Goal: Task Accomplishment & Management: Use online tool/utility

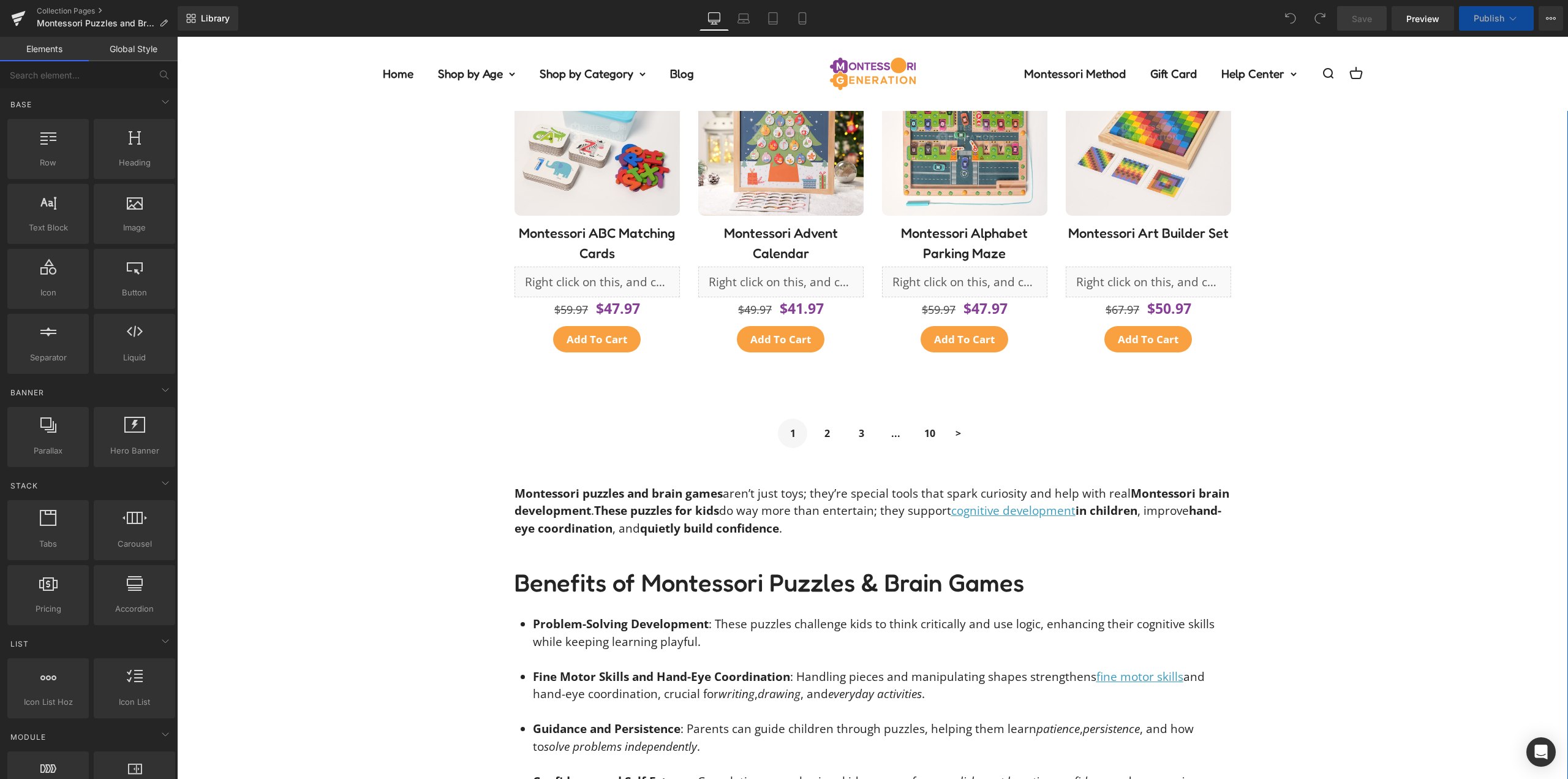
scroll to position [735, 0]
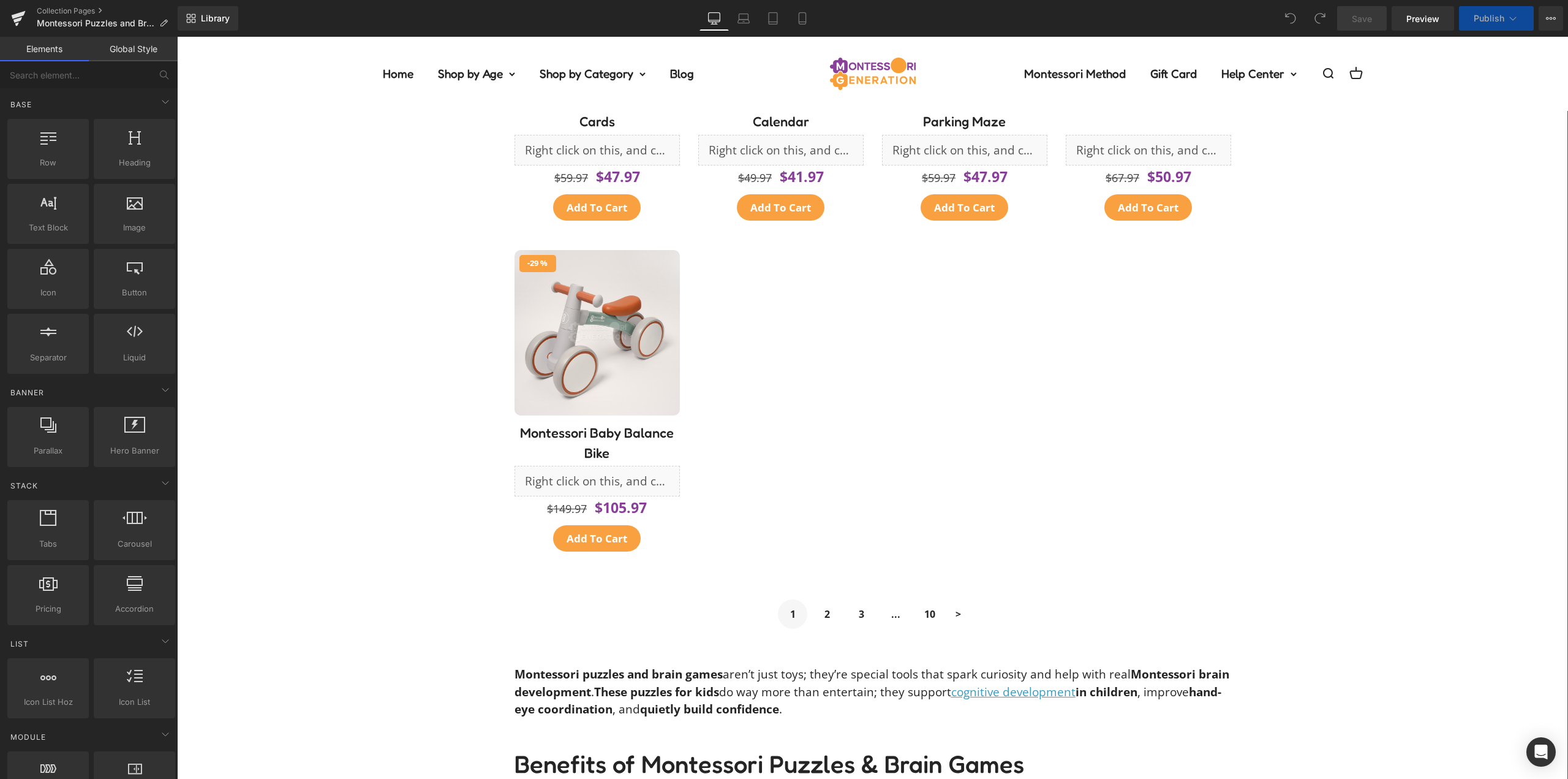
click at [1077, 376] on div at bounding box center [1148, 406] width 184 height 331
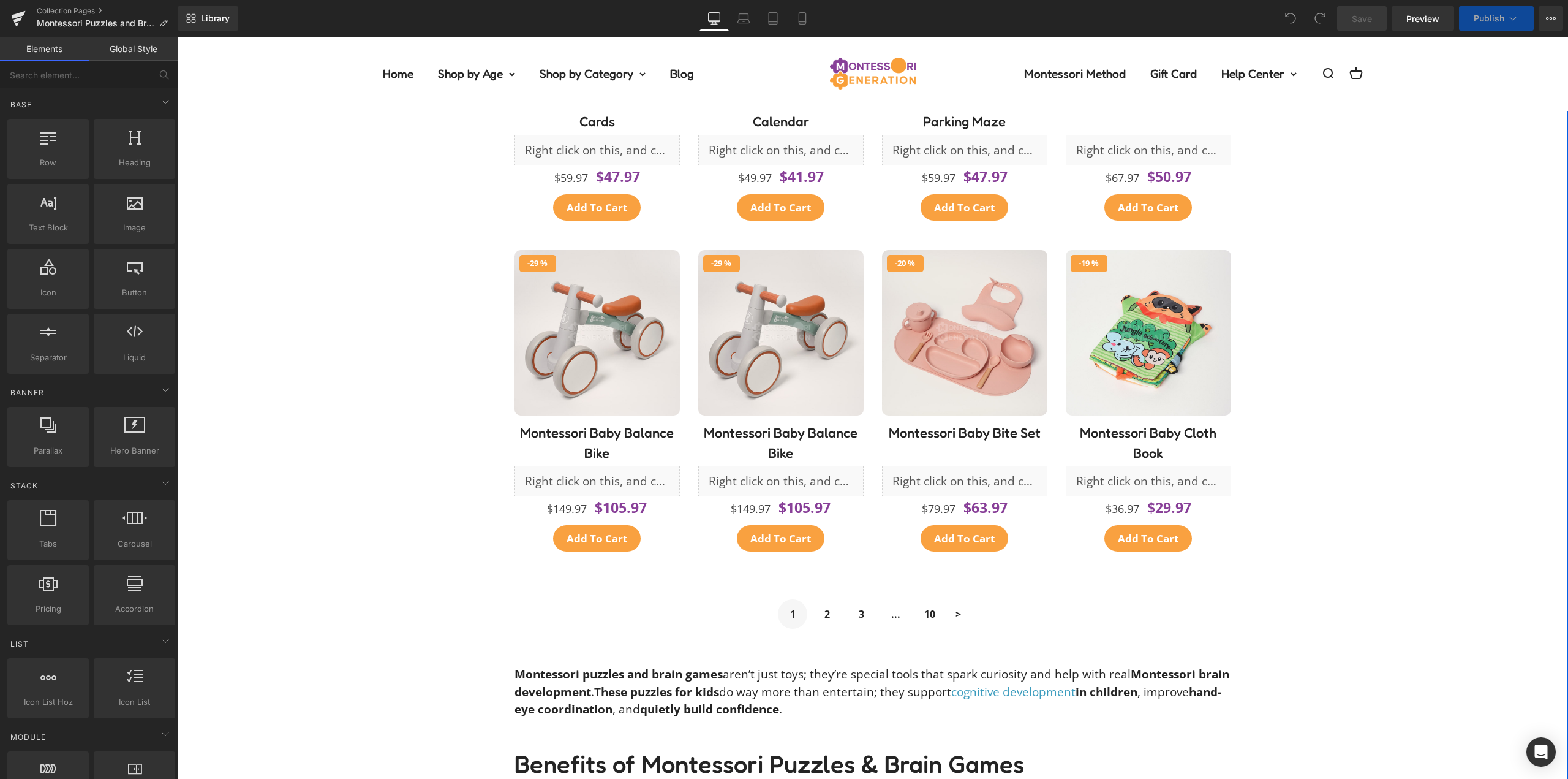
click at [1076, 572] on div at bounding box center [1148, 580] width 184 height 18
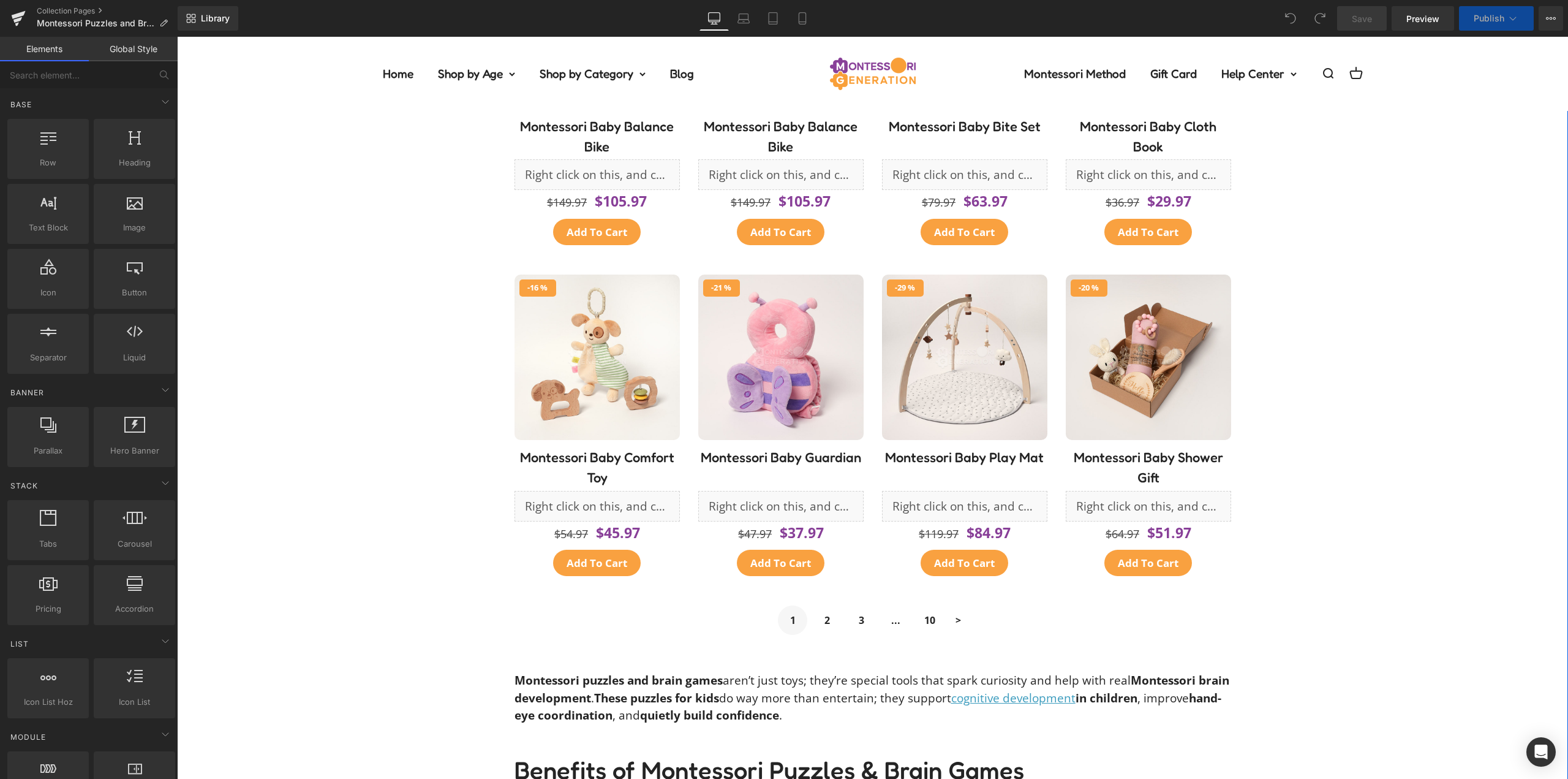
scroll to position [1348, 0]
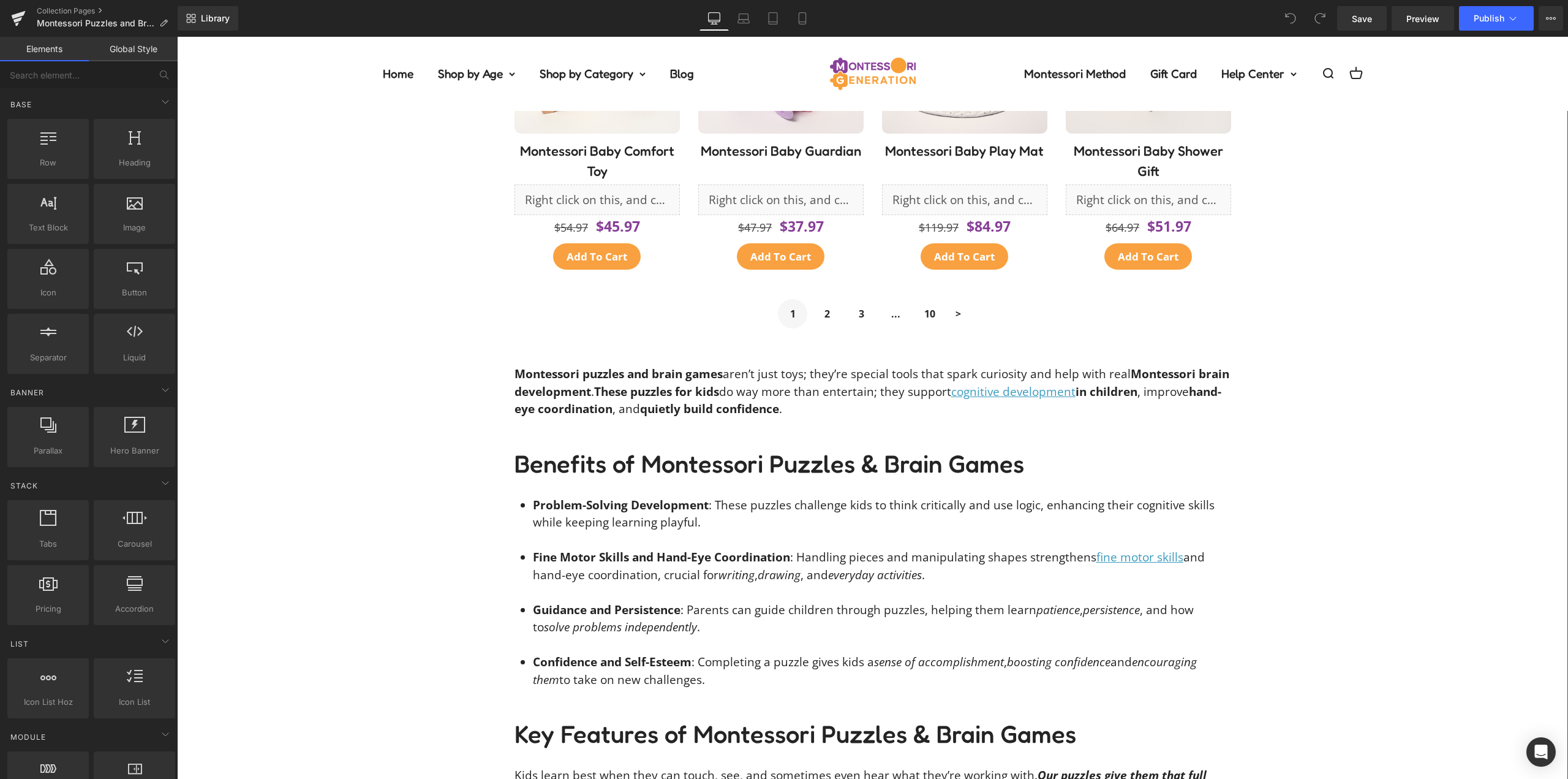
click at [1077, 394] on span "in children" at bounding box center [1106, 392] width 62 height 16
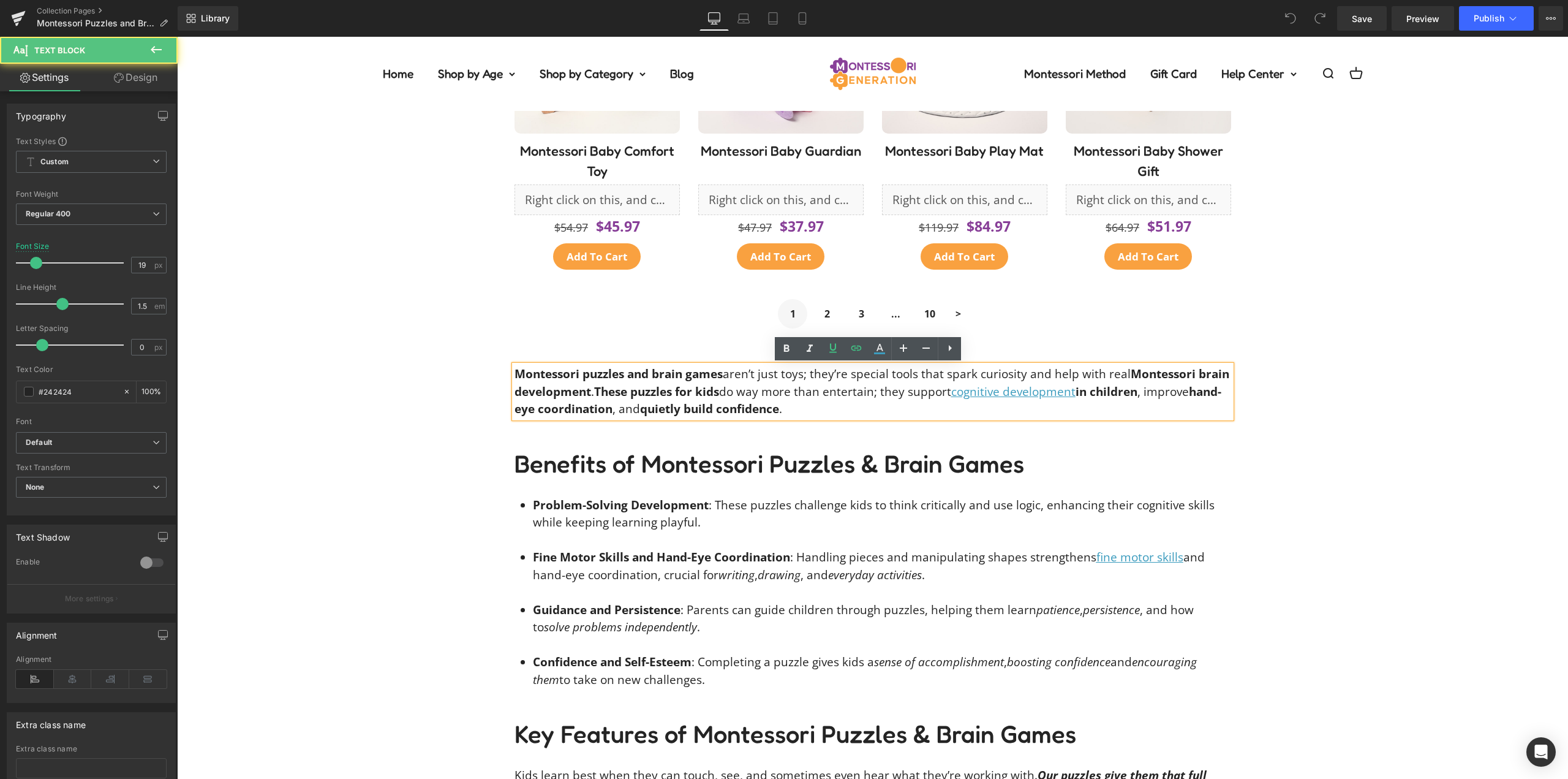
click at [1076, 392] on span "in children" at bounding box center [1106, 392] width 62 height 16
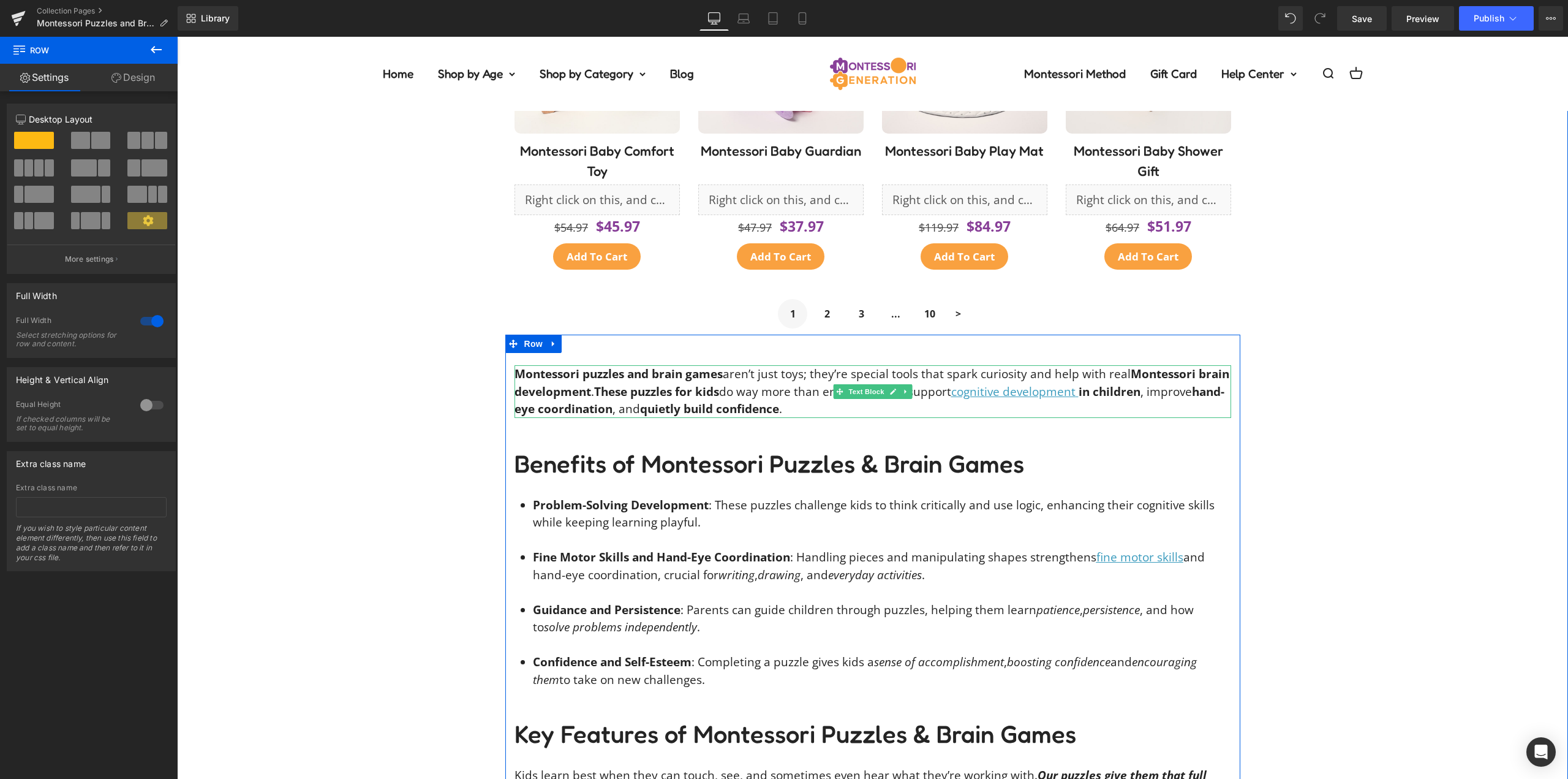
click at [1080, 394] on span "in children" at bounding box center [1109, 392] width 62 height 16
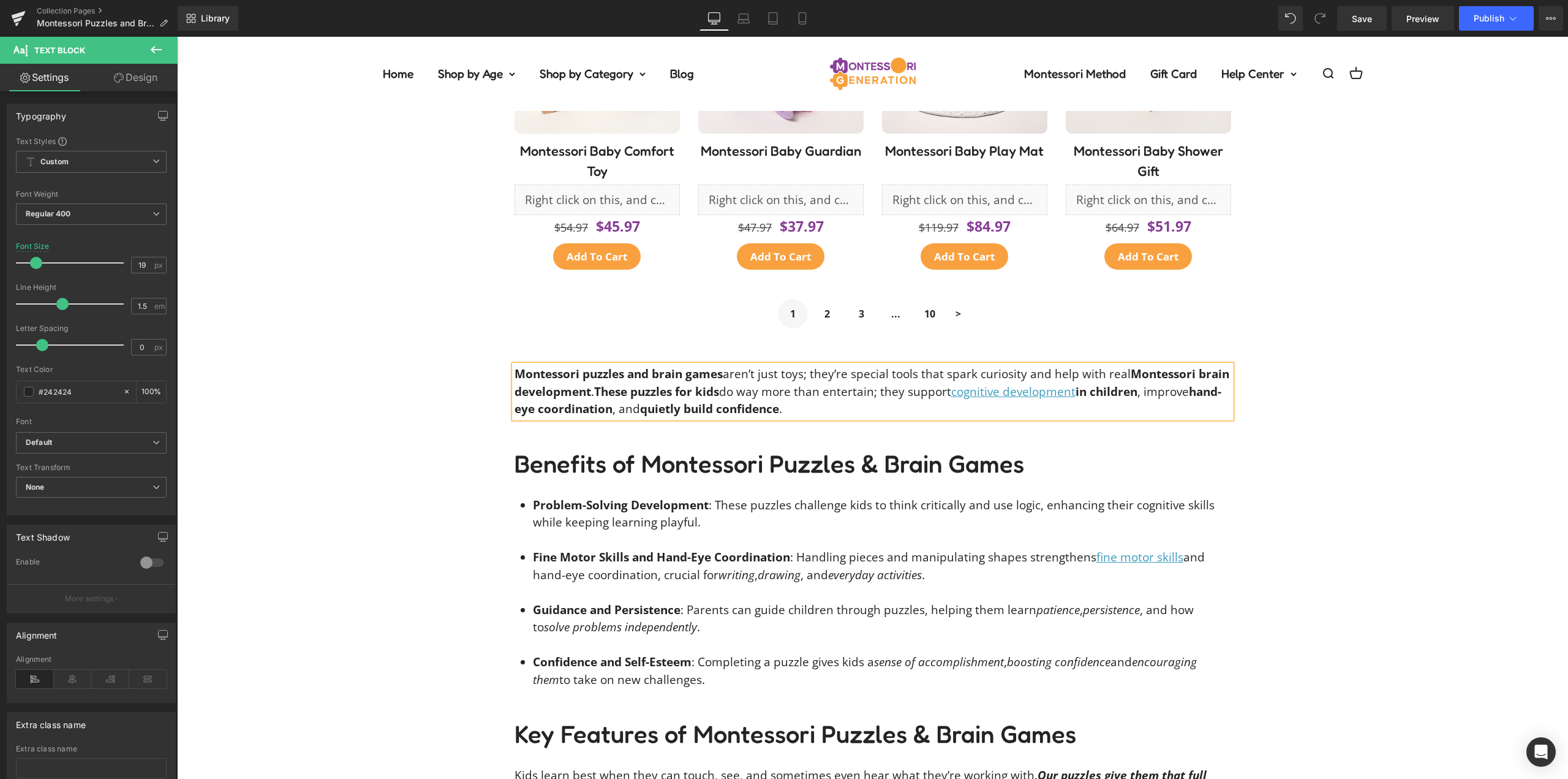
drag, startPoint x: 1079, startPoint y: 393, endPoint x: 951, endPoint y: 392, distance: 128.0
click at [951, 392] on p "Montessori puzzles and brain games aren’t just toys; they’re special tools that…" at bounding box center [872, 392] width 716 height 53
click at [832, 349] on icon at bounding box center [833, 348] width 15 height 15
click at [1011, 386] on link "cognitive developmen" at bounding box center [1011, 392] width 120 height 16
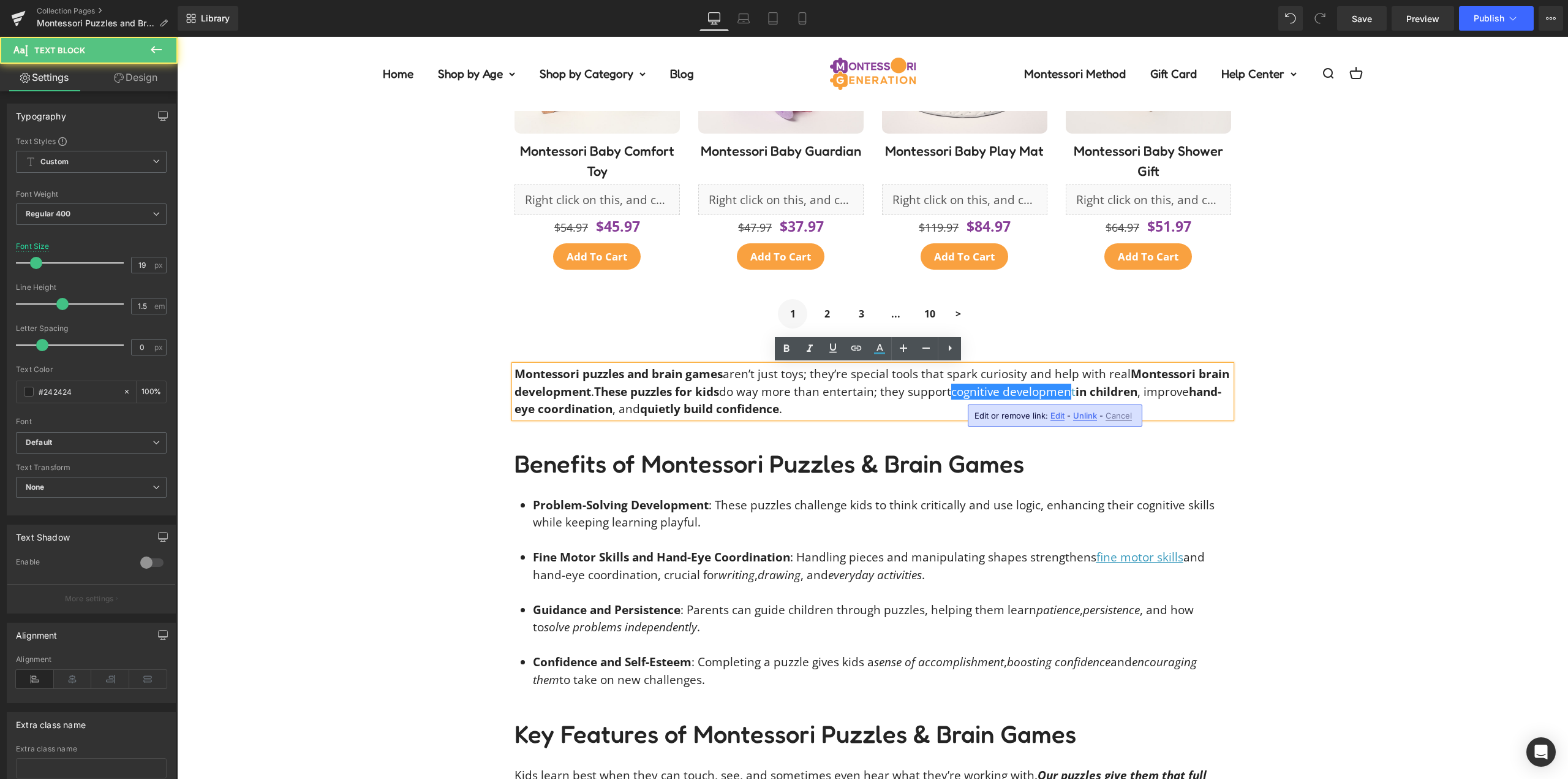
click at [1085, 388] on span "in children" at bounding box center [1106, 392] width 62 height 16
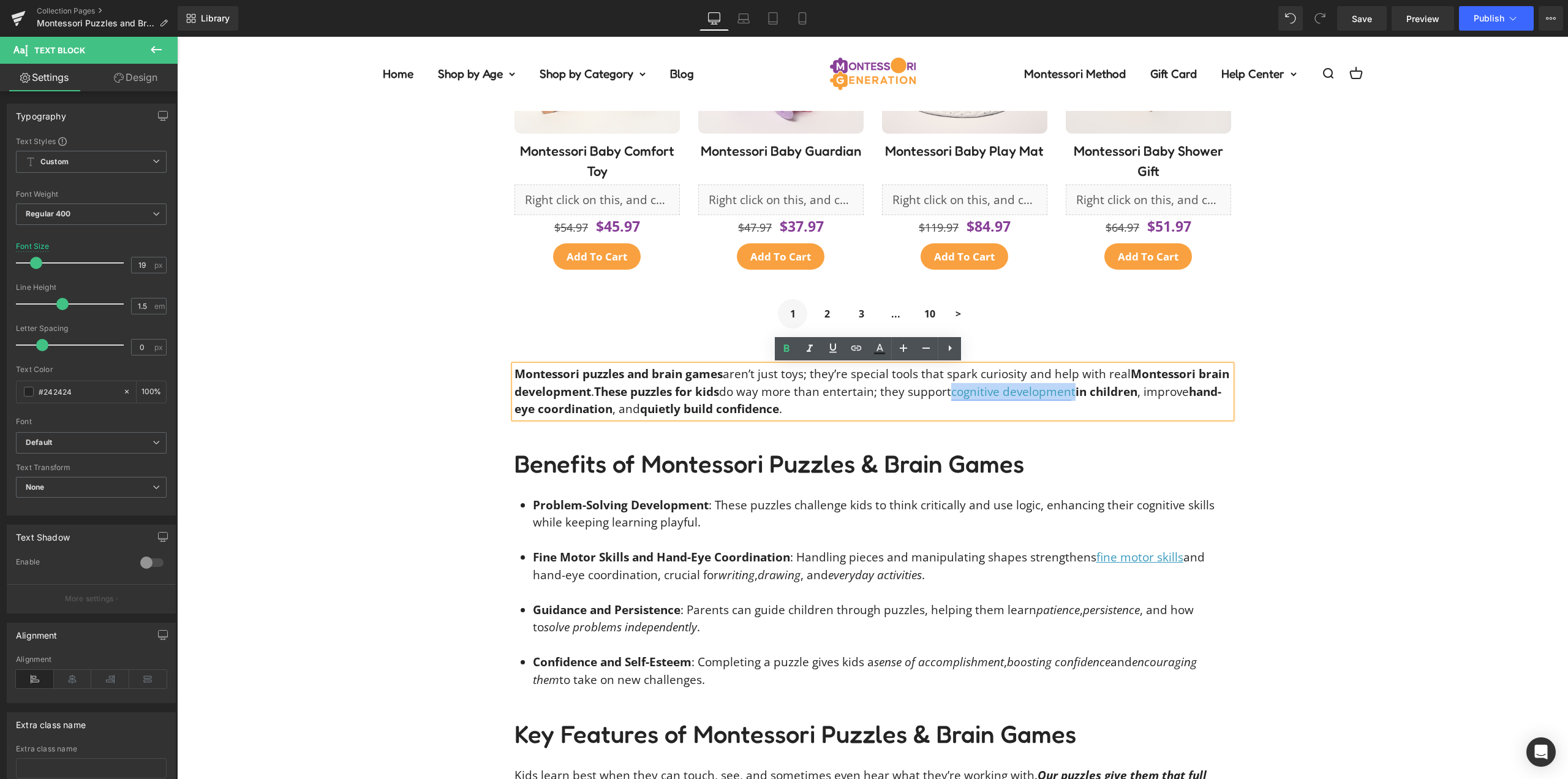
drag, startPoint x: 1074, startPoint y: 392, endPoint x: 955, endPoint y: 391, distance: 119.0
click at [955, 391] on span "cognitive developmen t" at bounding box center [1013, 392] width 124 height 16
click at [840, 346] on link at bounding box center [833, 349] width 23 height 23
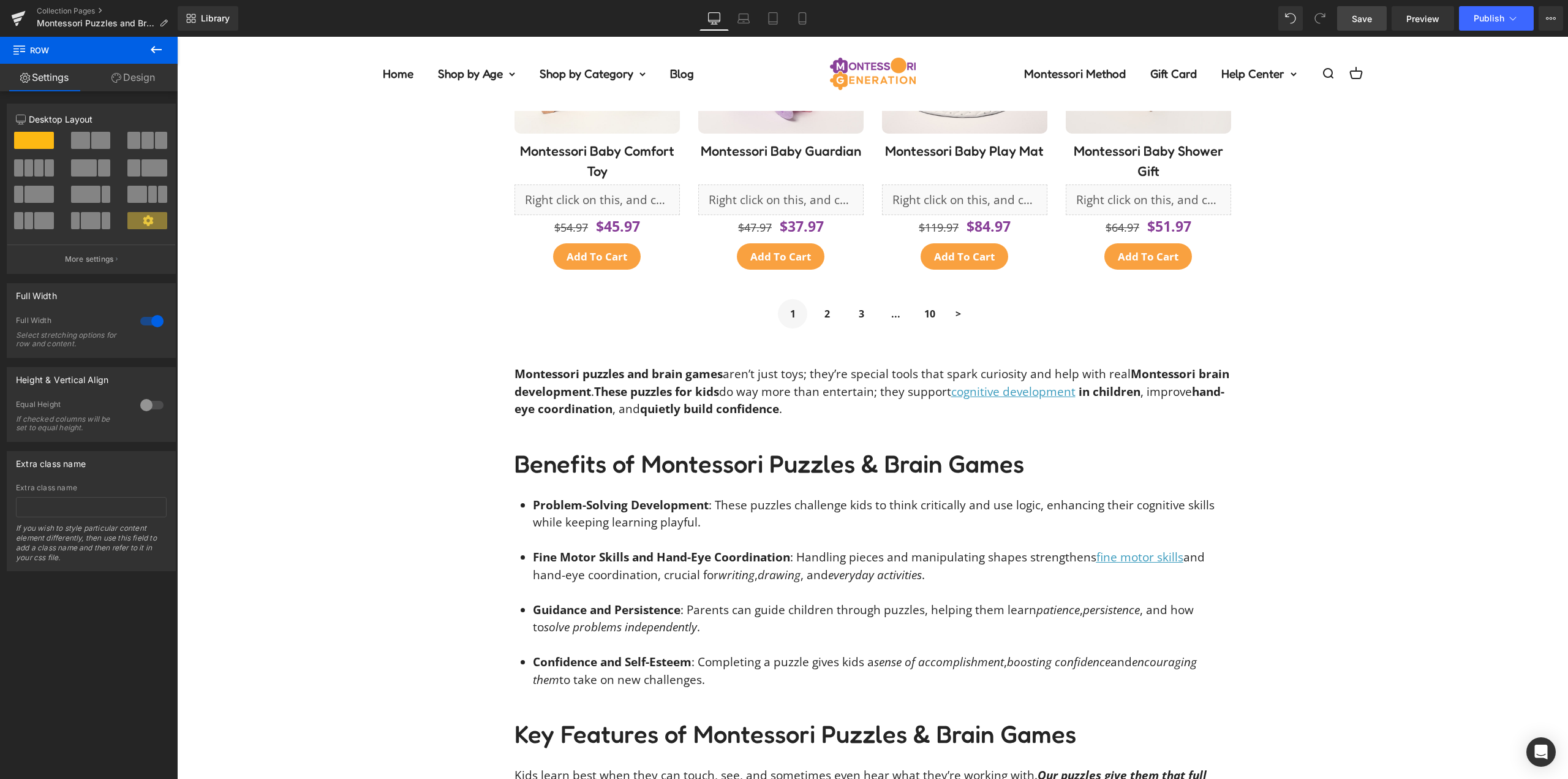
click at [1368, 25] on link "Save" at bounding box center [1362, 18] width 50 height 25
click at [1492, 9] on button "Publish" at bounding box center [1496, 18] width 75 height 25
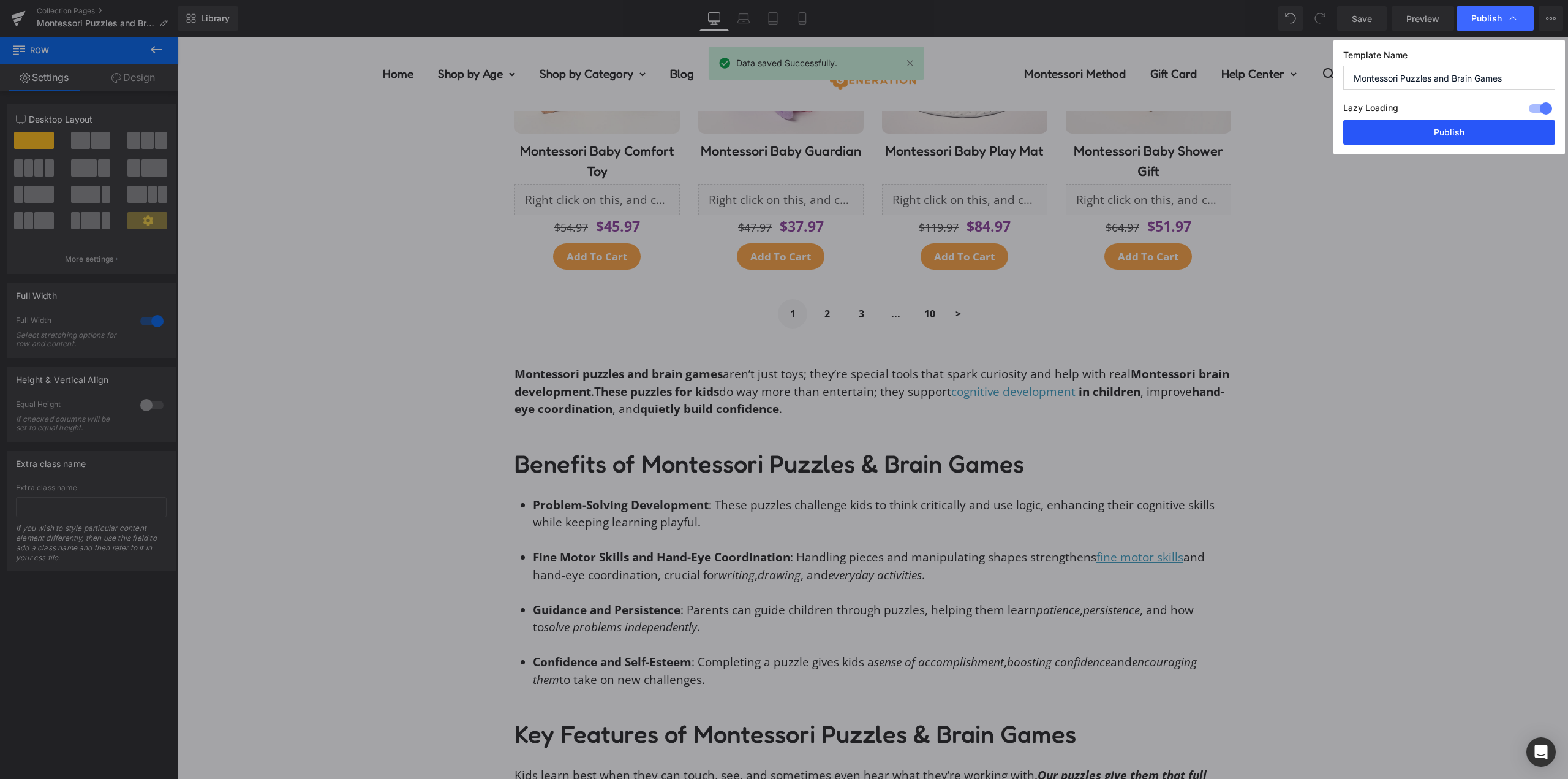
click at [1447, 131] on button "Publish" at bounding box center [1449, 132] width 212 height 25
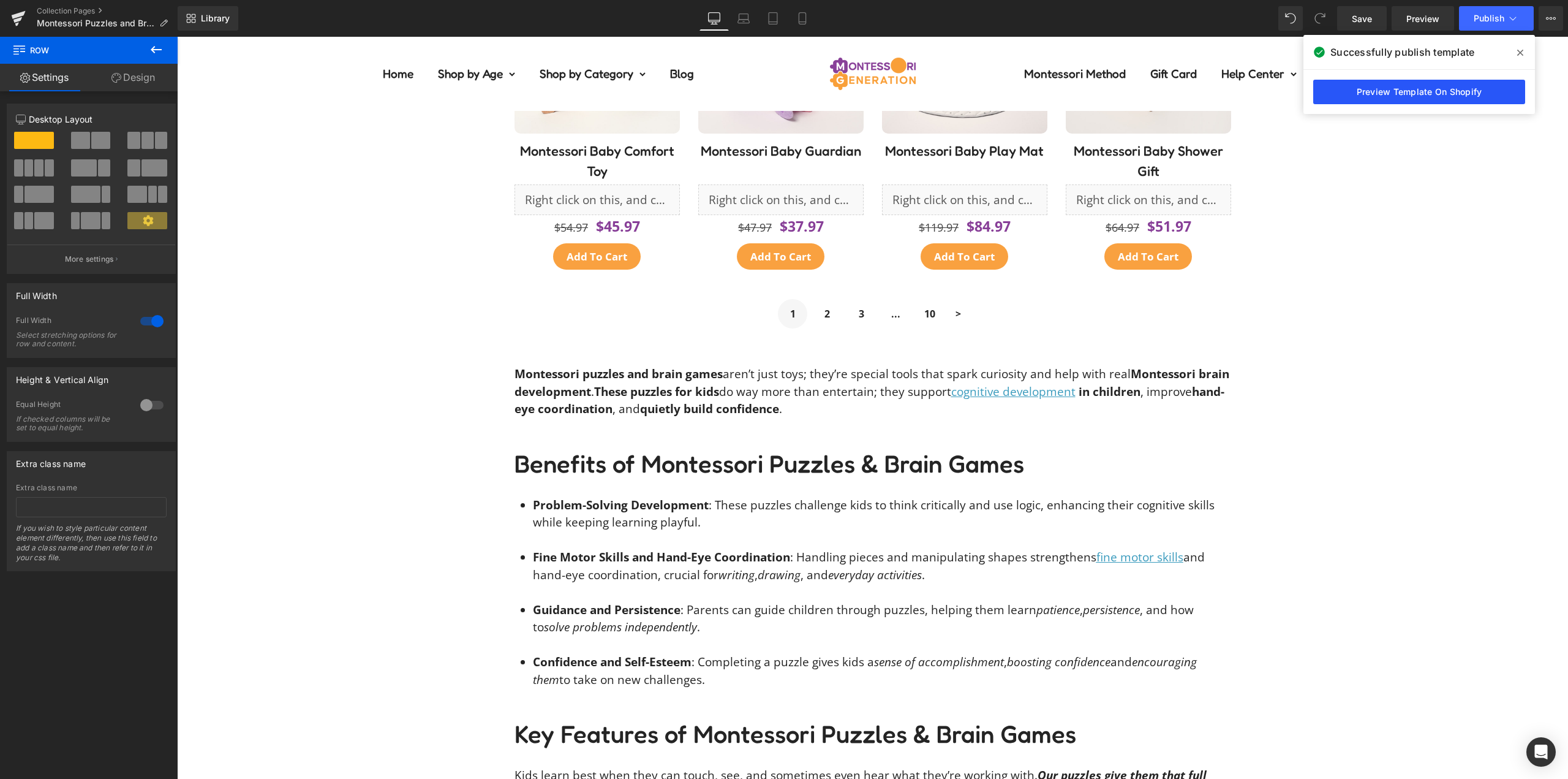
click at [1423, 96] on link "Preview Template On Shopify" at bounding box center [1419, 92] width 212 height 25
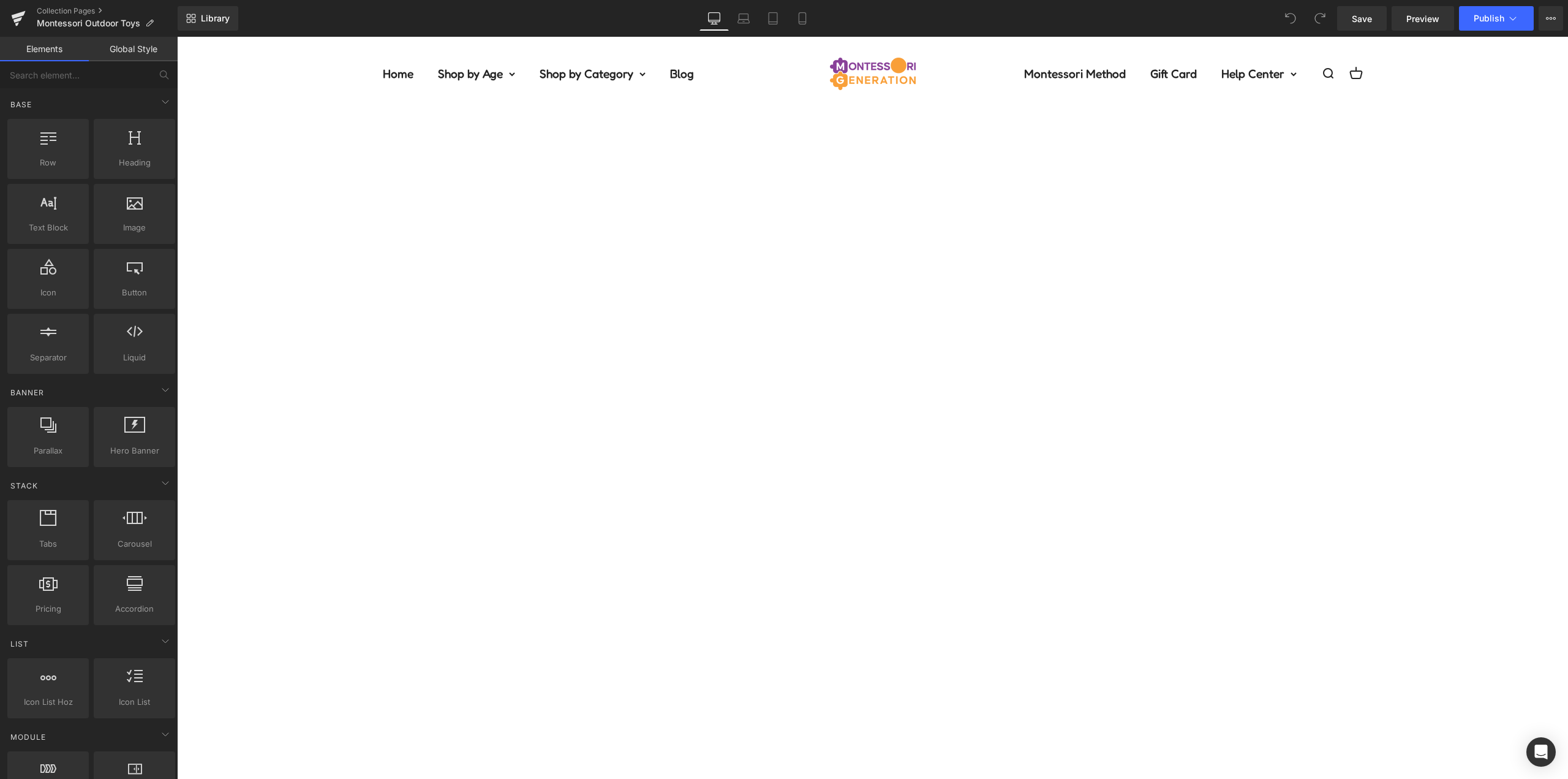
scroll to position [1112, 0]
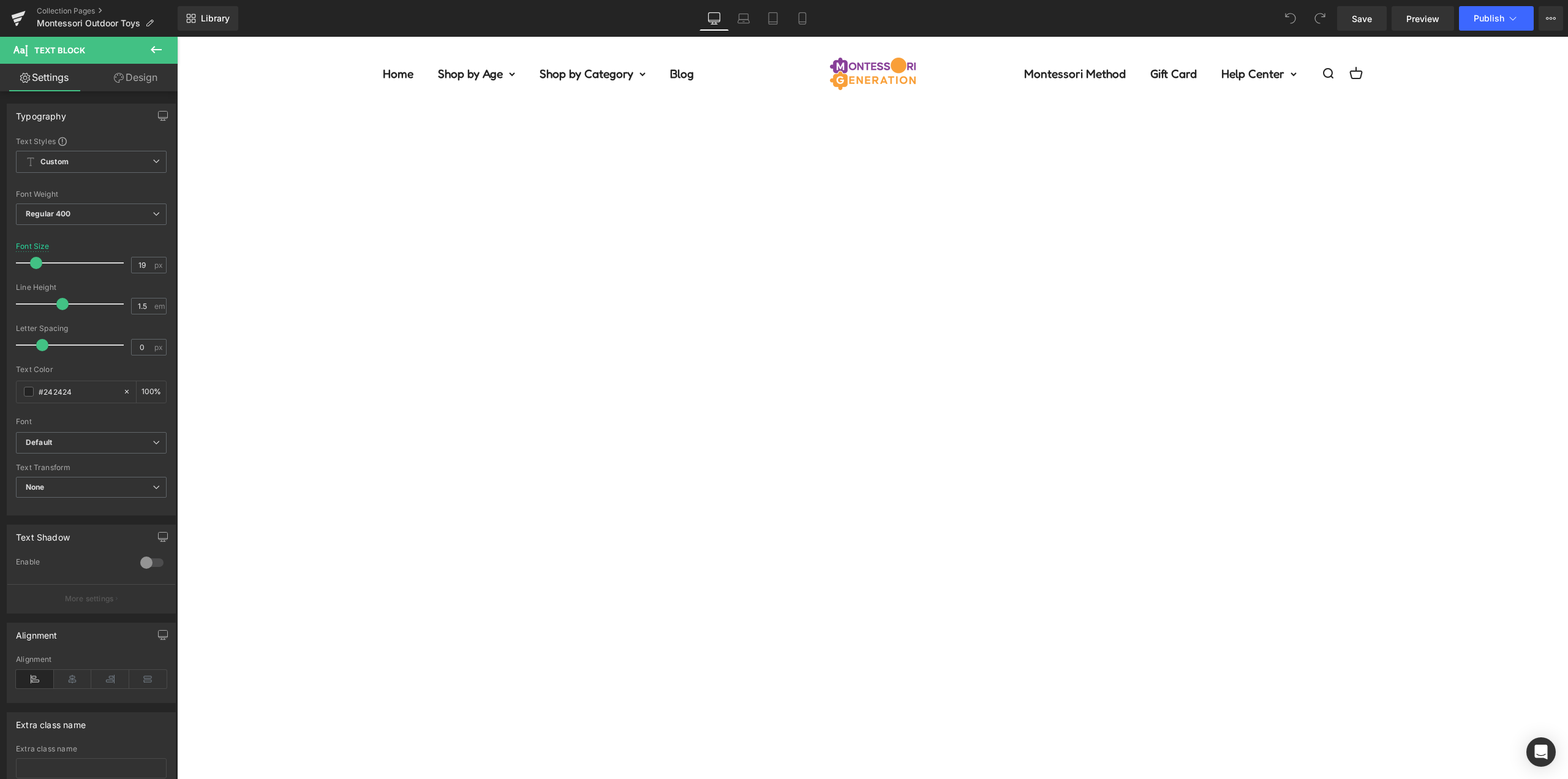
drag, startPoint x: 1088, startPoint y: 300, endPoint x: 1019, endPoint y: 302, distance: 69.0
click at [834, 252] on icon at bounding box center [833, 254] width 15 height 15
click at [810, 254] on icon at bounding box center [810, 254] width 15 height 15
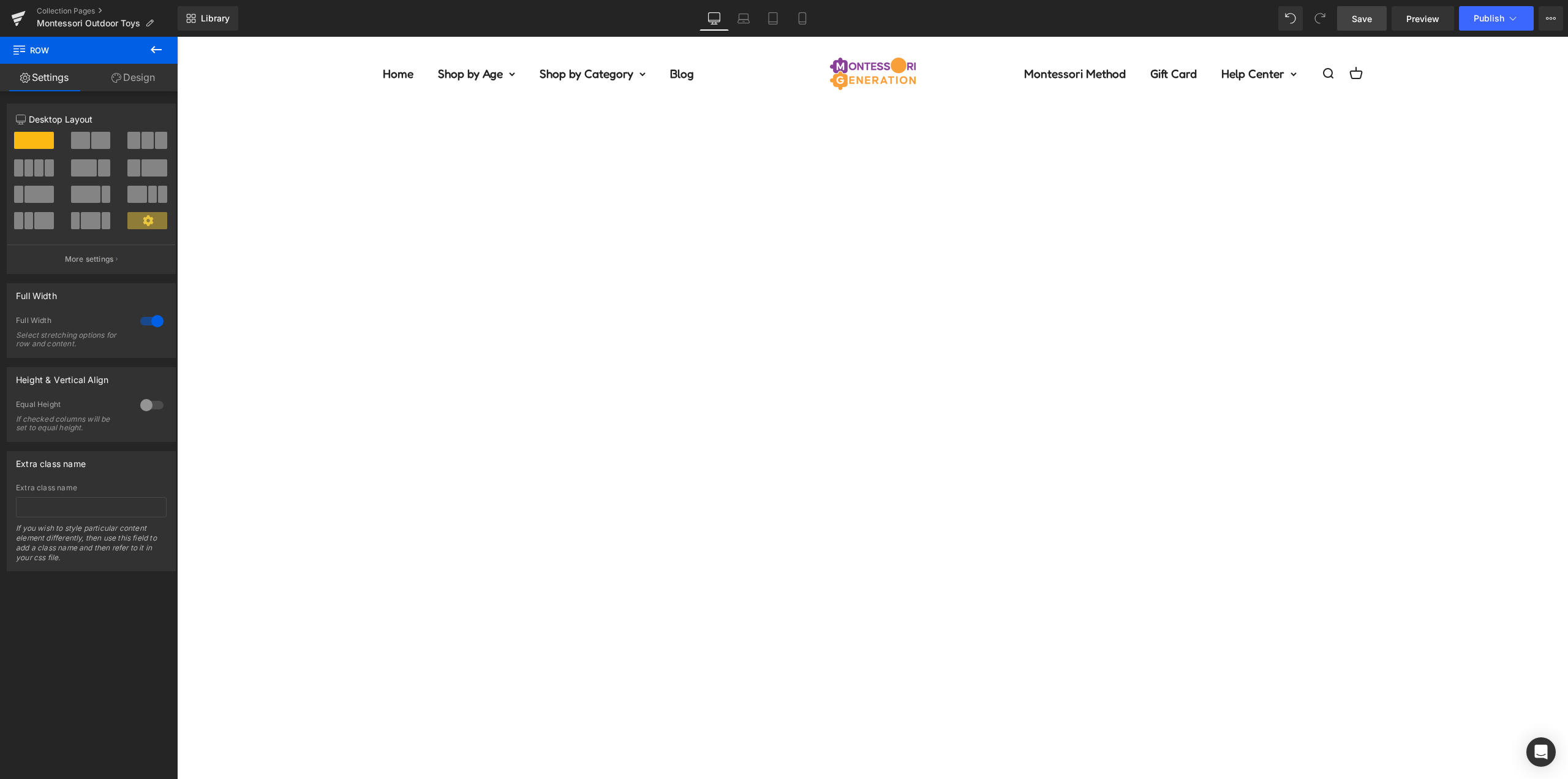
click at [1375, 17] on link "Save" at bounding box center [1362, 18] width 50 height 25
click at [1492, 18] on span "Publish" at bounding box center [1489, 18] width 31 height 10
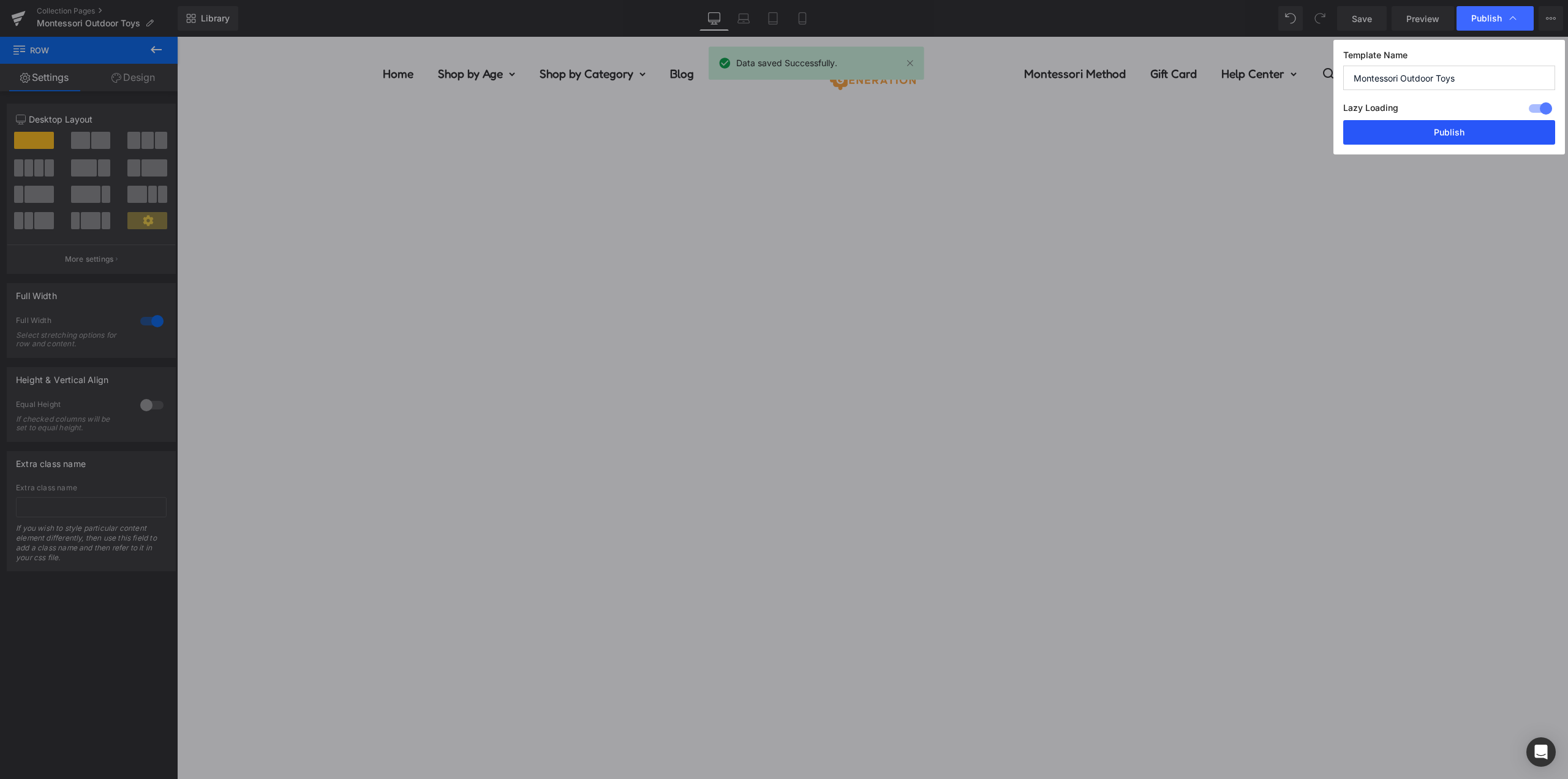
drag, startPoint x: 1472, startPoint y: 131, endPoint x: 1246, endPoint y: 138, distance: 226.1
click at [1472, 131] on button "Publish" at bounding box center [1449, 132] width 212 height 25
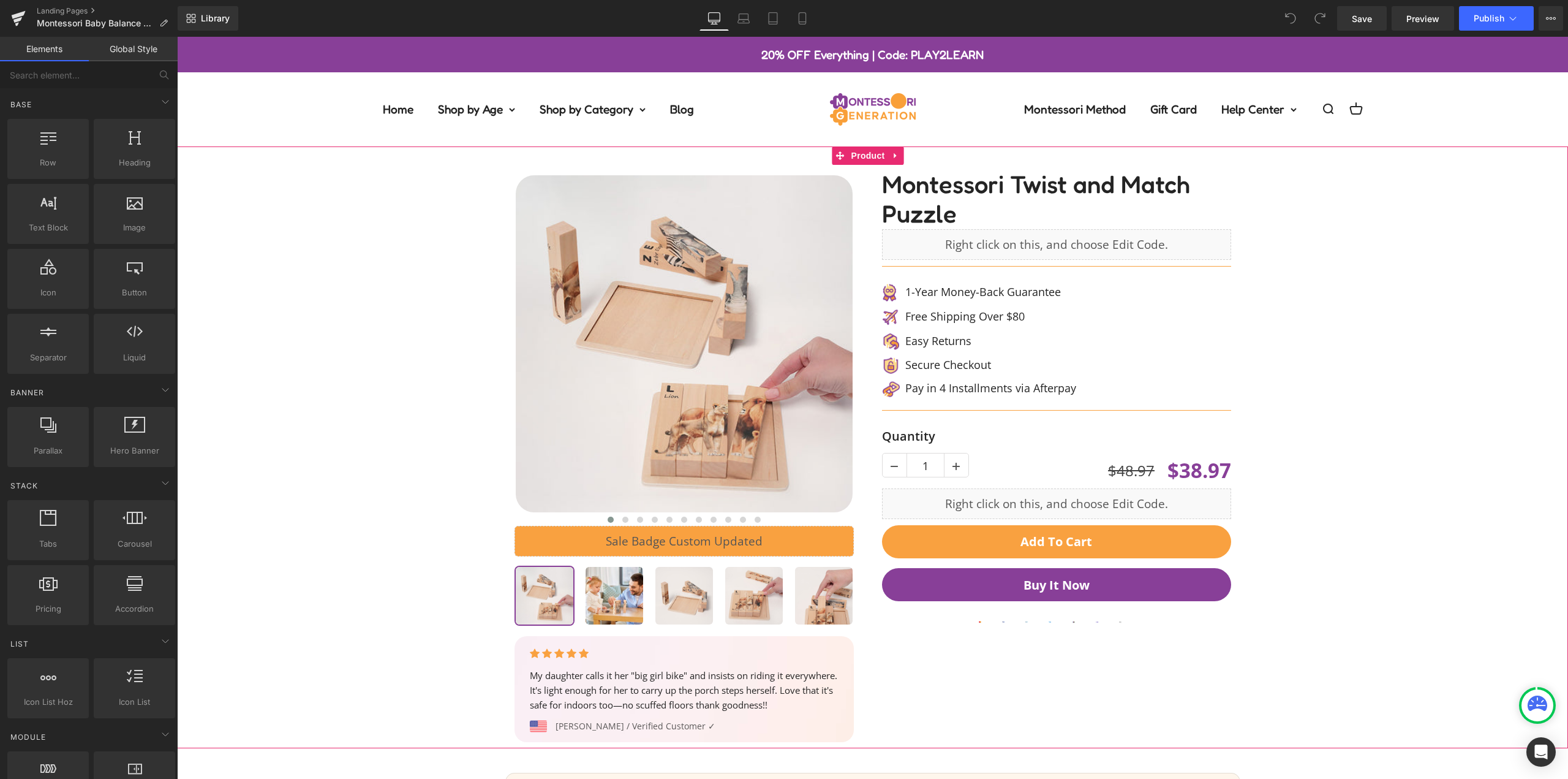
click at [1375, 321] on div "‹ ›" at bounding box center [872, 447] width 1379 height 602
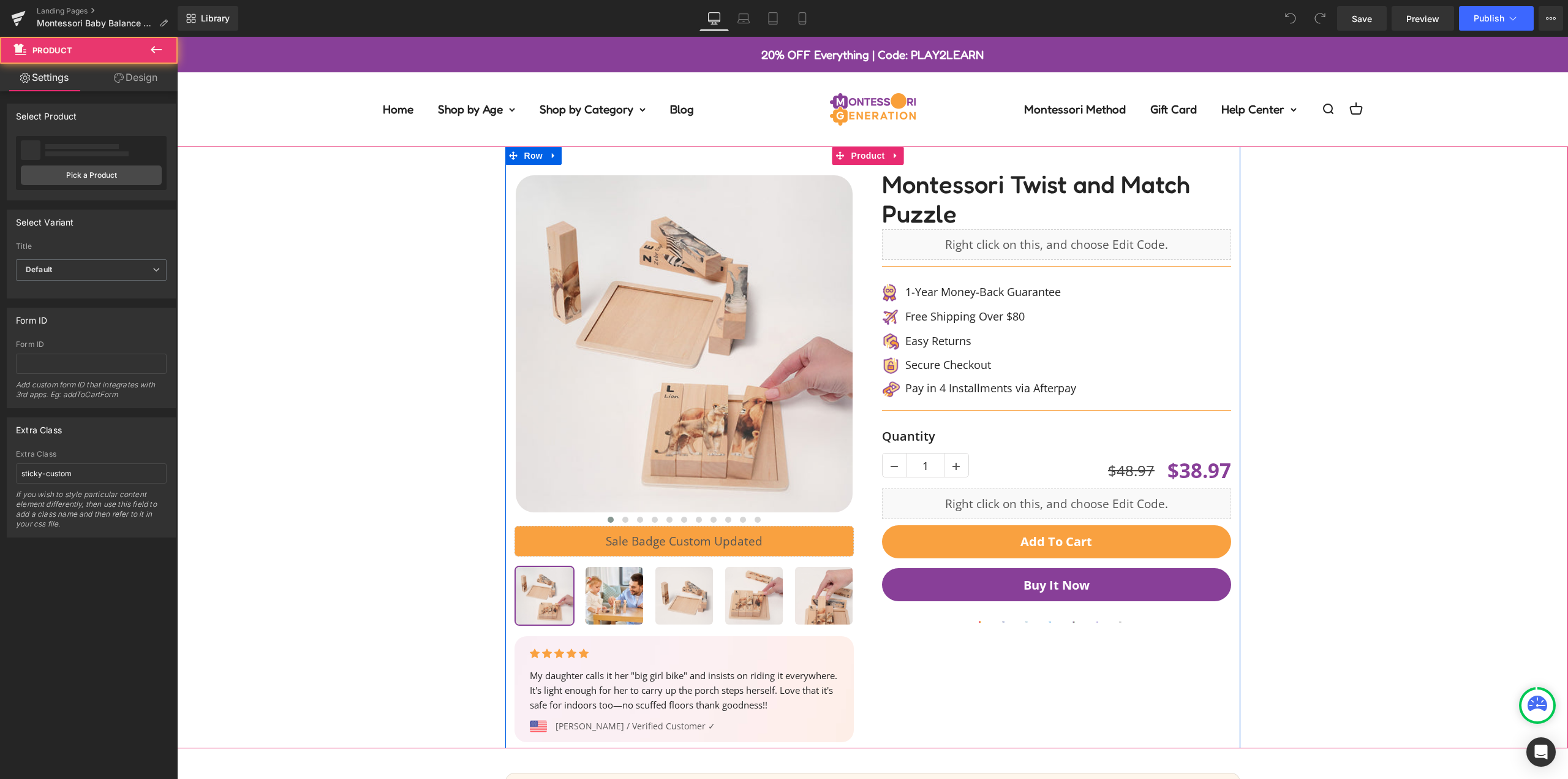
click at [872, 156] on div at bounding box center [872, 447] width 1391 height 602
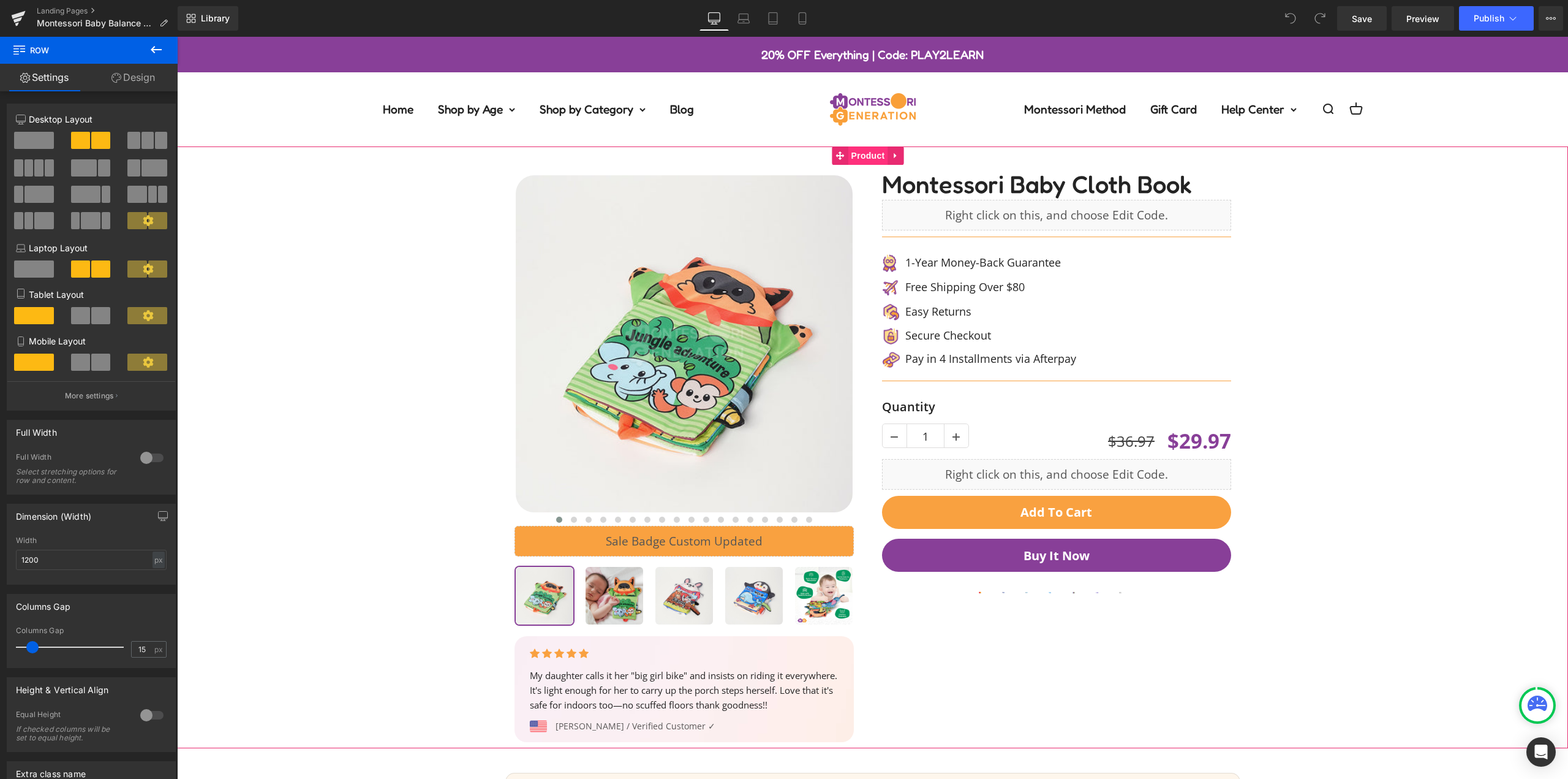
click at [876, 153] on span "Product" at bounding box center [868, 155] width 40 height 18
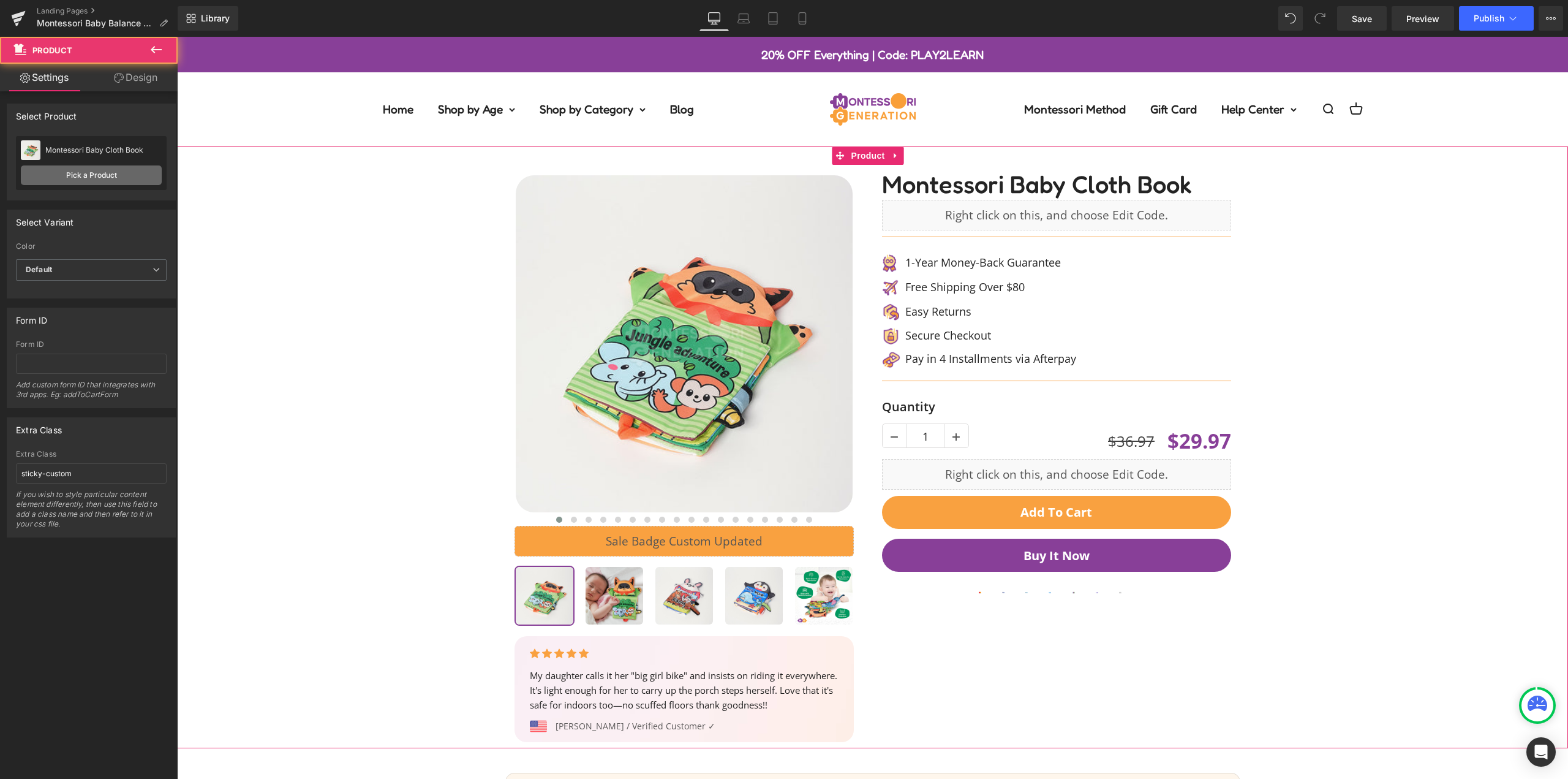
click at [91, 167] on link "Pick a Product" at bounding box center [91, 175] width 141 height 19
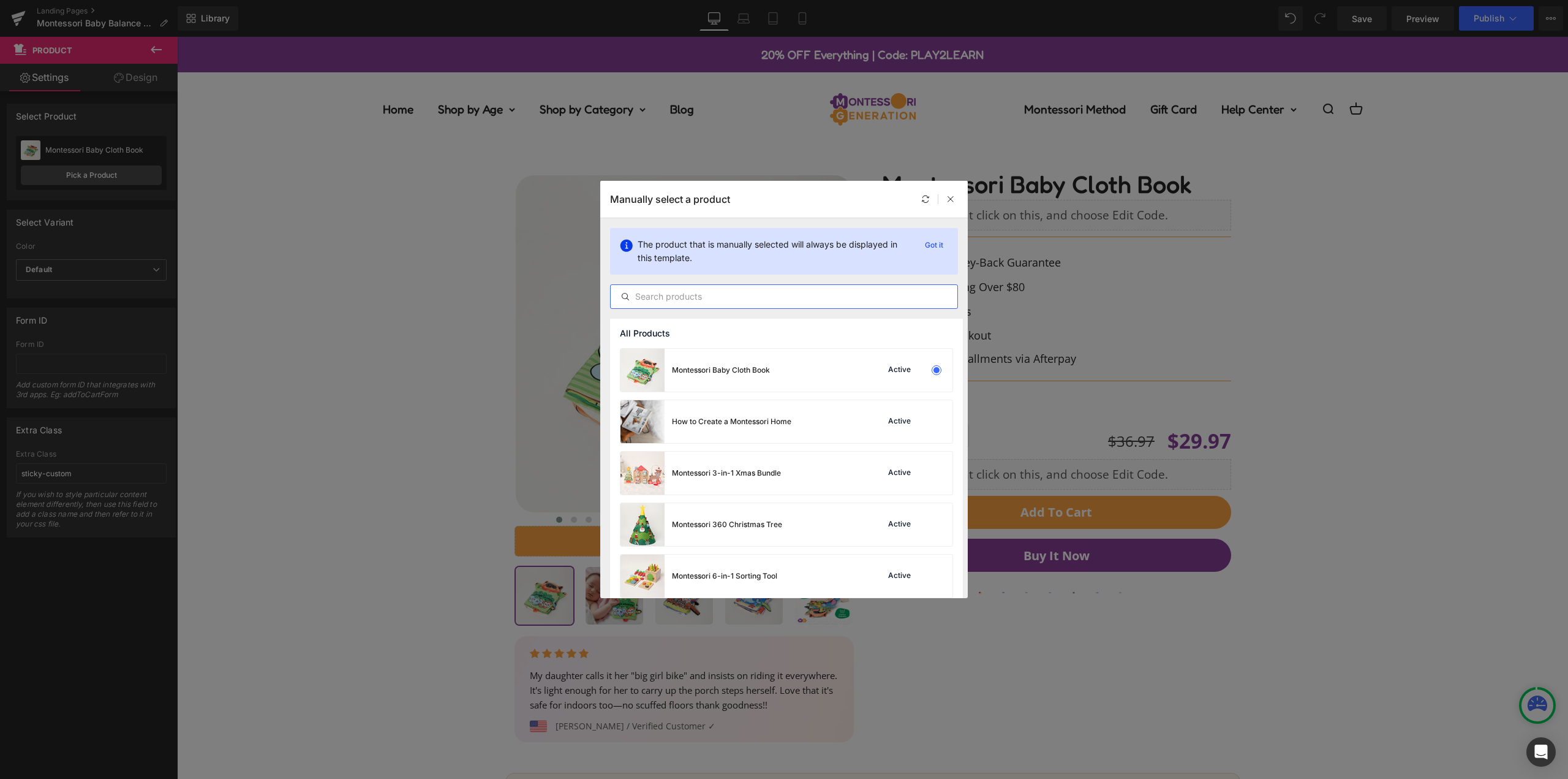
click at [684, 294] on input "text" at bounding box center [784, 296] width 347 height 15
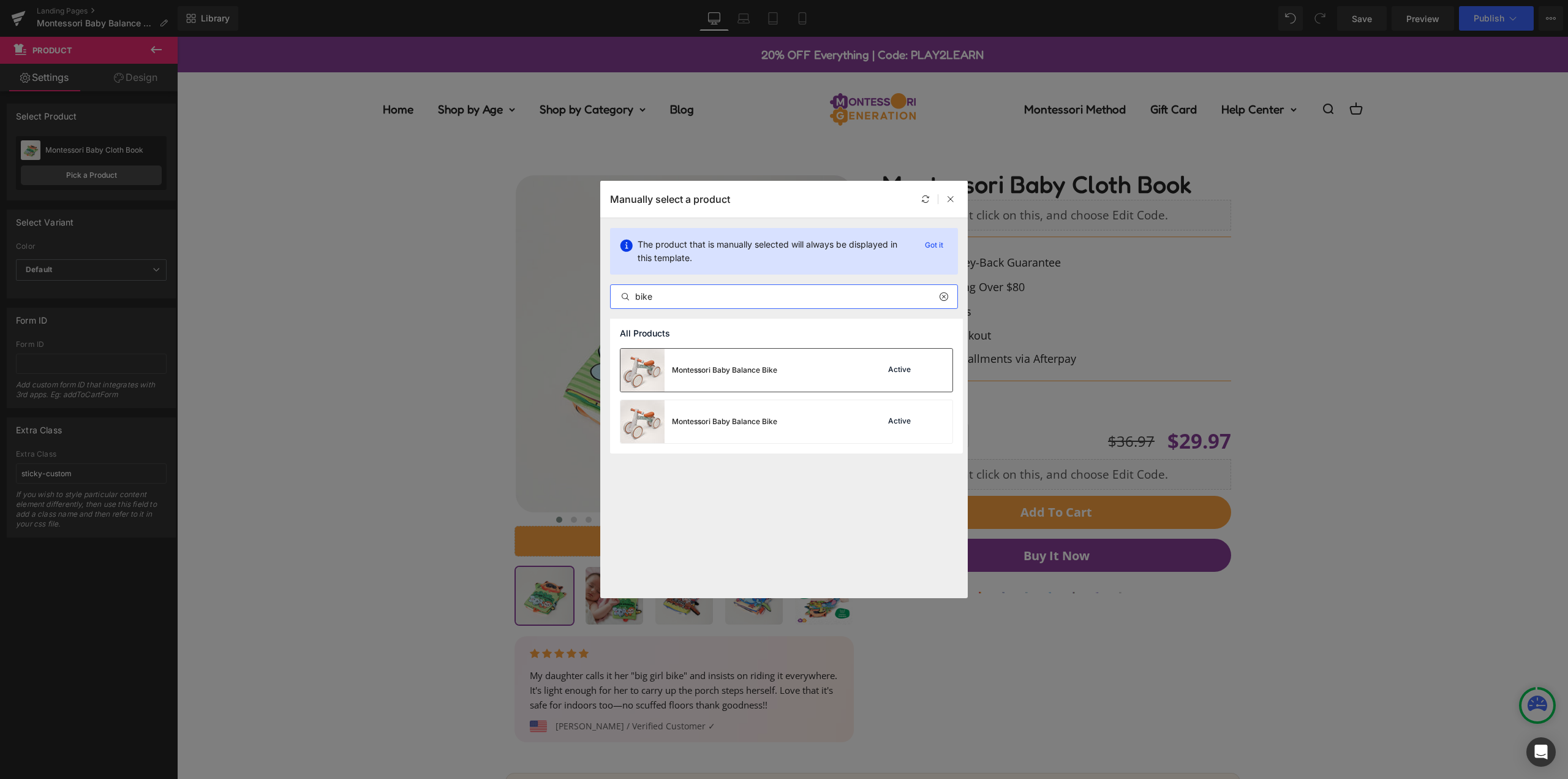
type input "bike"
click at [785, 373] on div "Montessori Baby Balance Bike Active" at bounding box center [787, 370] width 332 height 43
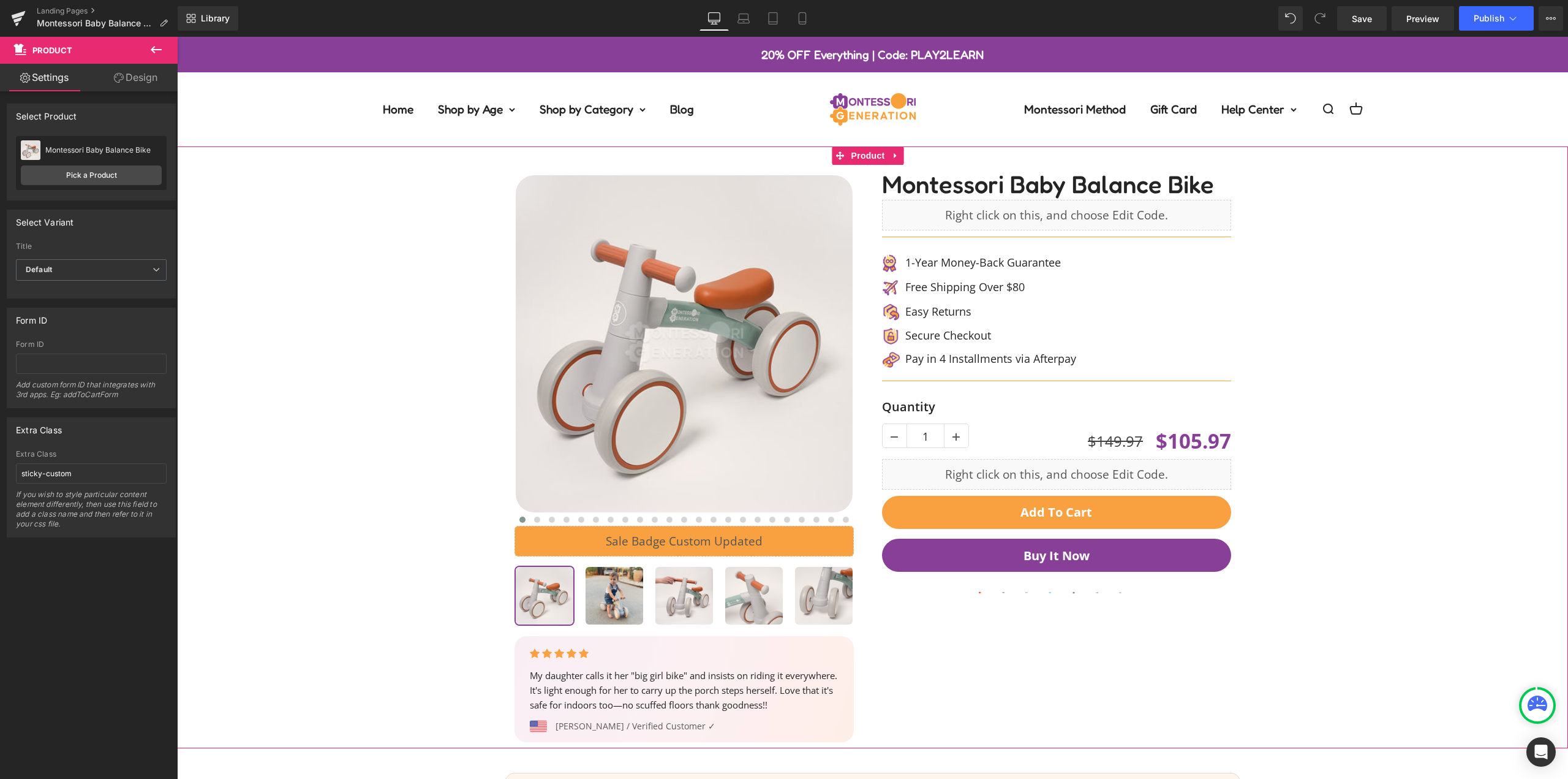
click at [1372, 351] on div "‹ ›" at bounding box center [872, 447] width 1379 height 602
click at [1201, 553] on button "Buy it now" at bounding box center [1057, 555] width 349 height 33
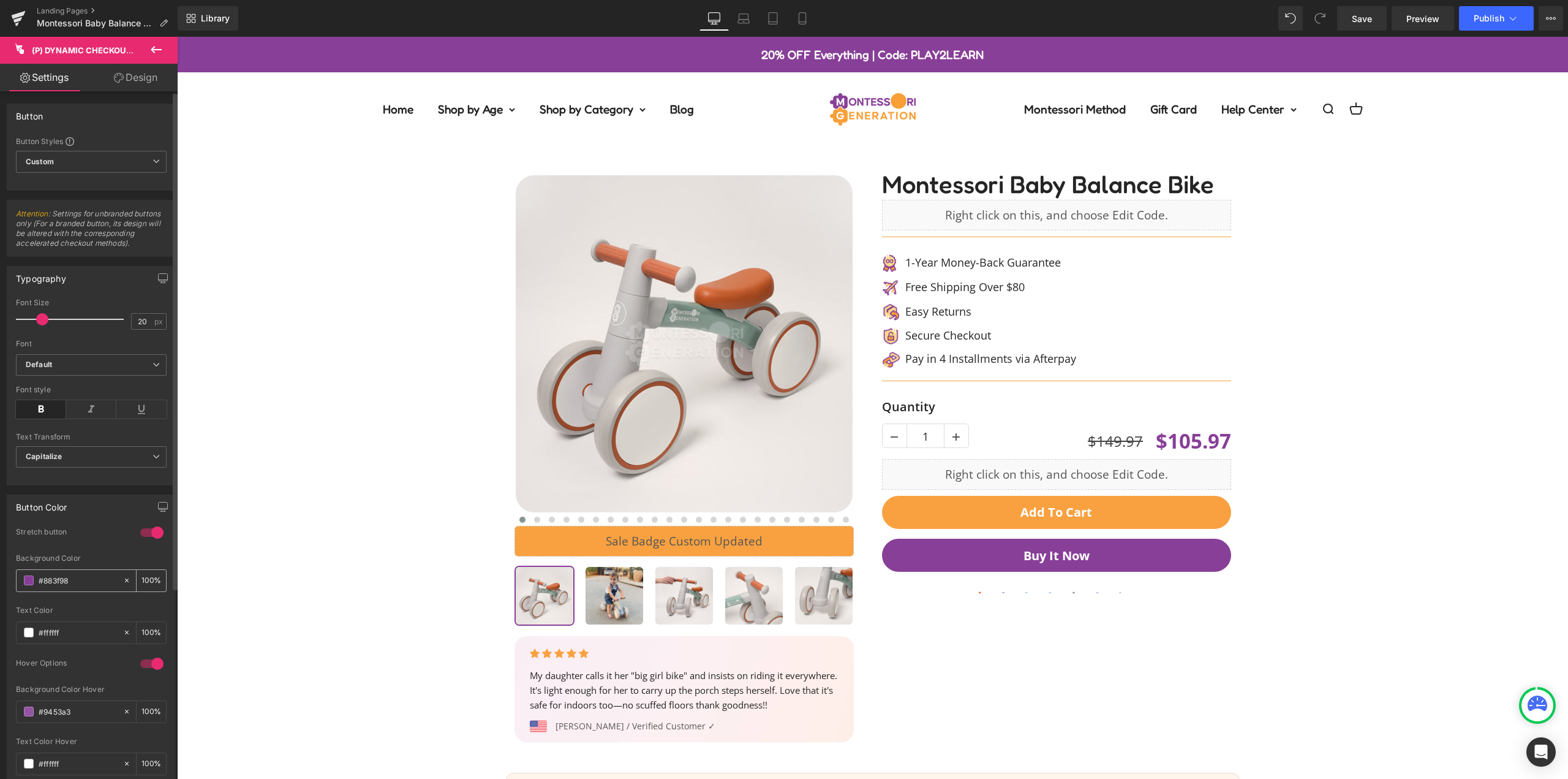
click at [74, 575] on input "#883f98" at bounding box center [78, 580] width 78 height 13
click at [75, 575] on input "#883f98" at bounding box center [78, 580] width 78 height 13
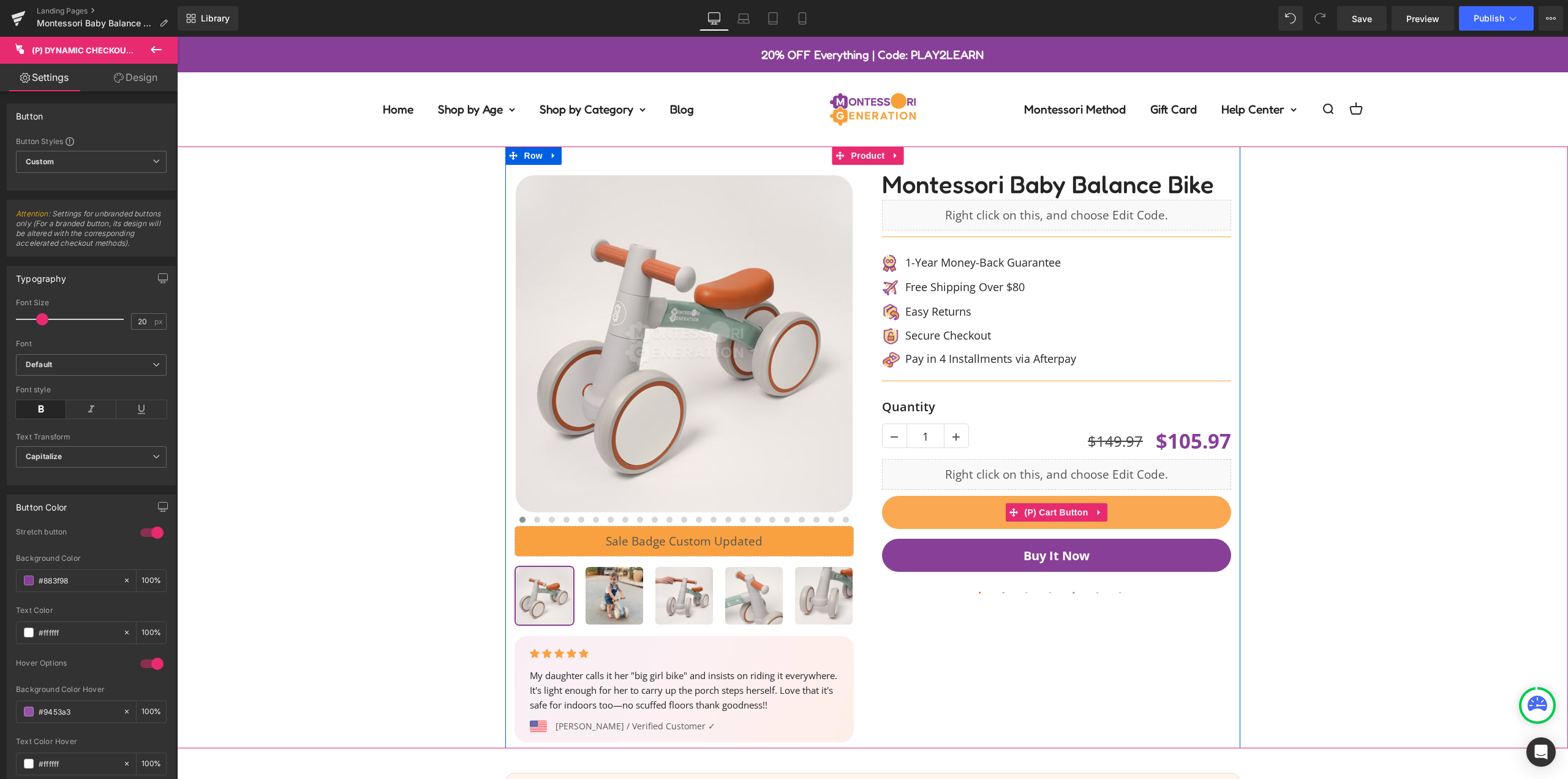
click at [1165, 510] on button "Add To Cart" at bounding box center [1057, 512] width 349 height 33
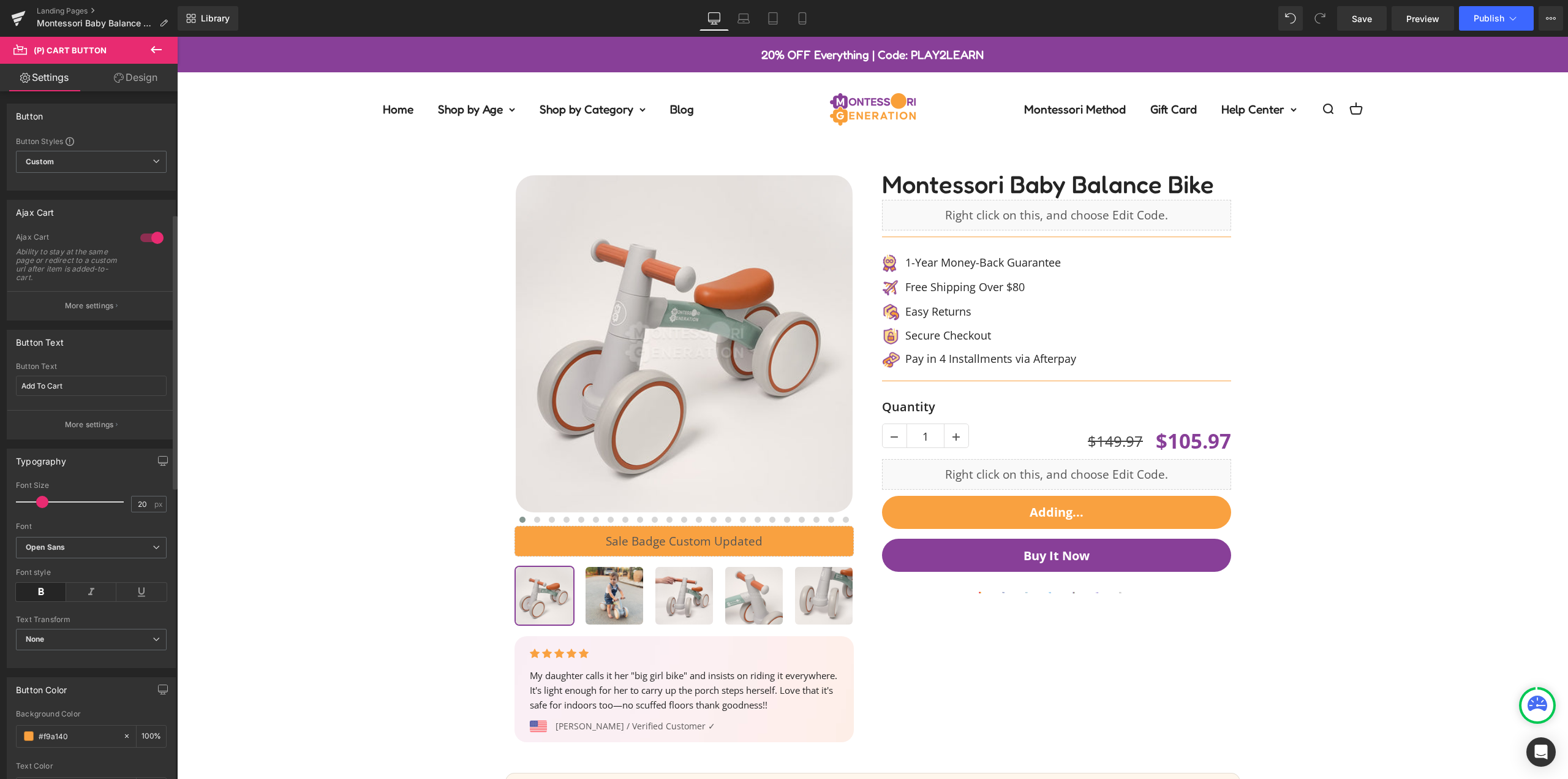
scroll to position [307, 0]
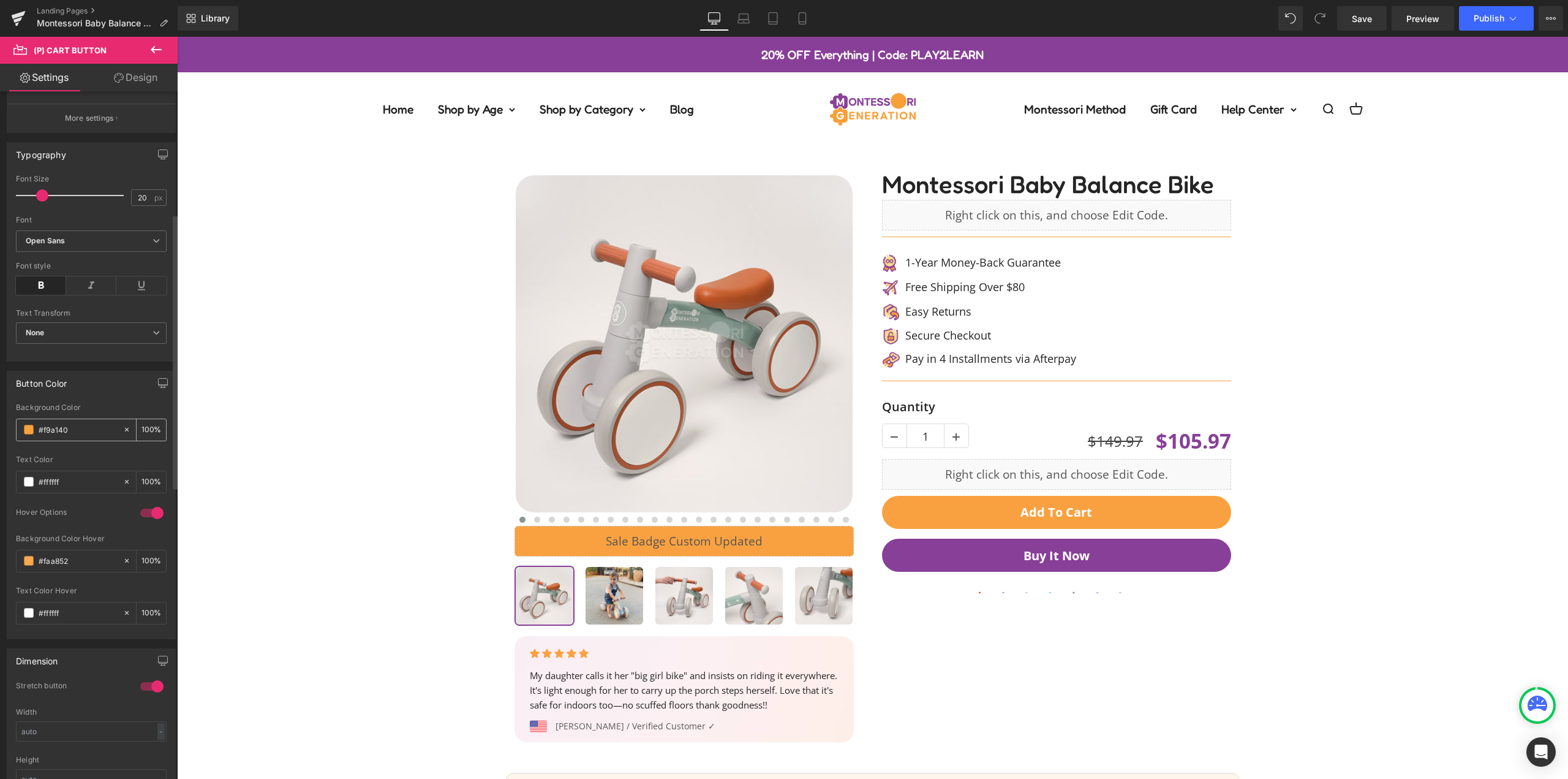
click at [81, 425] on input "#f9a140" at bounding box center [78, 430] width 78 height 13
type input "#883f98"
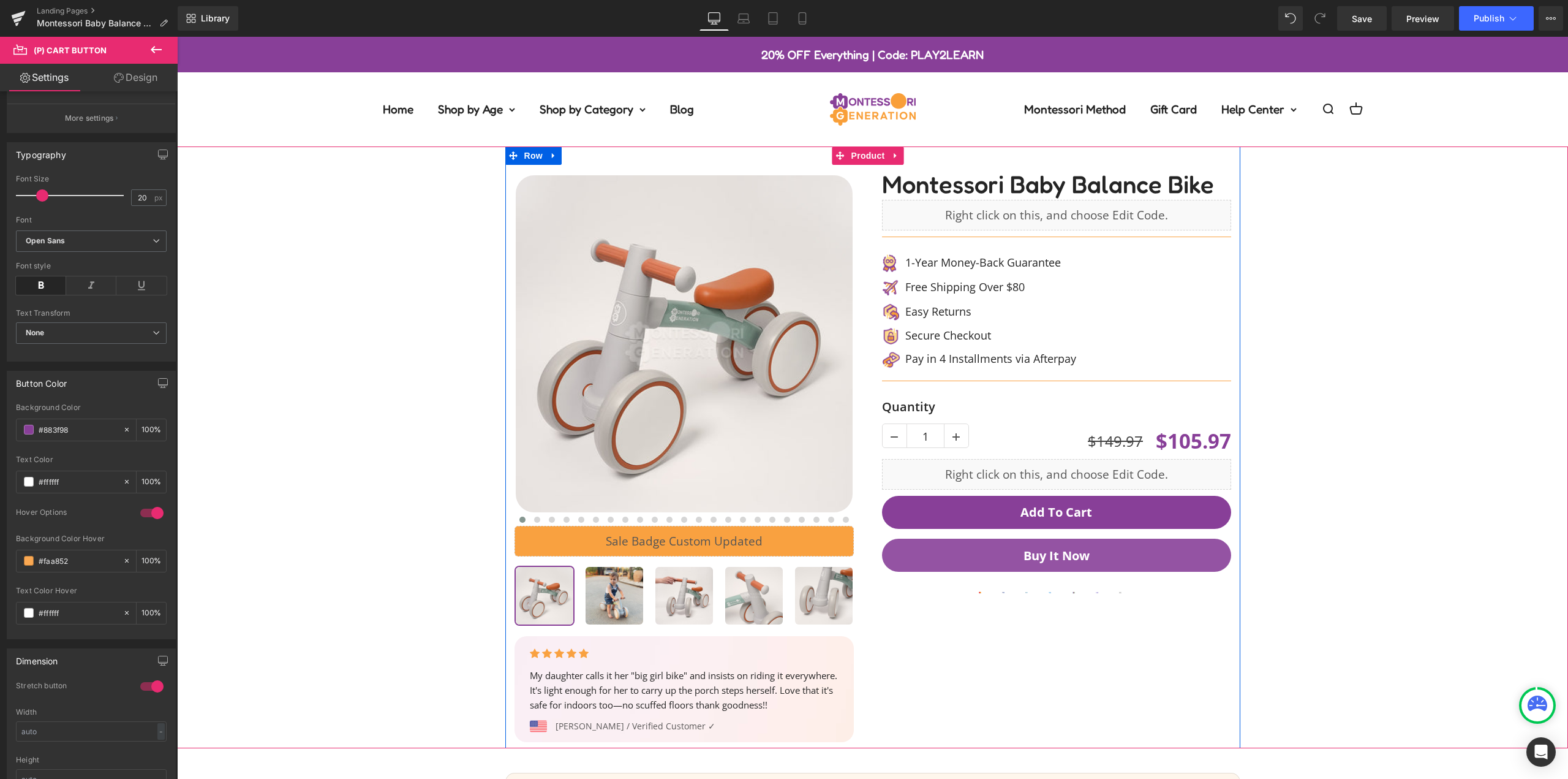
click at [1169, 554] on button "Buy it now" at bounding box center [1057, 555] width 349 height 33
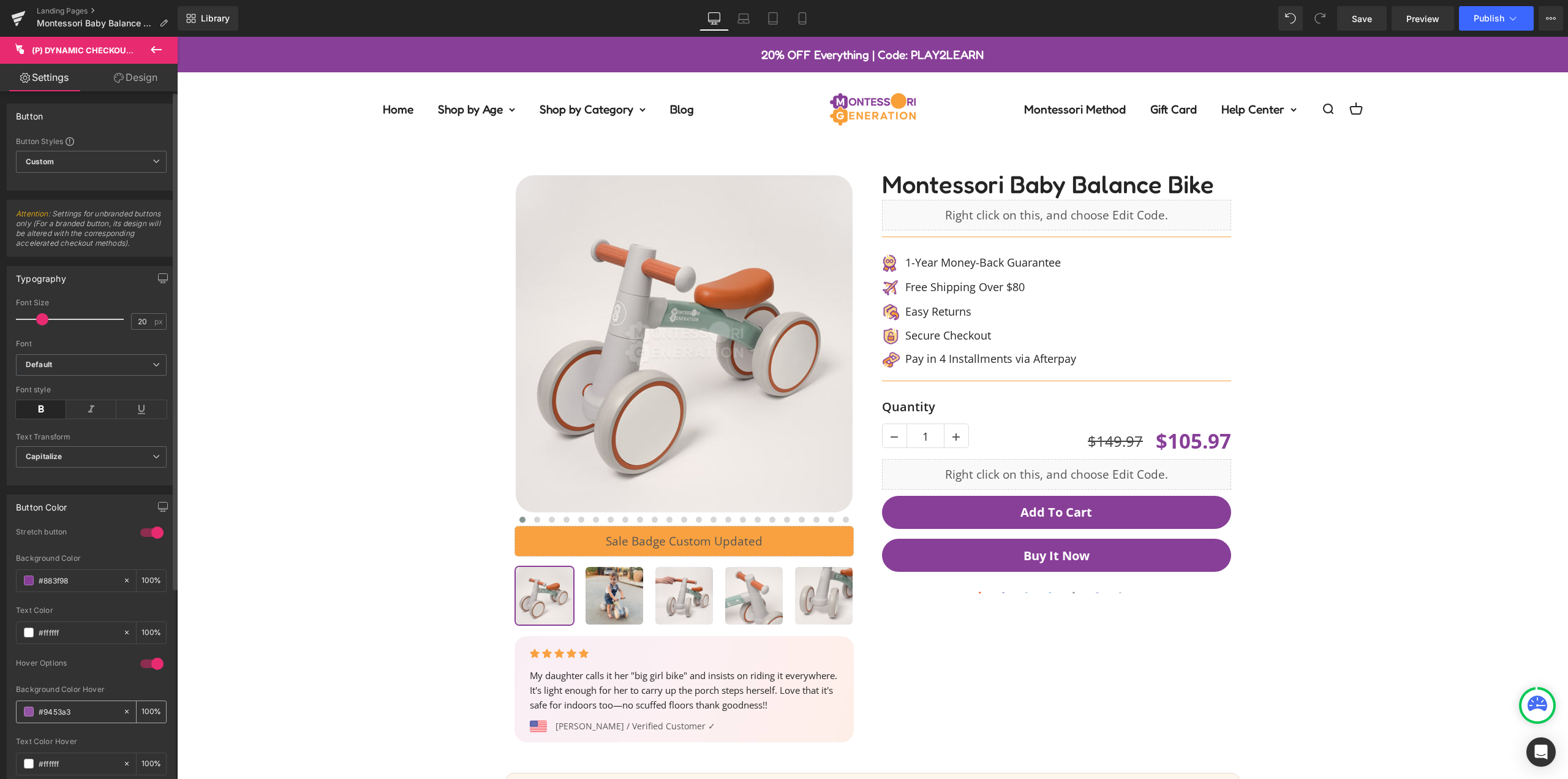
click at [86, 709] on input "#9453a3" at bounding box center [78, 711] width 78 height 13
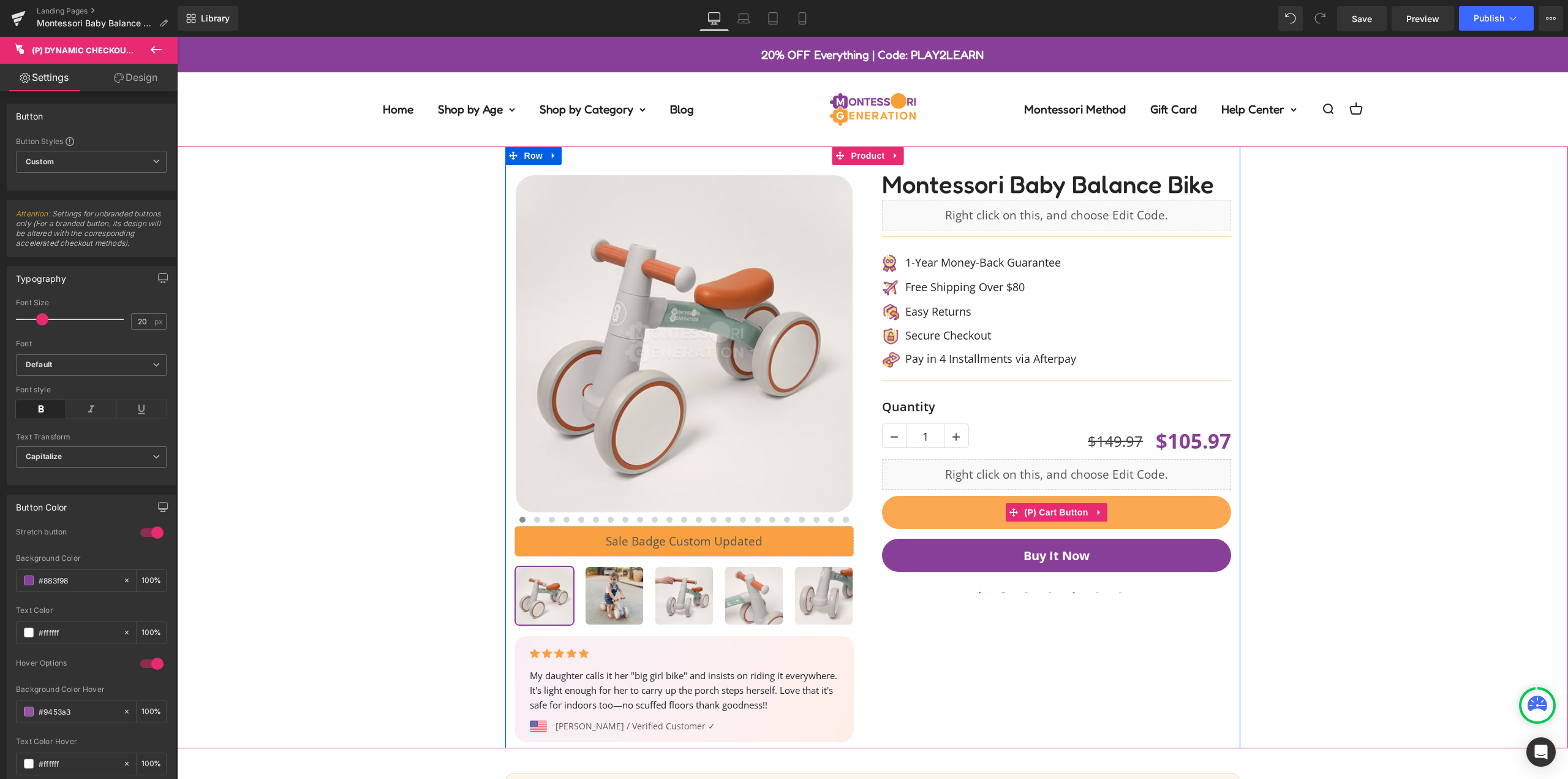
click at [1160, 515] on button "Add To Cart" at bounding box center [1057, 512] width 349 height 33
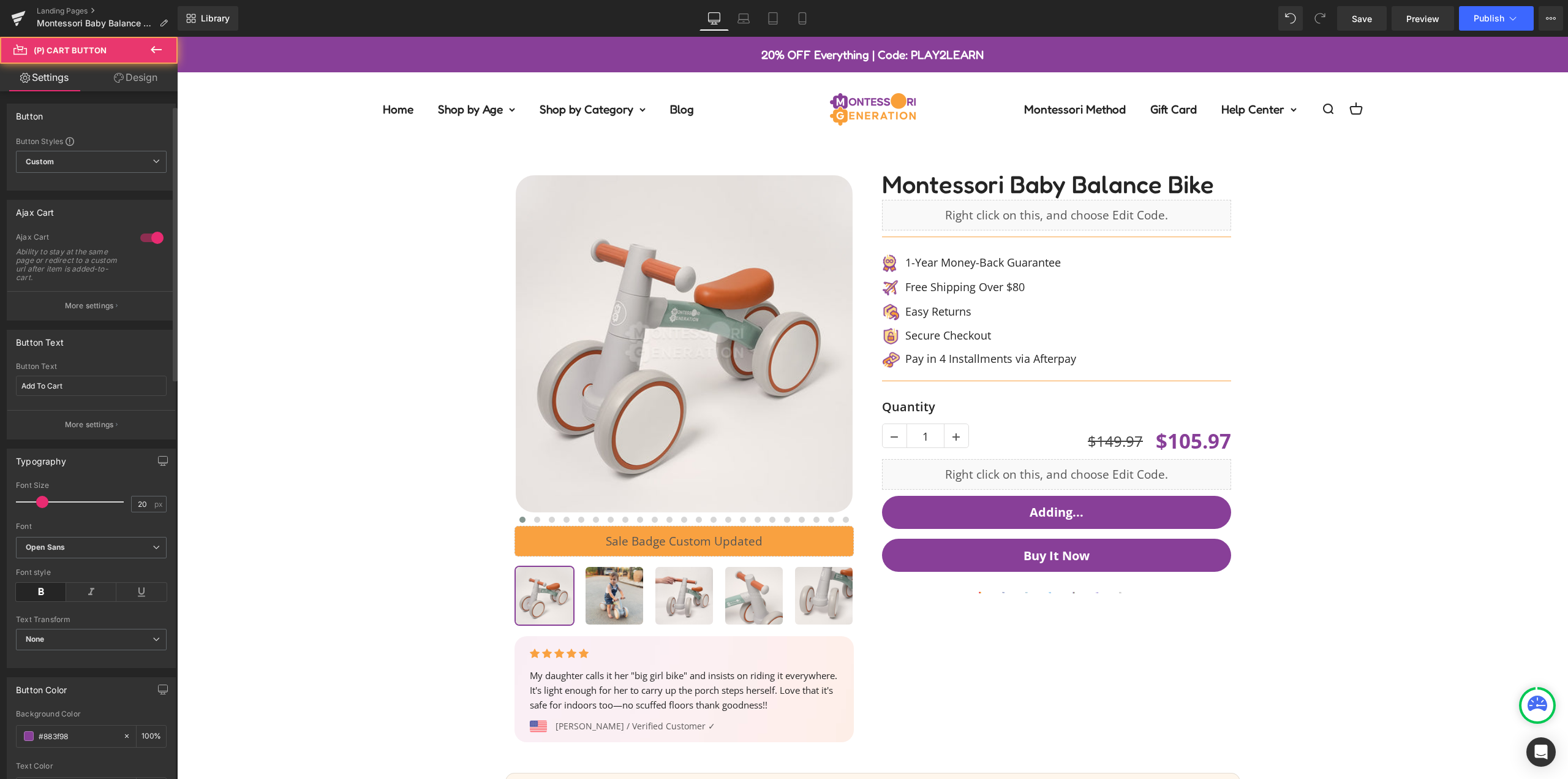
scroll to position [245, 0]
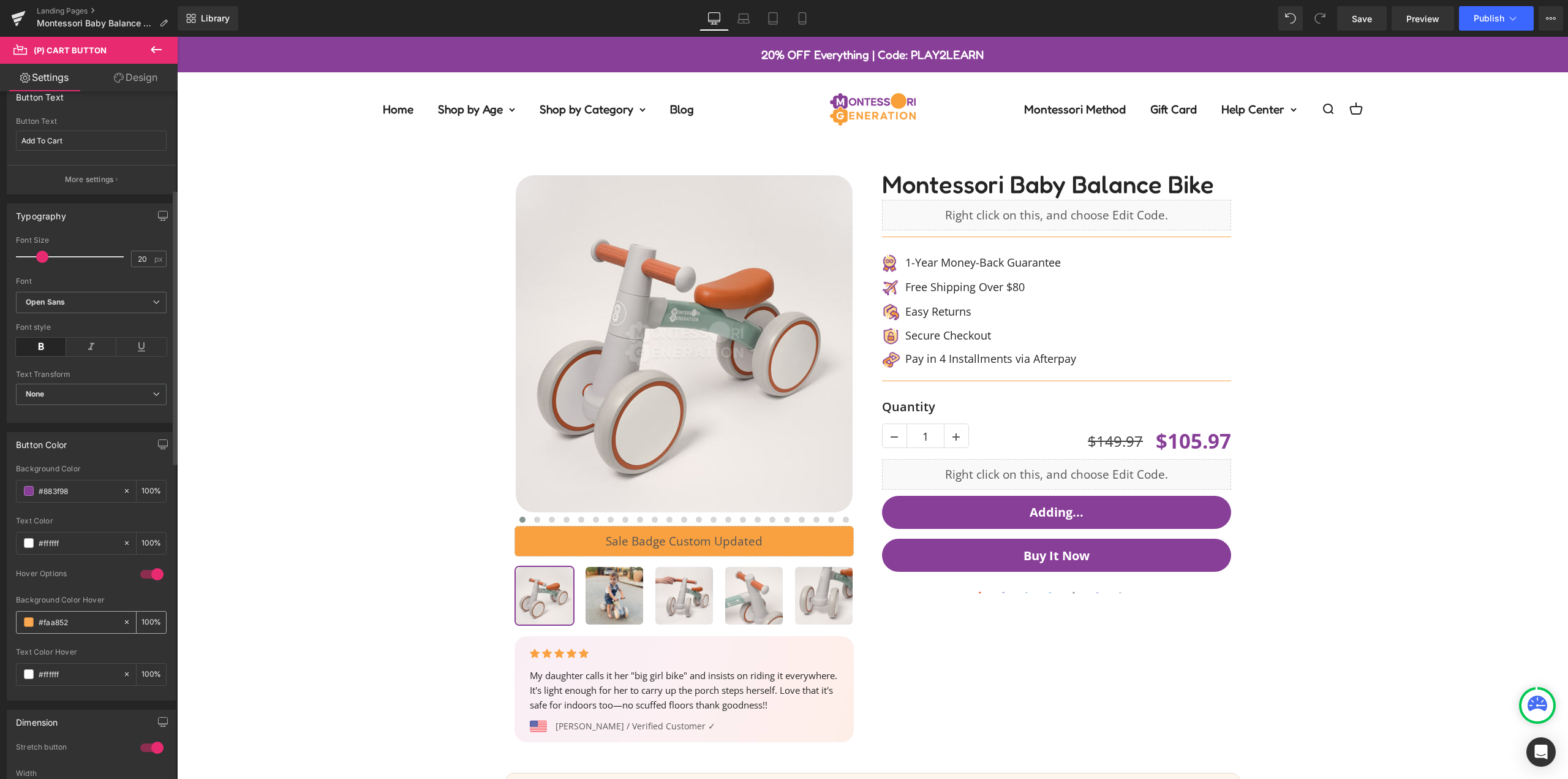
click at [84, 627] on input "#faa852" at bounding box center [78, 622] width 78 height 13
type input "#9453a3"
click at [1484, 584] on div "‹ ›" at bounding box center [872, 447] width 1379 height 602
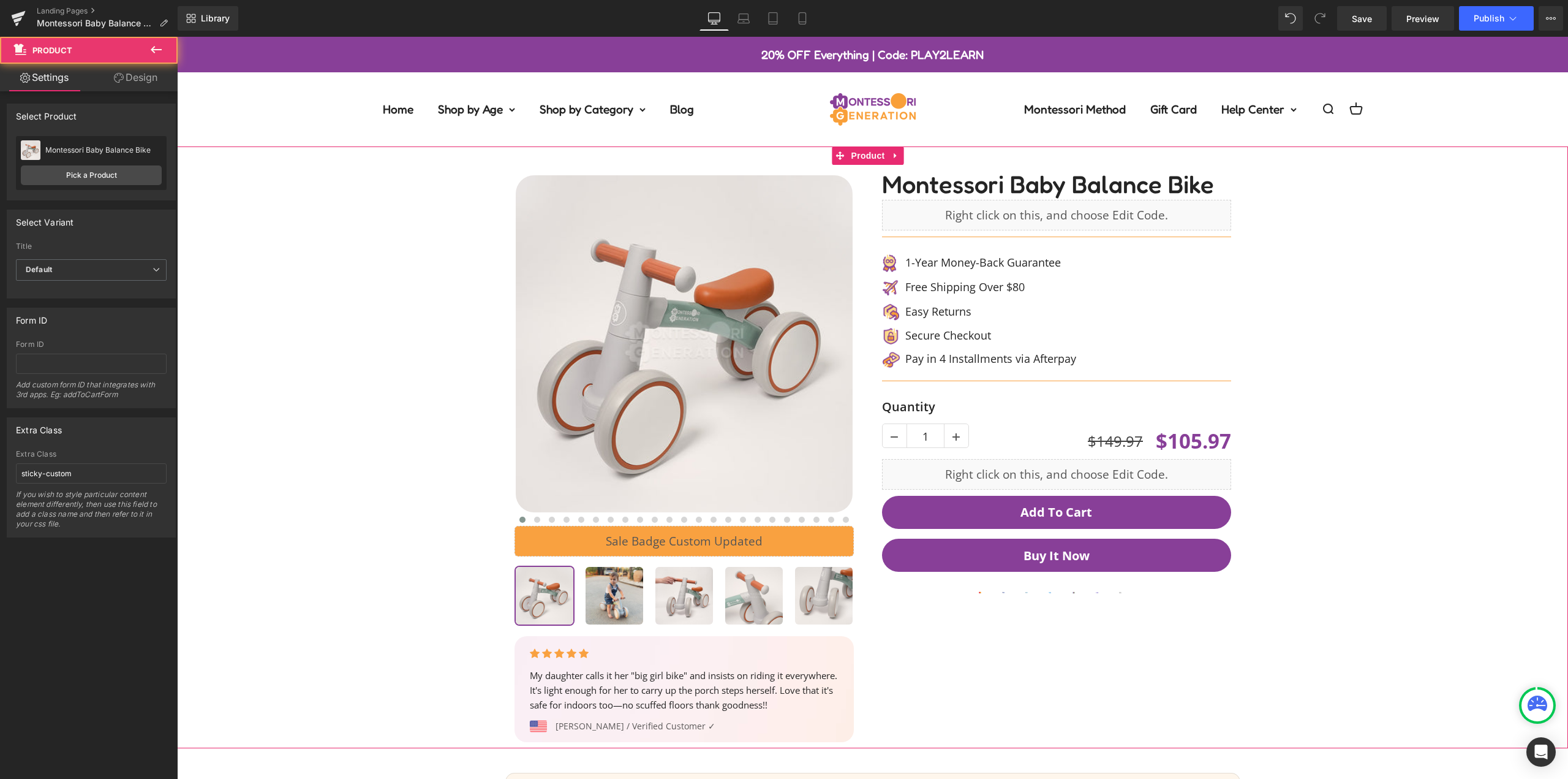
click at [1366, 381] on div "‹ ›" at bounding box center [872, 447] width 1379 height 602
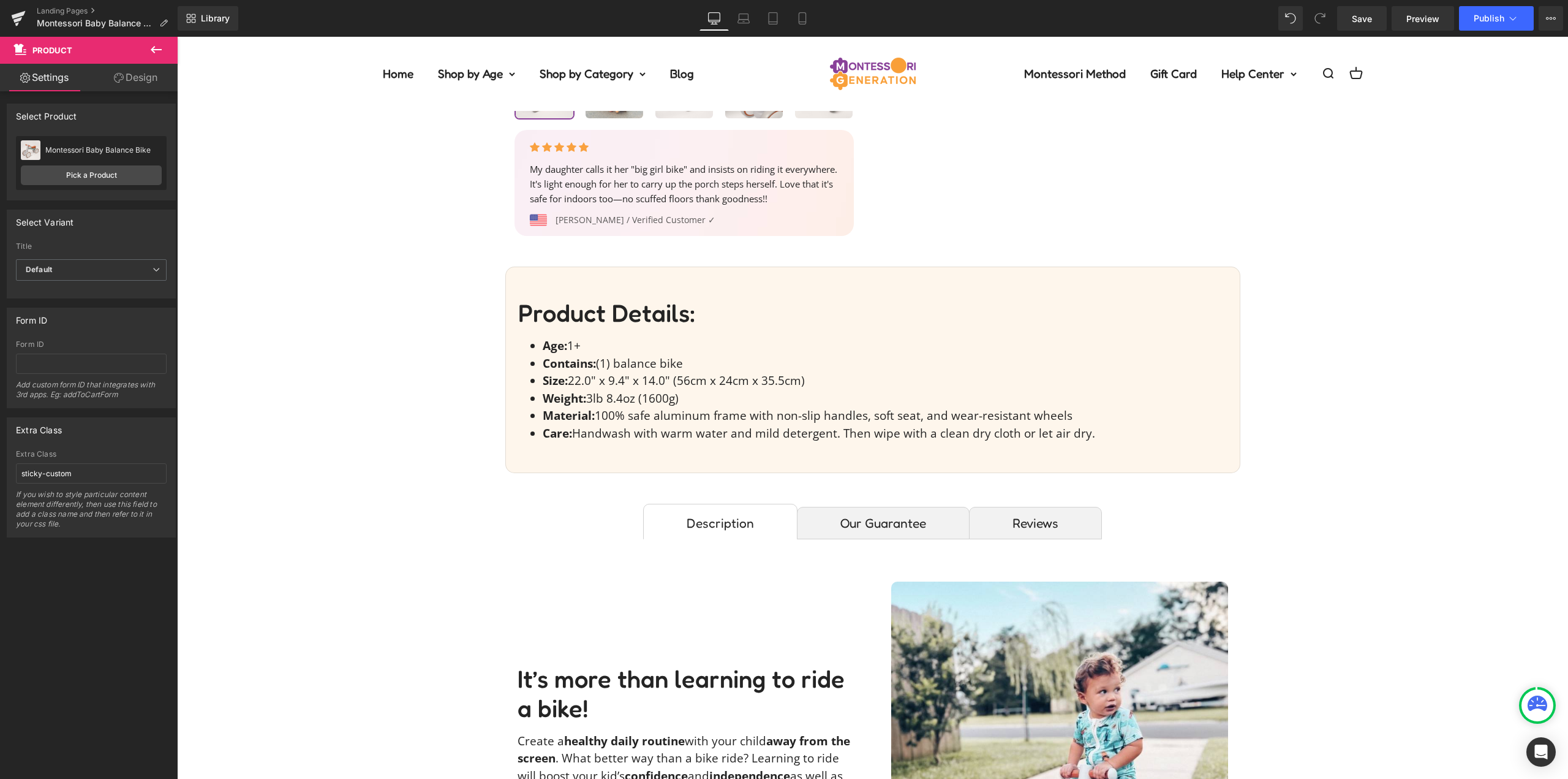
scroll to position [0, 0]
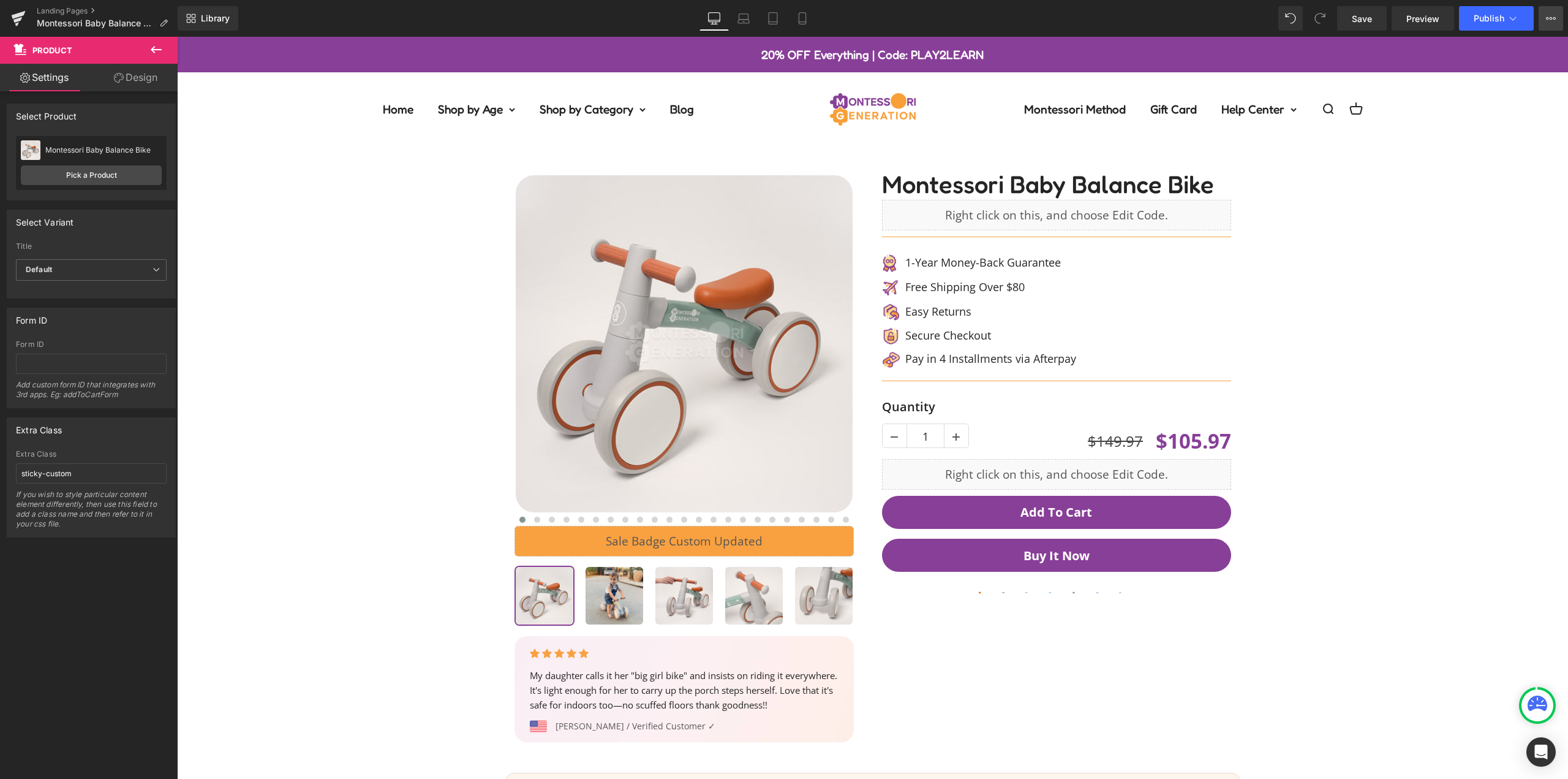
click at [1551, 20] on icon at bounding box center [1551, 18] width 10 height 10
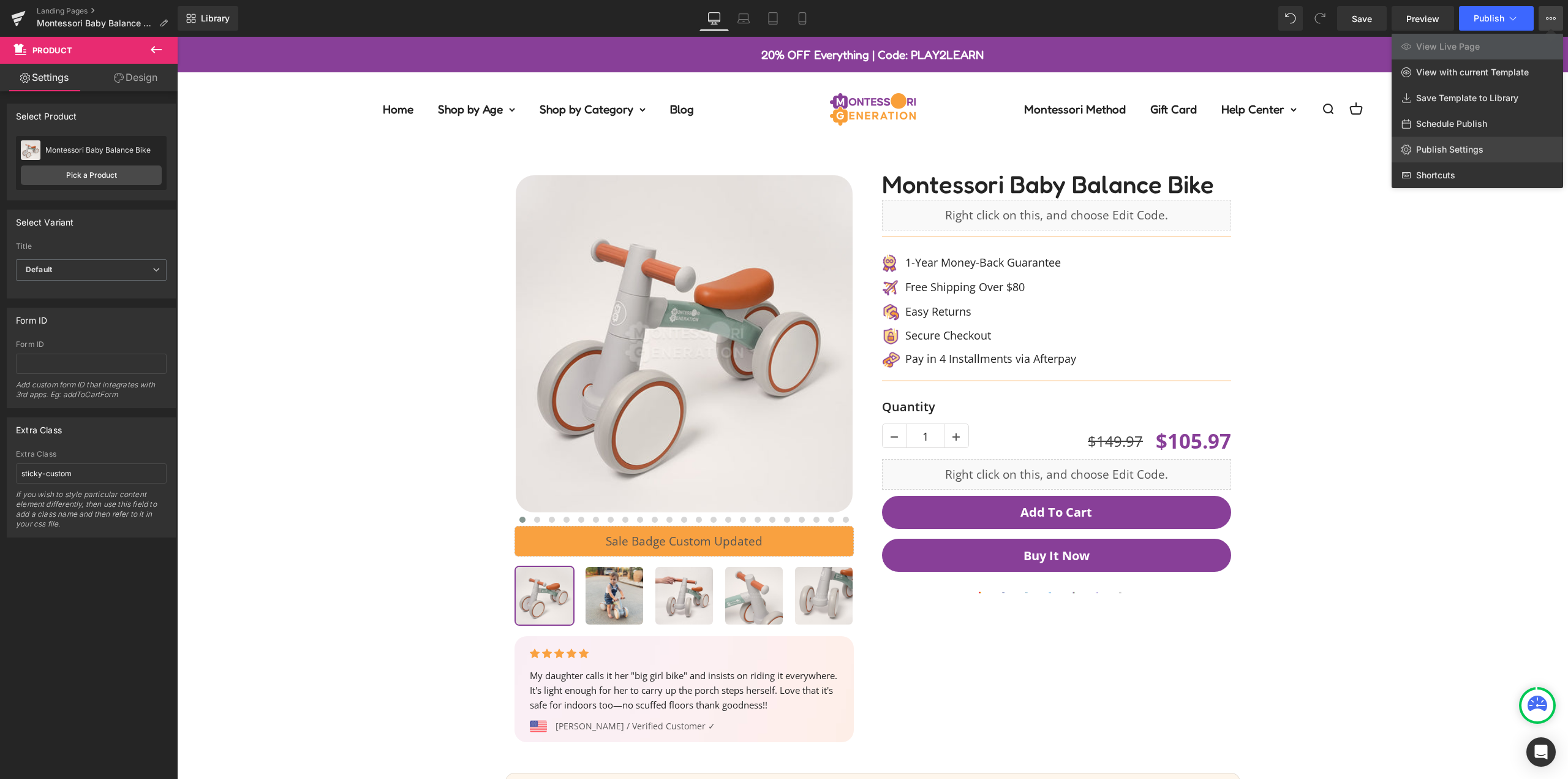
click at [1468, 145] on span "Publish Settings" at bounding box center [1450, 149] width 68 height 11
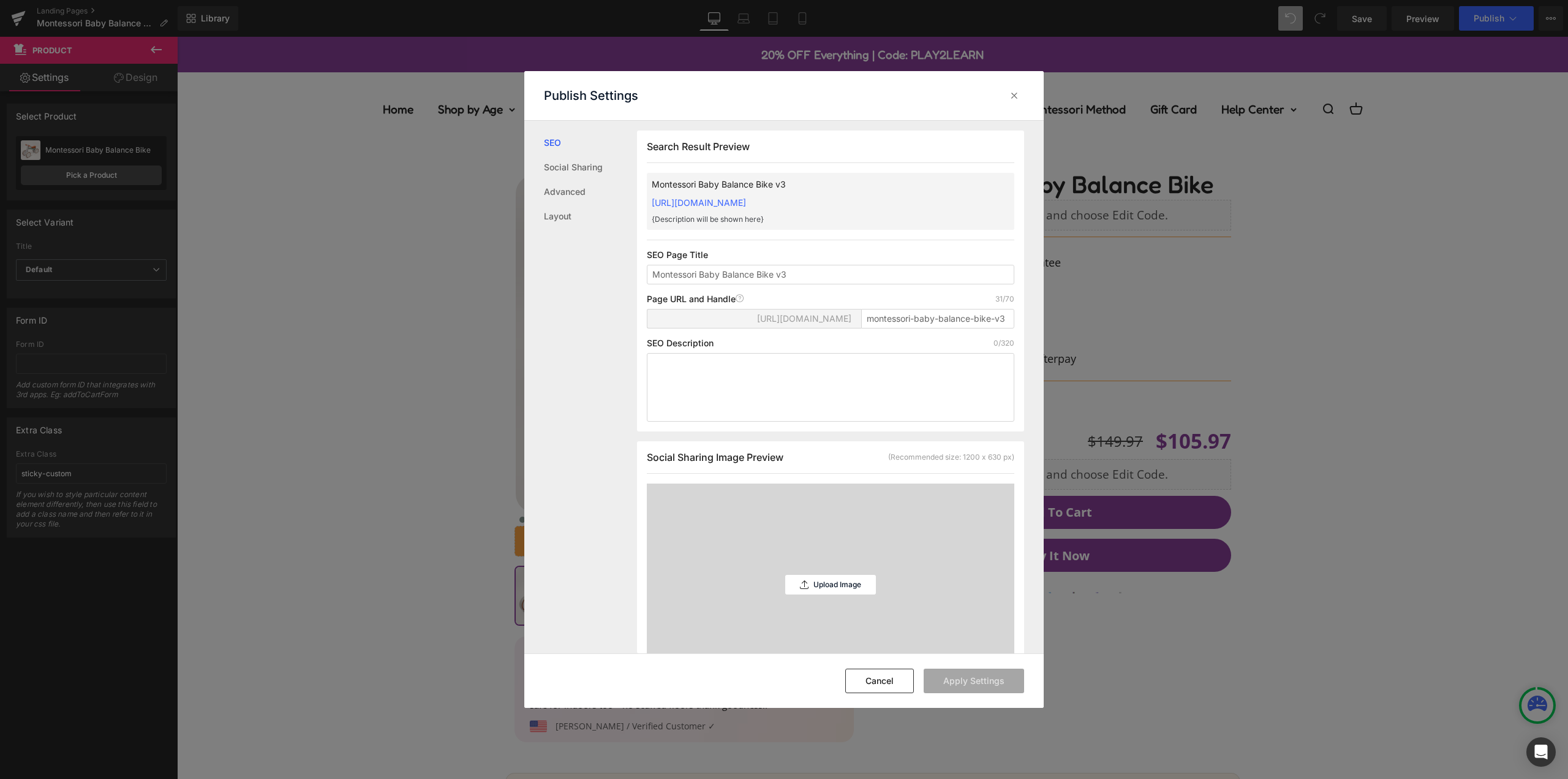
scroll to position [1, 0]
click at [926, 328] on input "montessori-baby-balance-bike-v3" at bounding box center [937, 318] width 153 height 19
click at [876, 325] on input "montessori-baby-balance-bike-v3" at bounding box center [937, 318] width 153 height 19
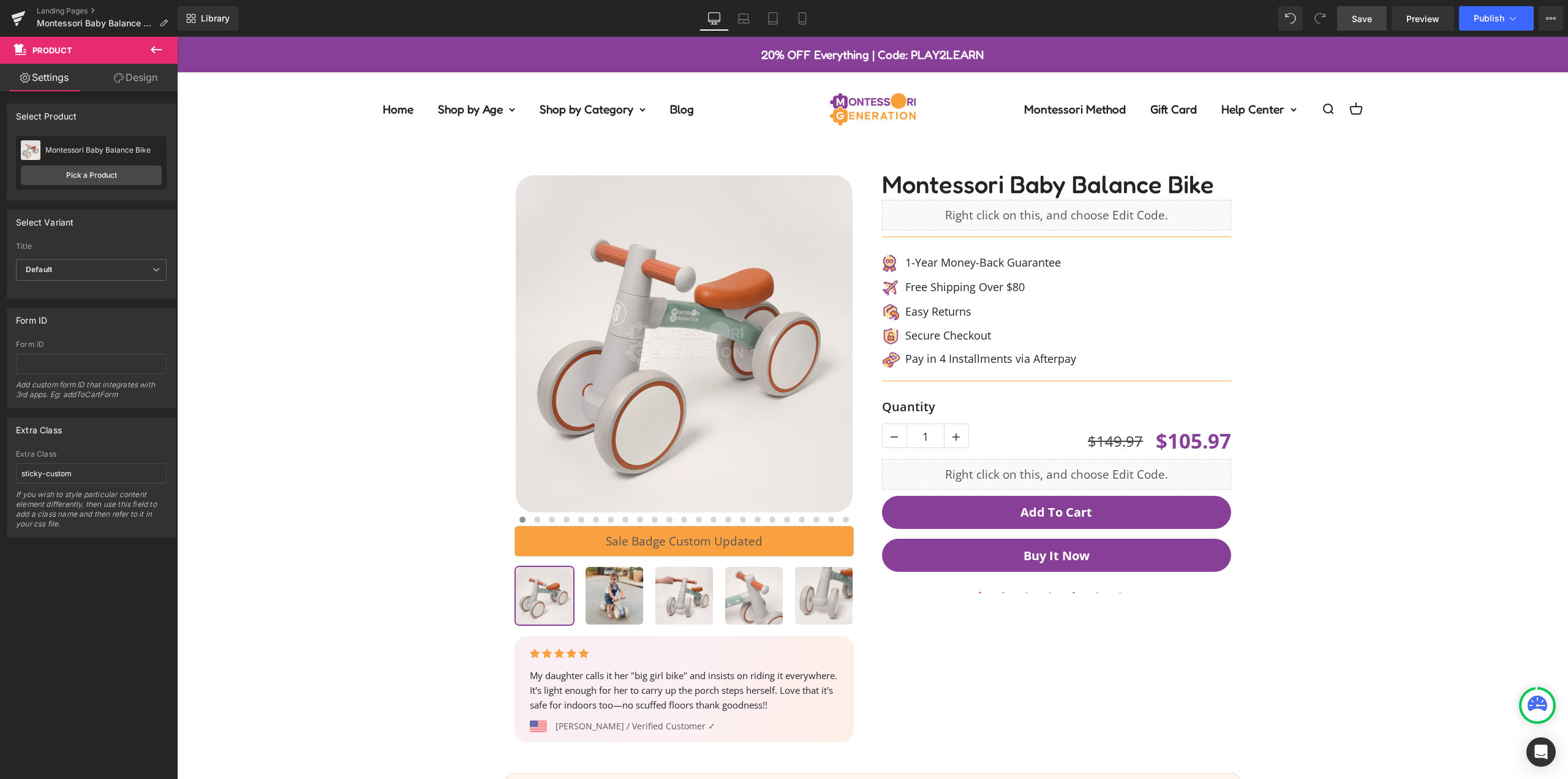
drag, startPoint x: 1362, startPoint y: 21, endPoint x: 1161, endPoint y: 193, distance: 264.5
click at [1362, 21] on span "Save" at bounding box center [1362, 18] width 20 height 13
click at [1498, 19] on span "Publish" at bounding box center [1489, 18] width 31 height 10
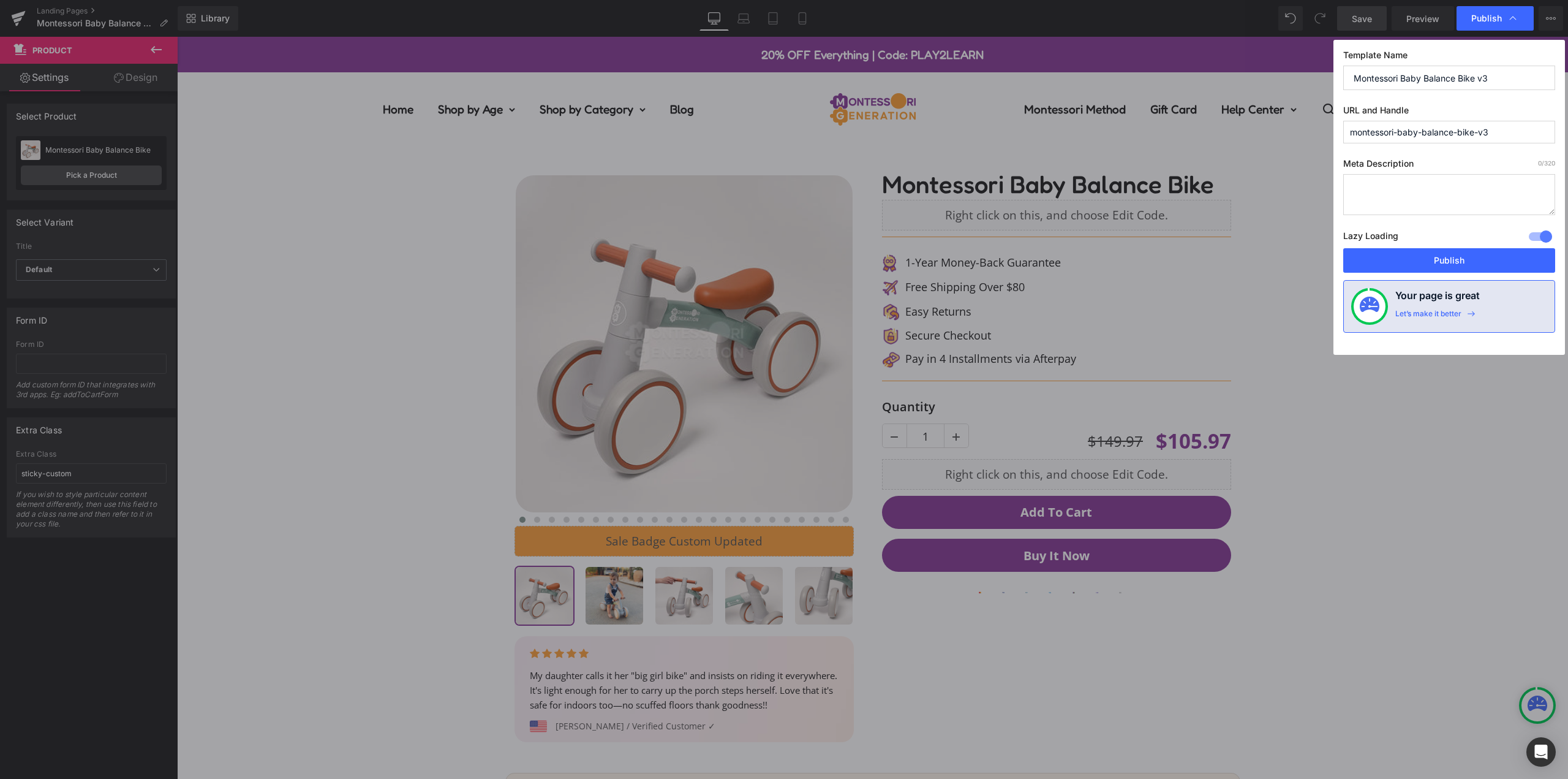
click at [1453, 137] on input "montessori-baby-balance-bike-v3" at bounding box center [1449, 132] width 212 height 23
drag, startPoint x: 1442, startPoint y: 255, endPoint x: 1270, endPoint y: 231, distance: 173.7
click at [1442, 255] on button "Publish" at bounding box center [1449, 260] width 212 height 25
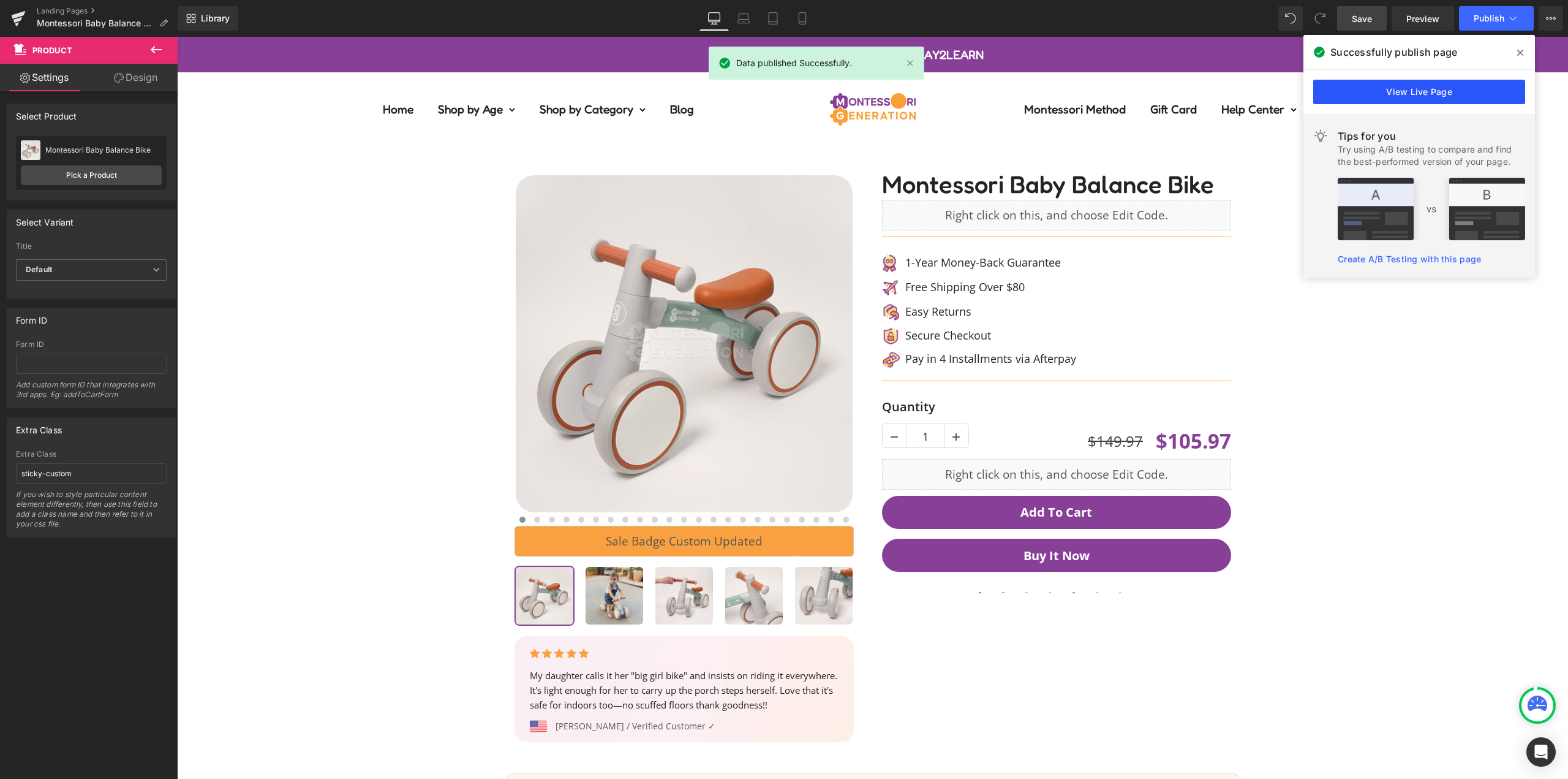
click at [1420, 96] on link "View Live Page" at bounding box center [1419, 92] width 212 height 25
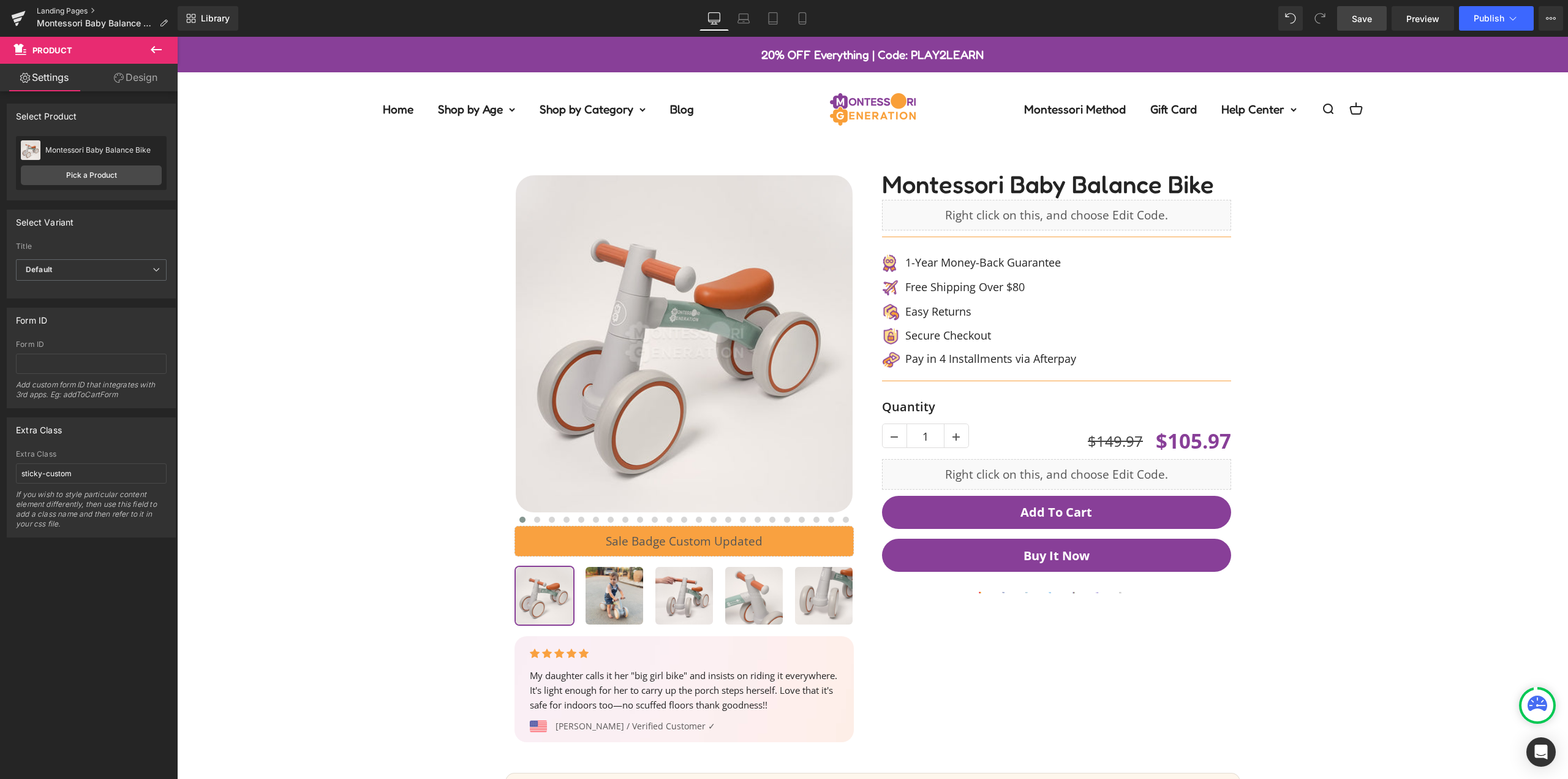
click at [72, 10] on link "Landing Pages" at bounding box center [107, 11] width 141 height 10
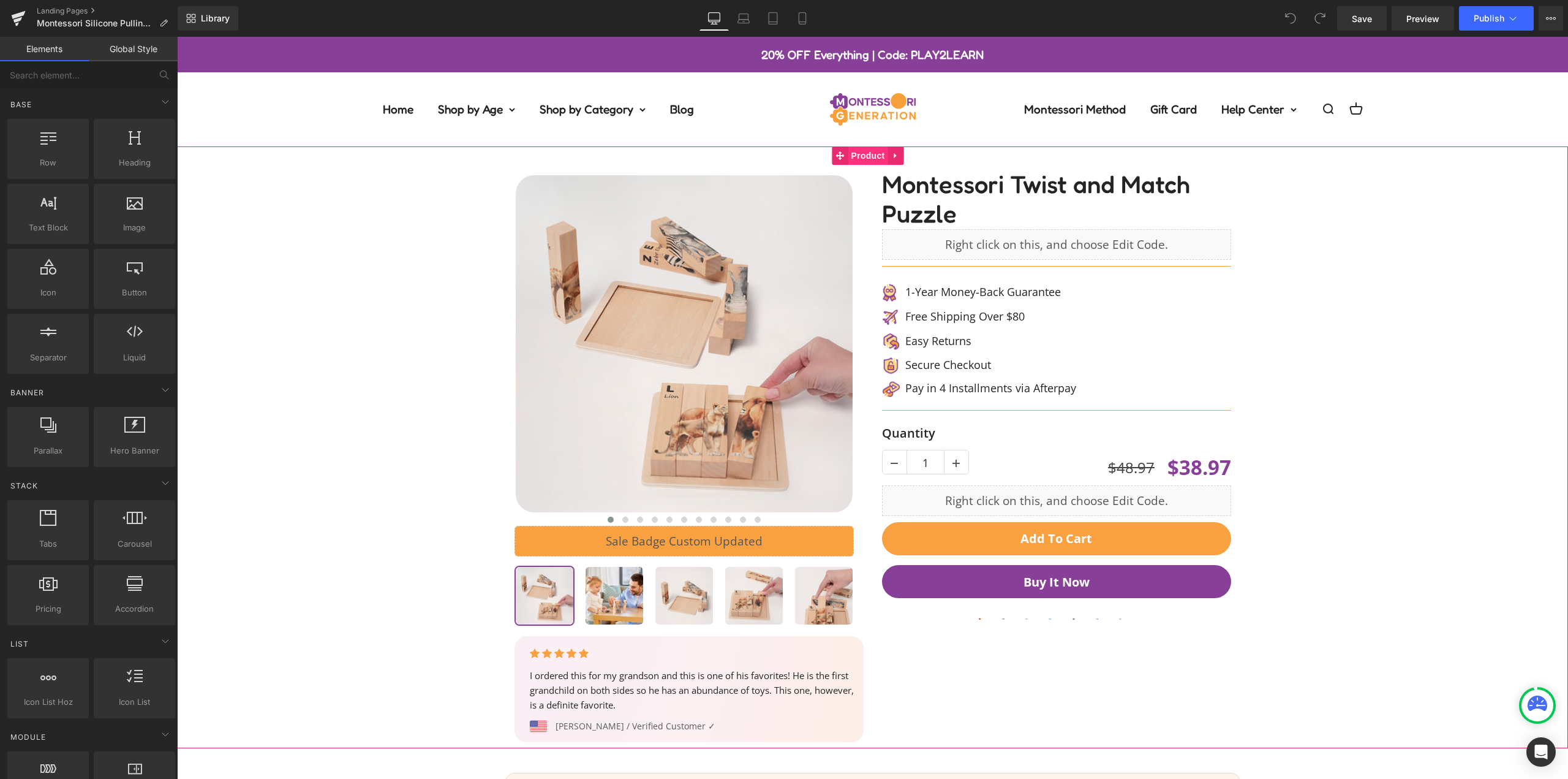
click at [866, 156] on span "Product" at bounding box center [868, 155] width 40 height 18
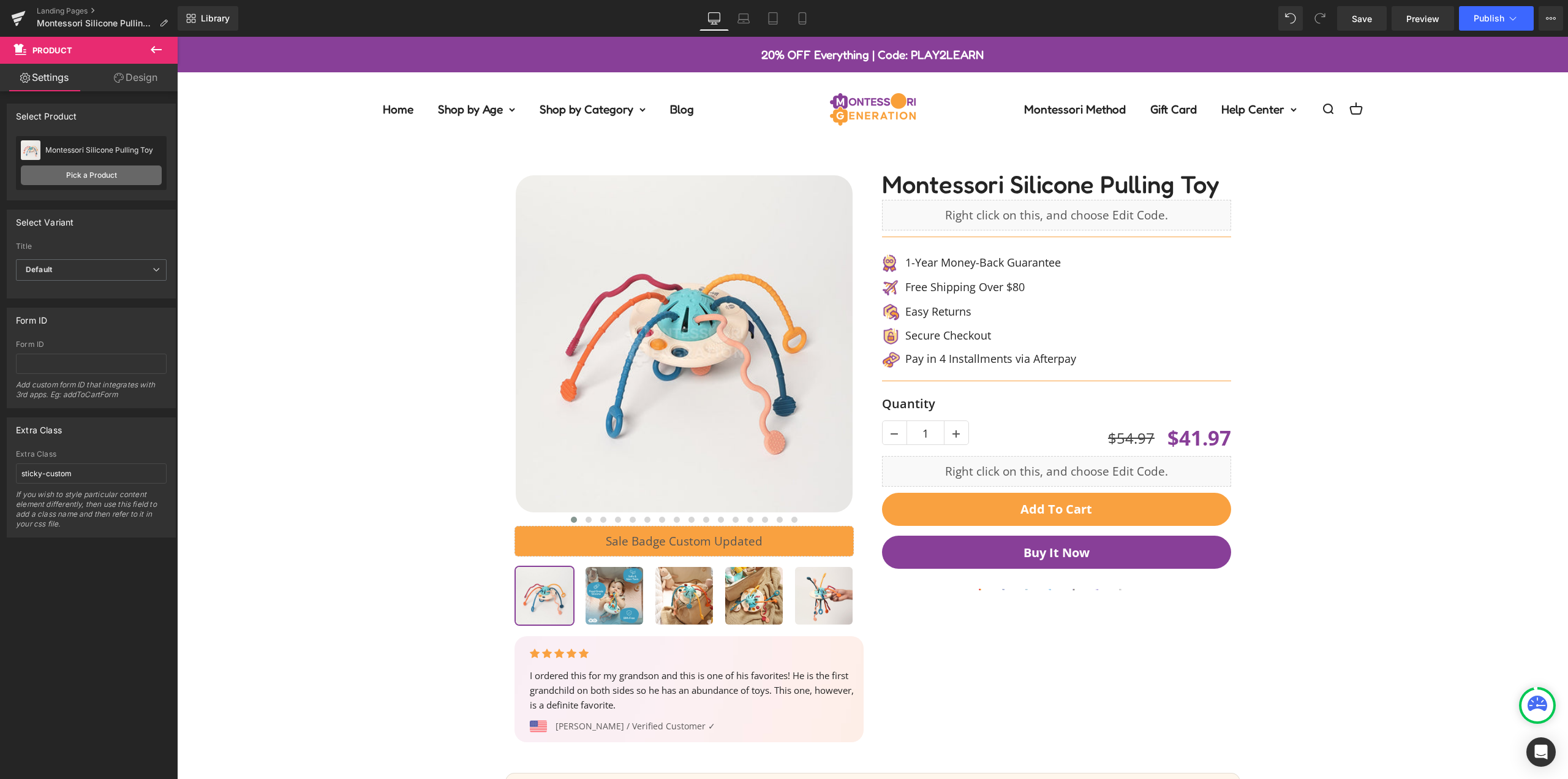
click at [86, 173] on link "Pick a Product" at bounding box center [91, 175] width 141 height 19
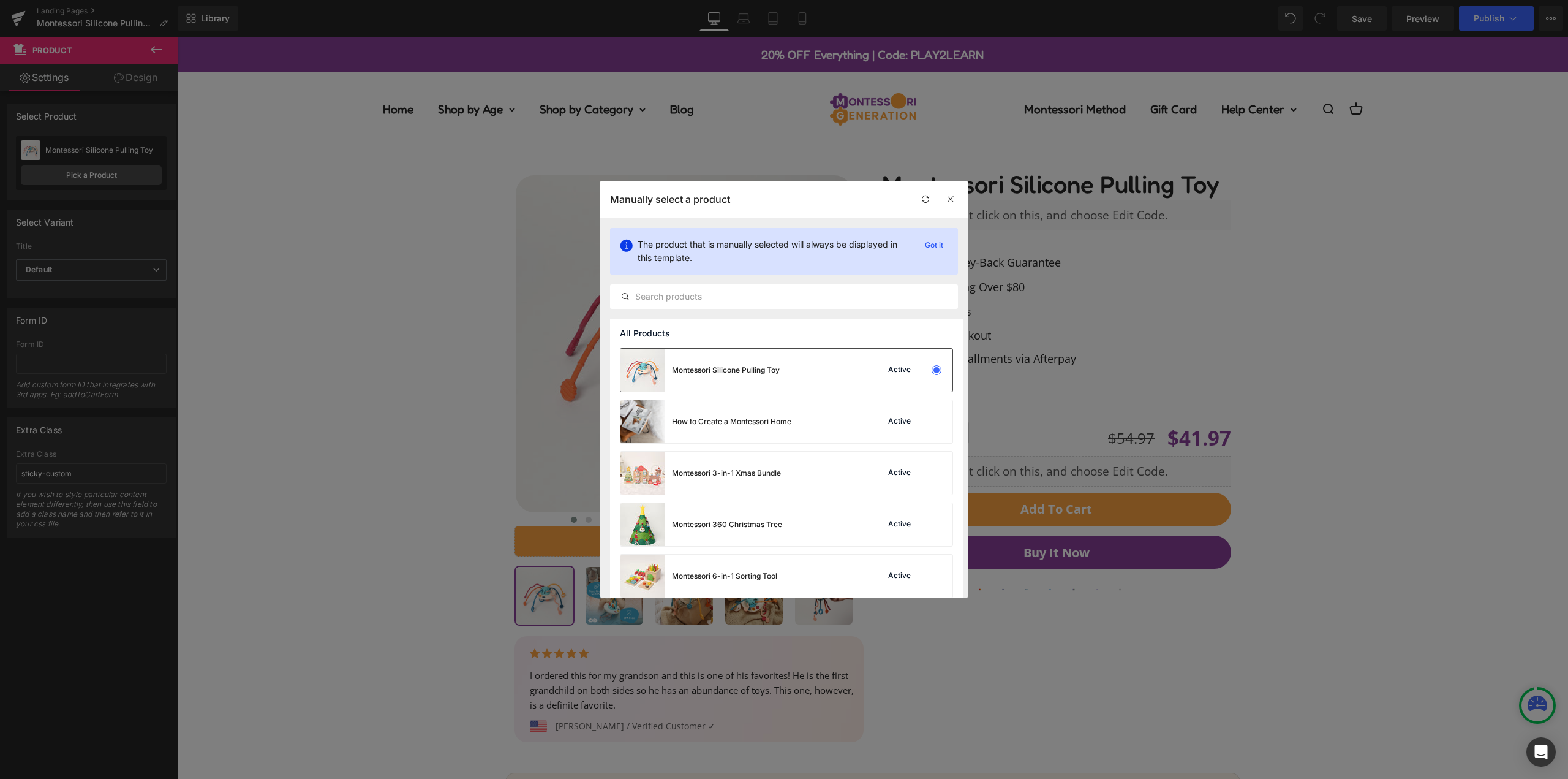
click at [769, 375] on div "Montessori Silicone Pulling Toy" at bounding box center [700, 370] width 159 height 43
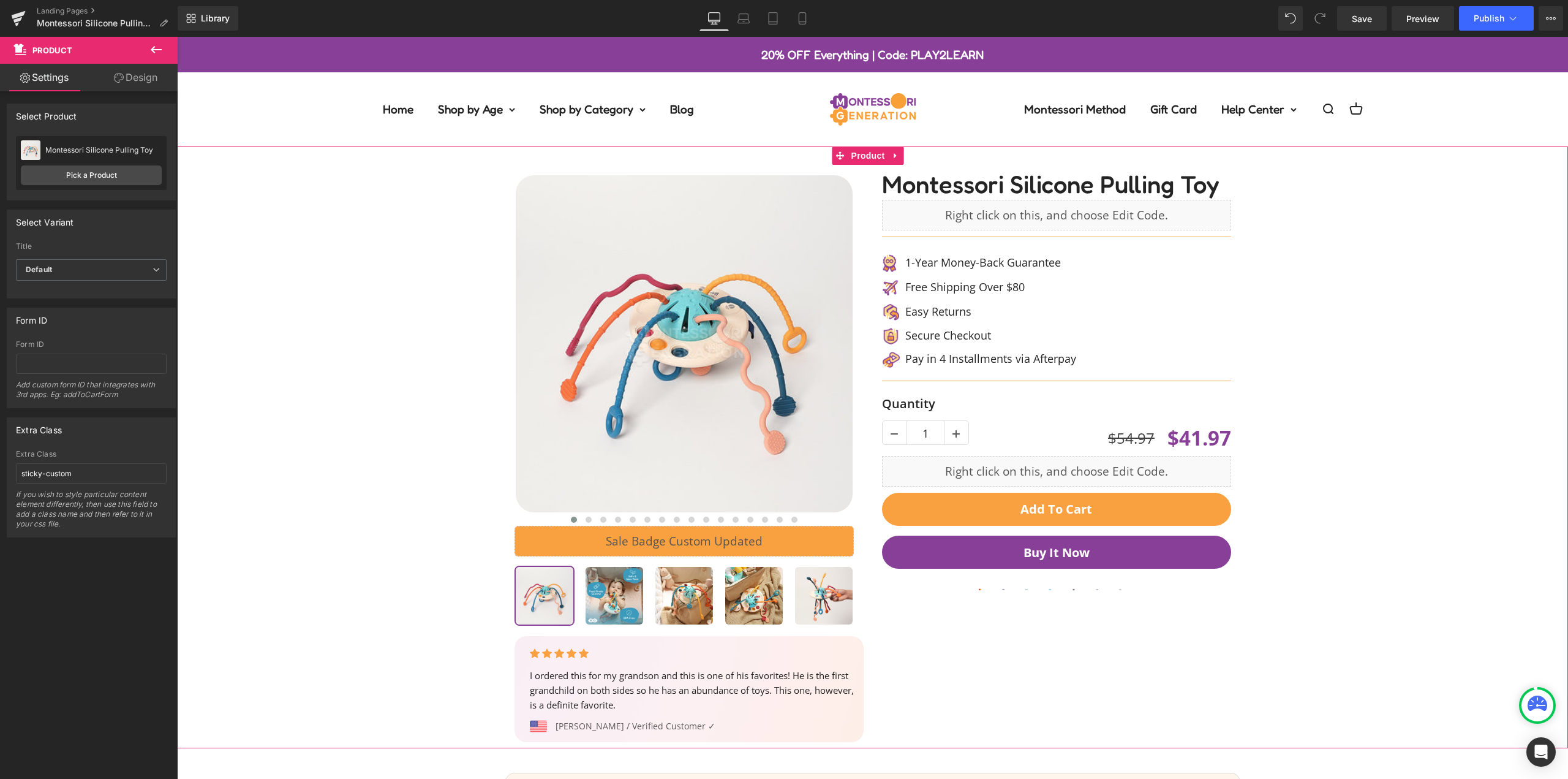
click at [1321, 331] on div "‹ ›" at bounding box center [872, 447] width 1379 height 602
click at [1159, 555] on button "Buy it now" at bounding box center [1057, 551] width 349 height 33
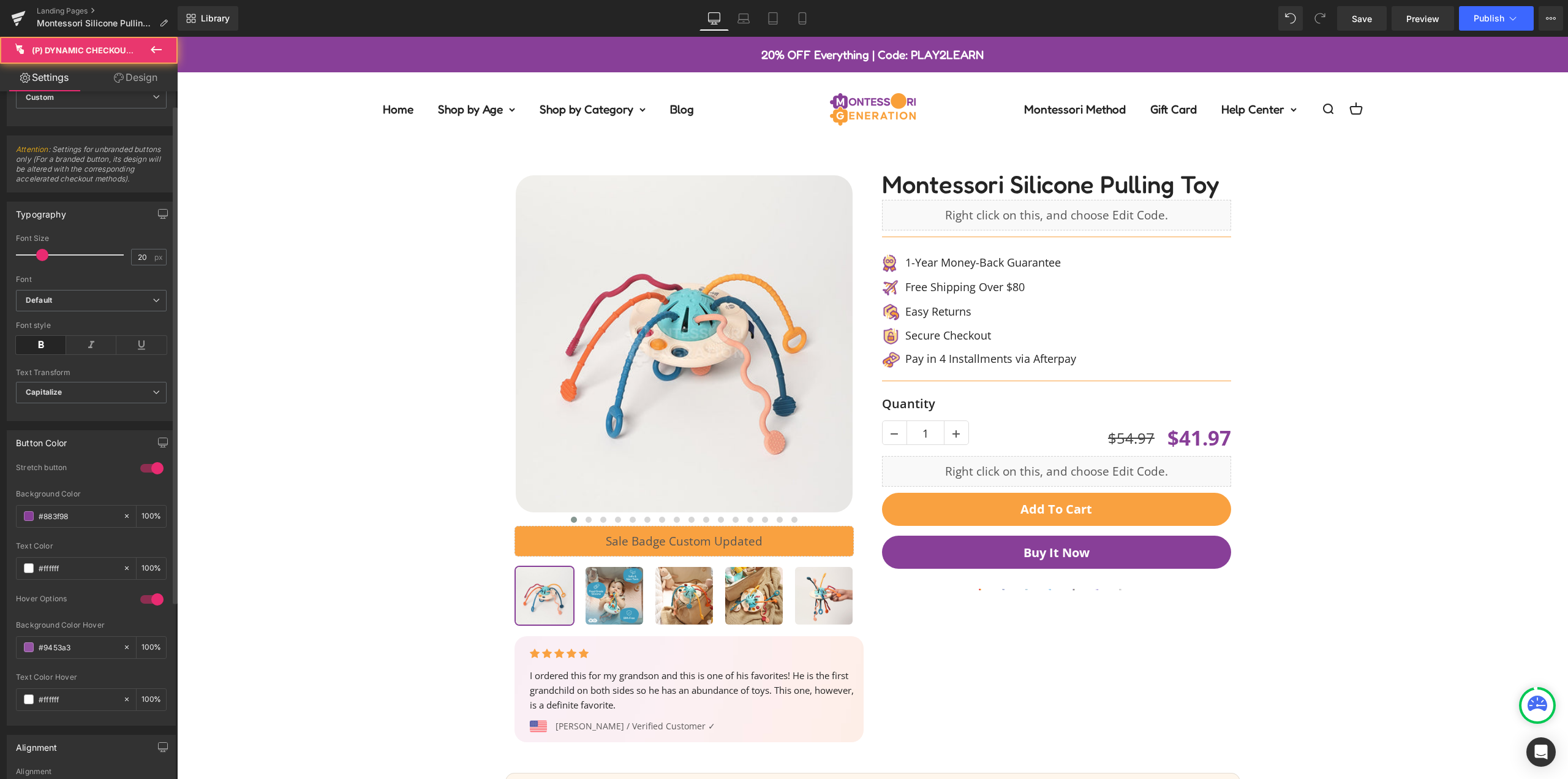
scroll to position [122, 0]
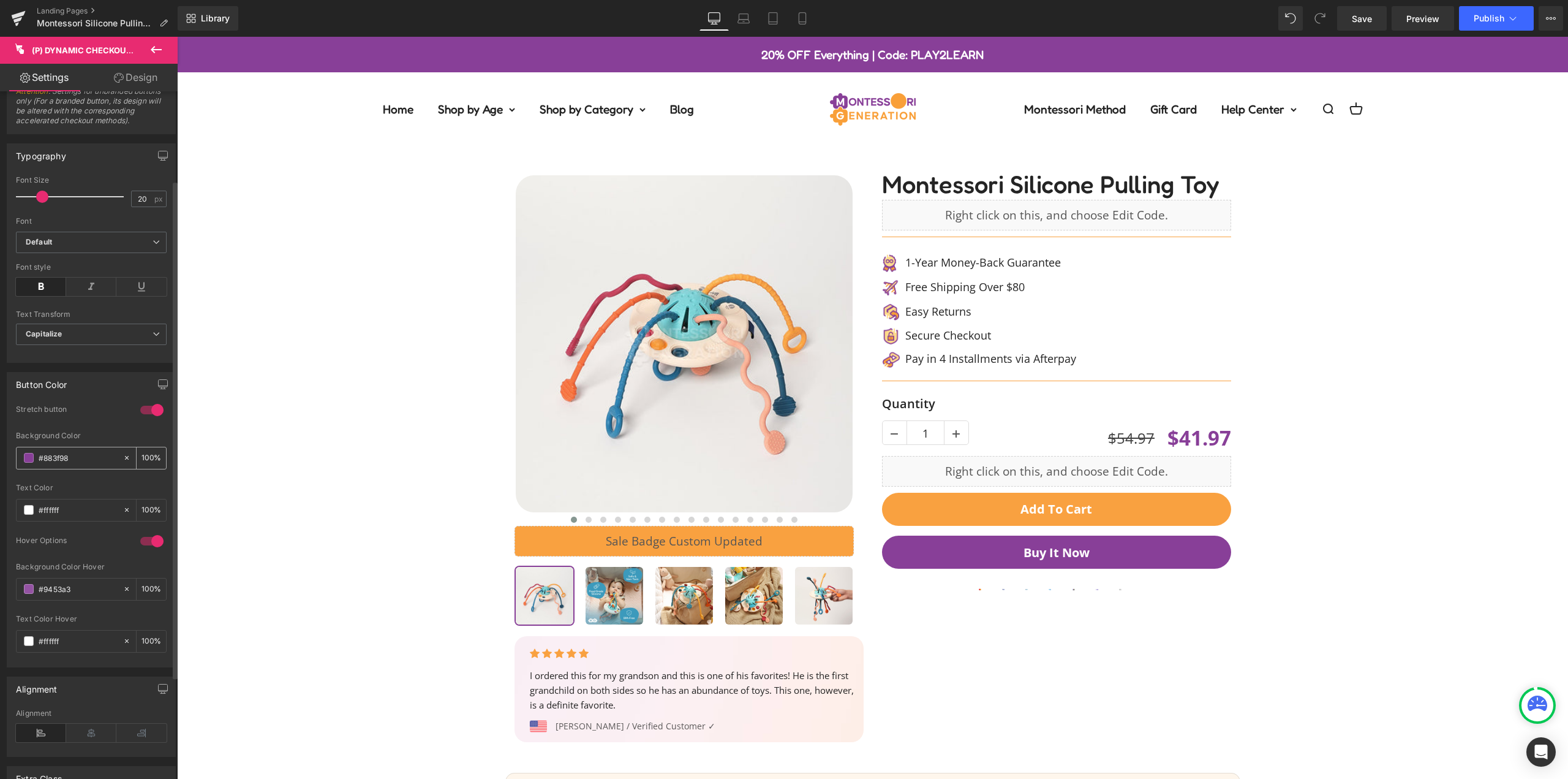
click at [83, 457] on input "#883f98" at bounding box center [78, 458] width 78 height 13
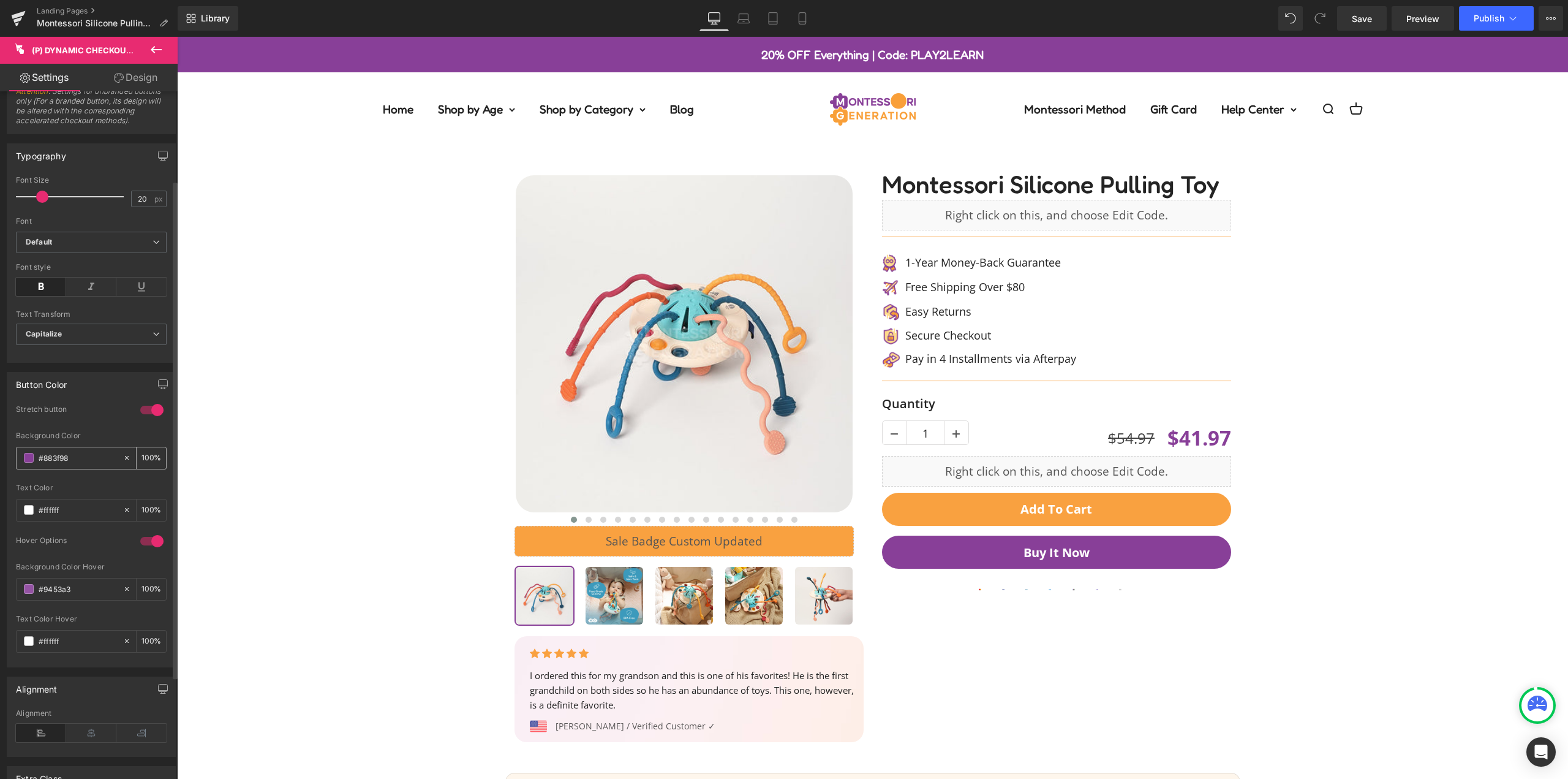
click at [40, 455] on input "#883f98" at bounding box center [78, 458] width 78 height 13
click at [1187, 519] on button "Add To Cart" at bounding box center [1057, 509] width 349 height 33
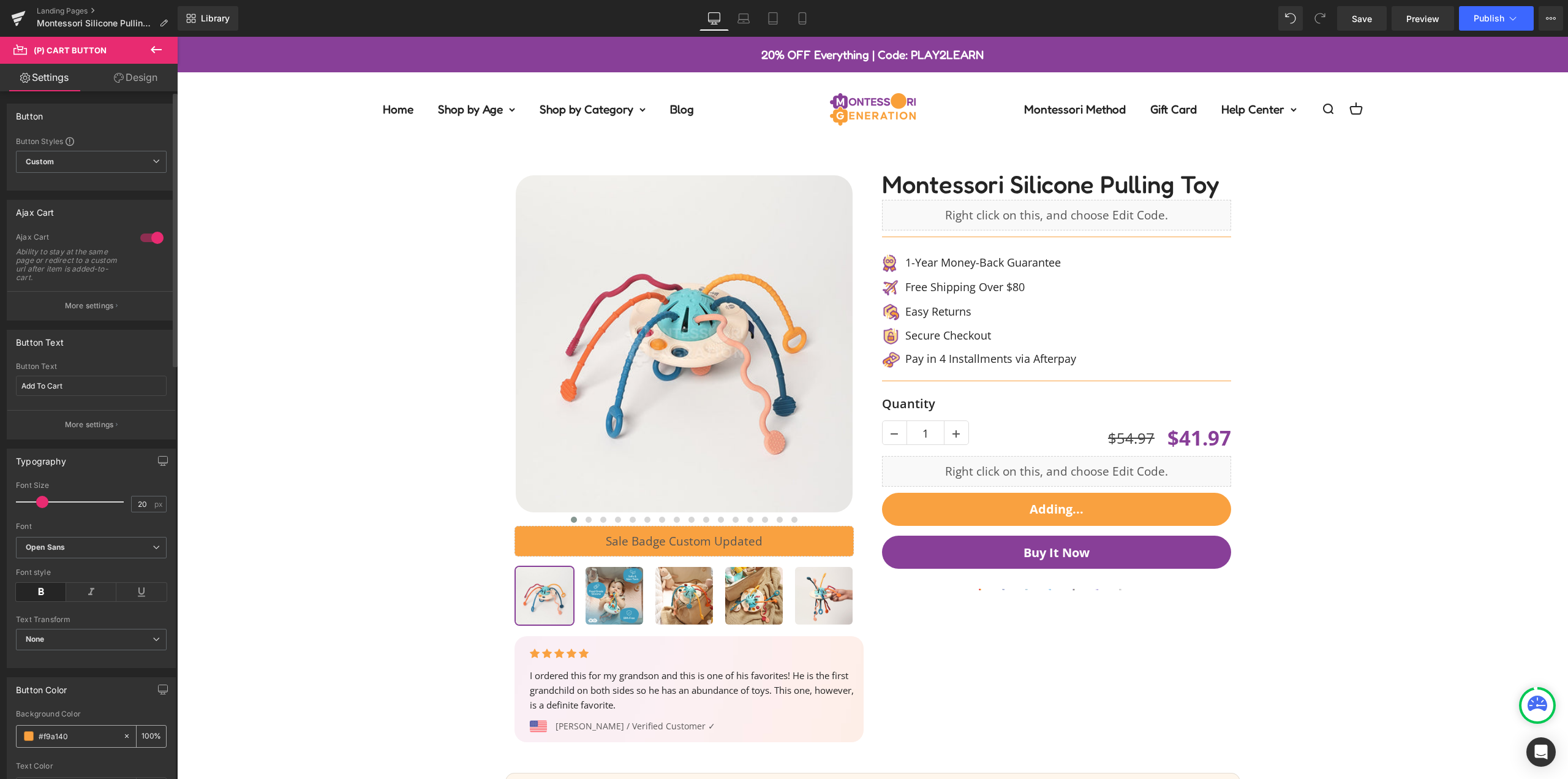
click at [86, 740] on input "#f9a140" at bounding box center [78, 736] width 78 height 13
type input "#883f98"
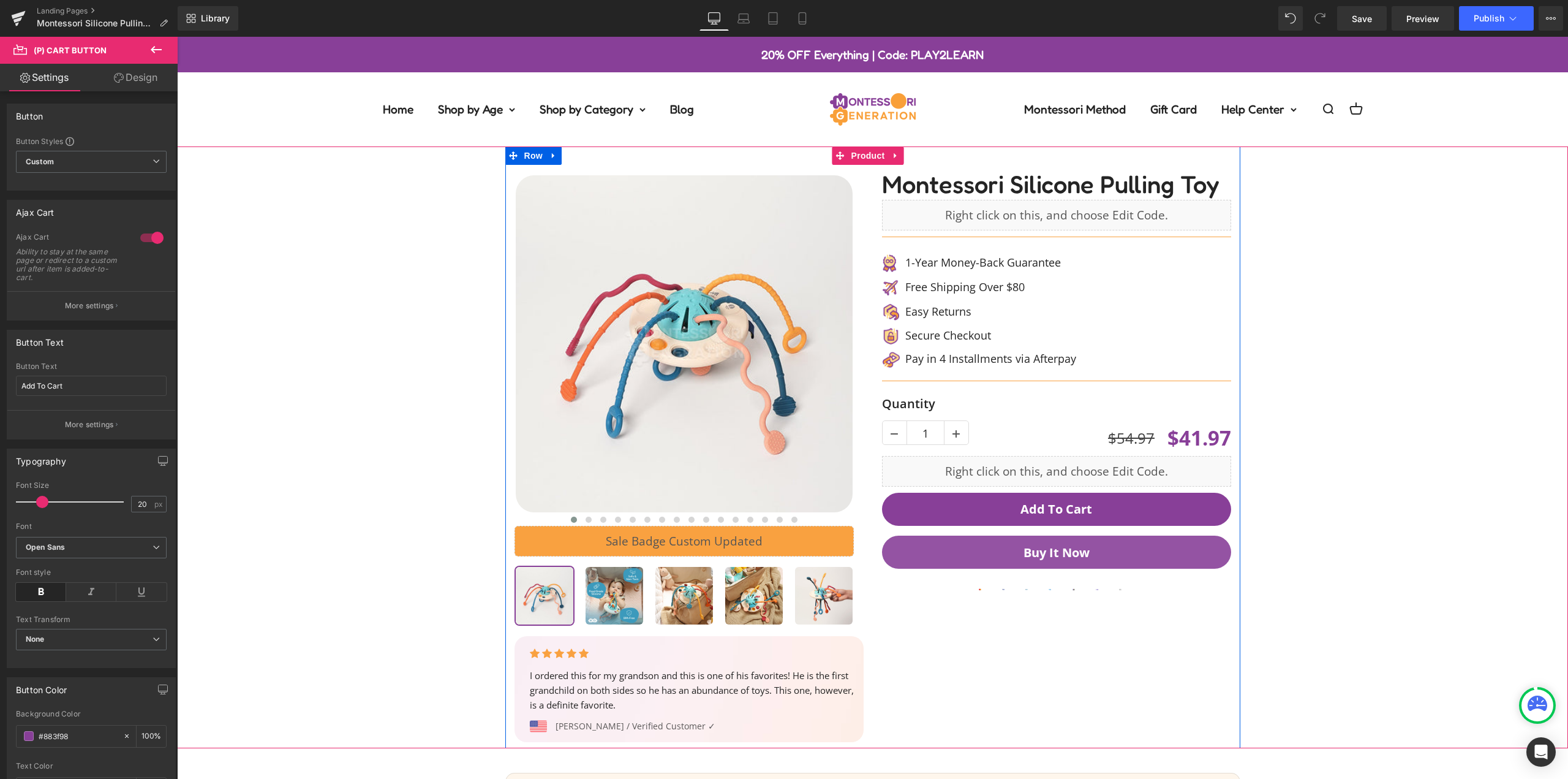
click at [1168, 550] on button "Buy it now" at bounding box center [1057, 551] width 349 height 33
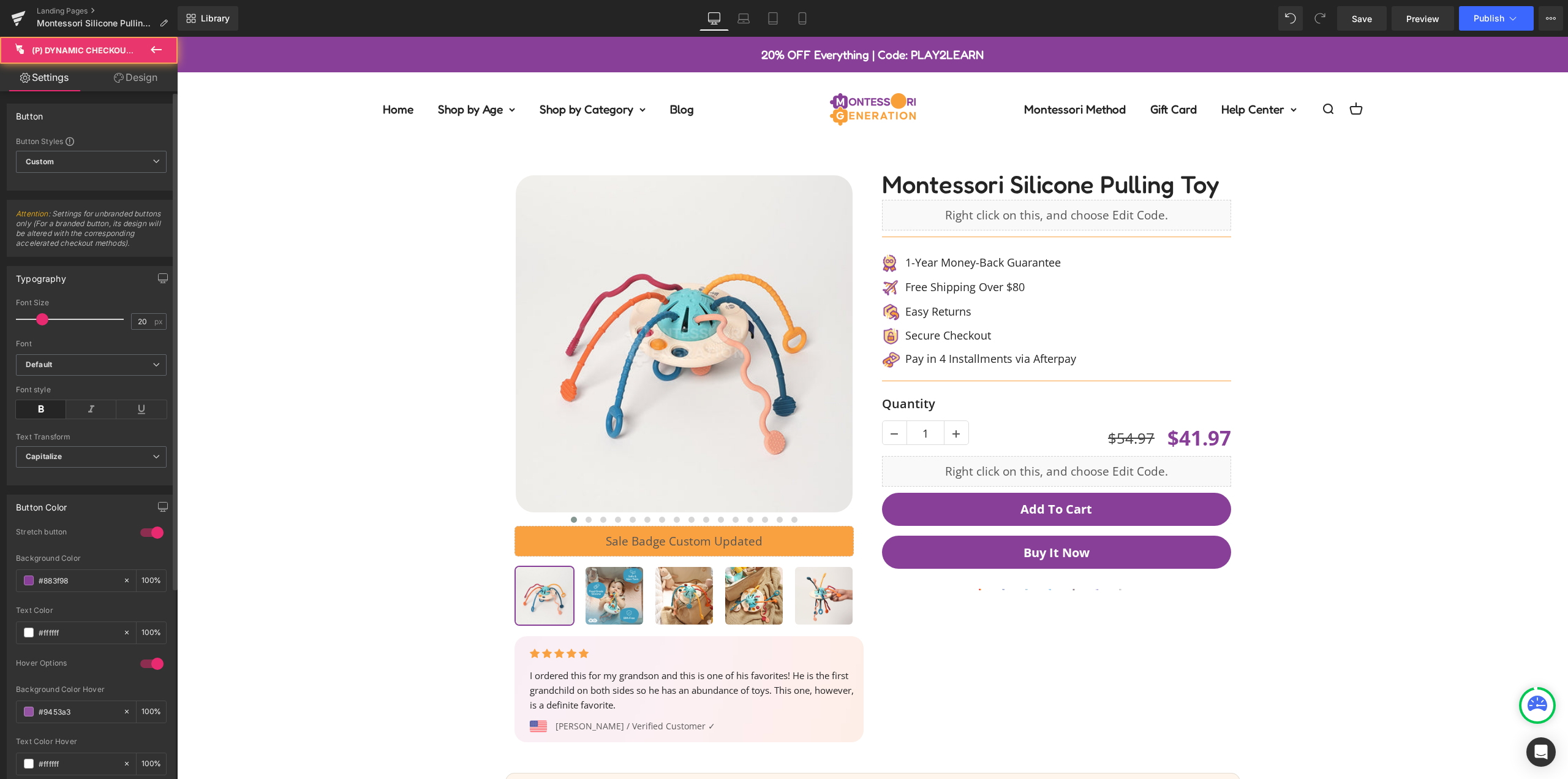
scroll to position [184, 0]
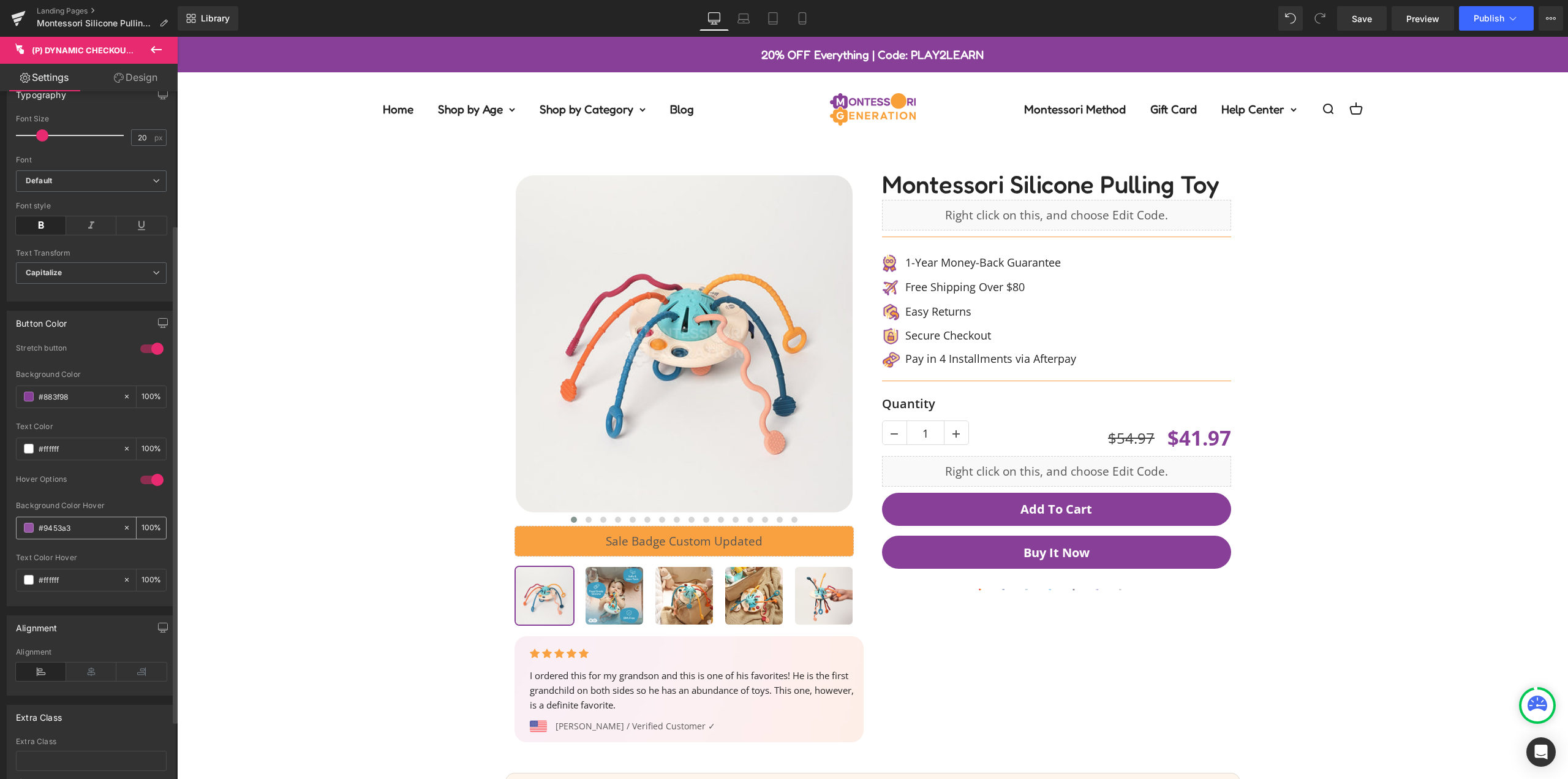
click at [96, 532] on input "#9453a3" at bounding box center [78, 527] width 78 height 13
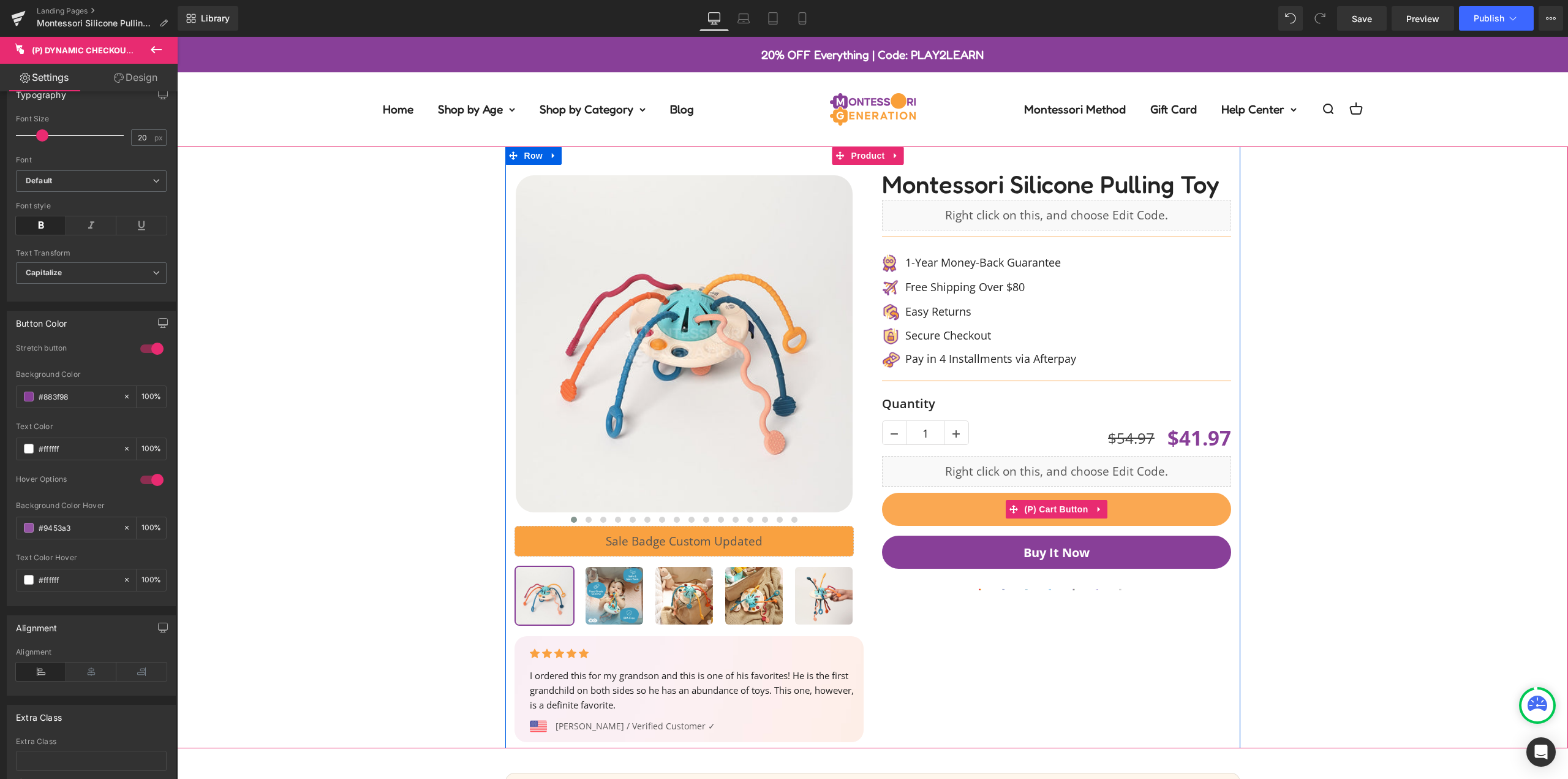
click at [1180, 510] on button "Add To Cart" at bounding box center [1057, 509] width 349 height 33
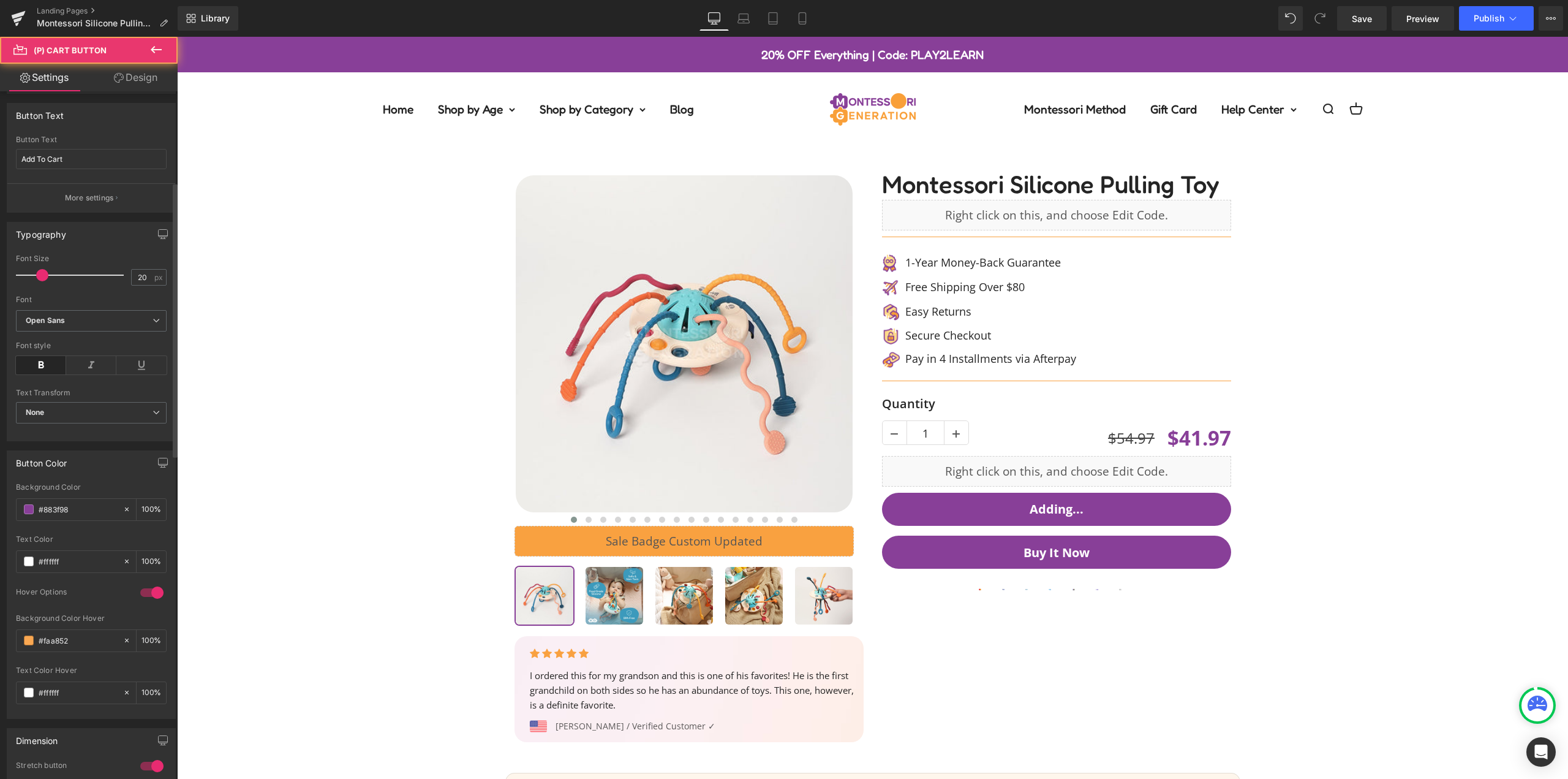
scroll to position [245, 0]
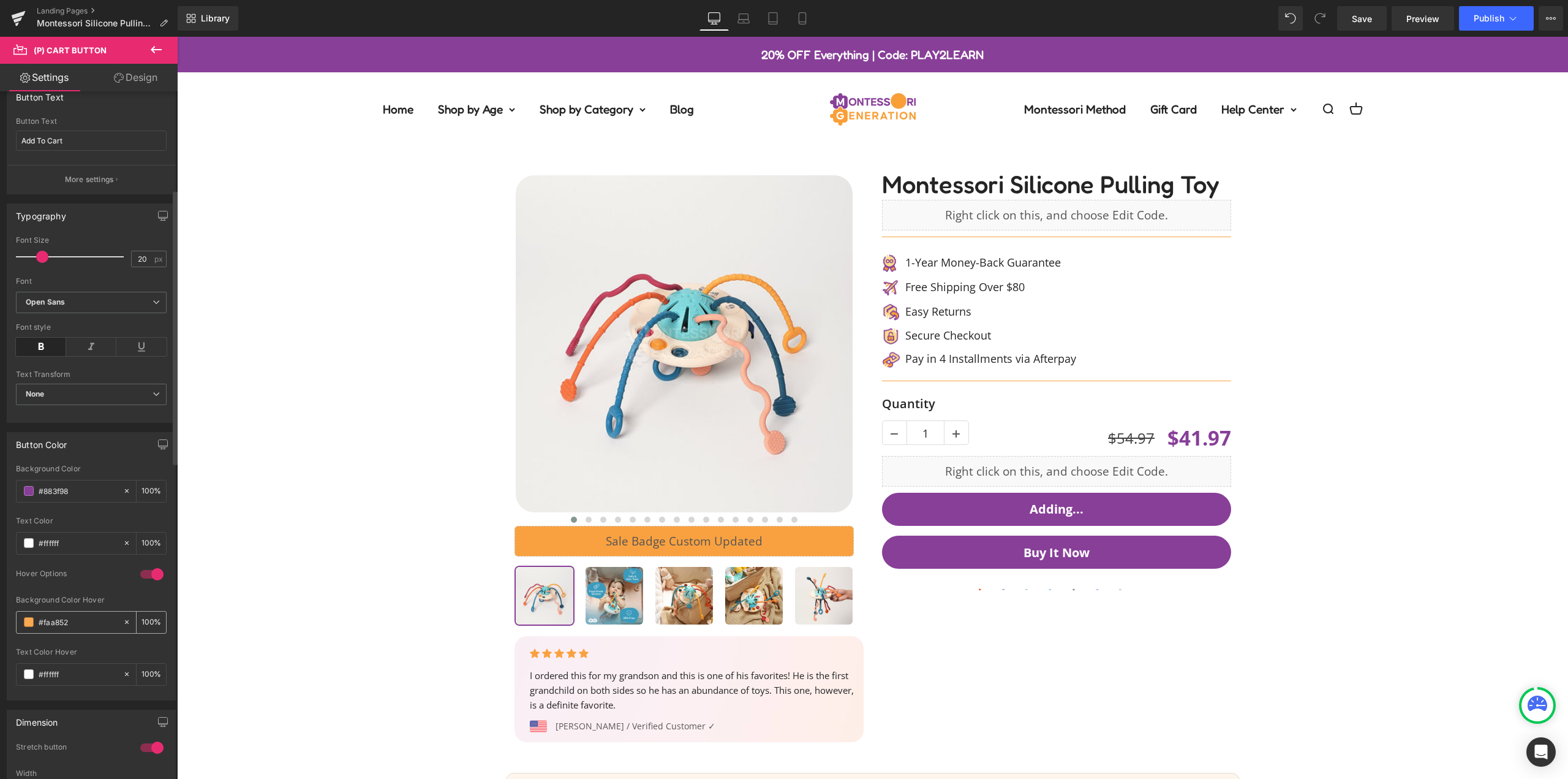
click at [85, 626] on input "#faa852" at bounding box center [78, 622] width 78 height 13
type input "#9453a3"
click at [1406, 465] on div "‹ ›" at bounding box center [872, 447] width 1379 height 602
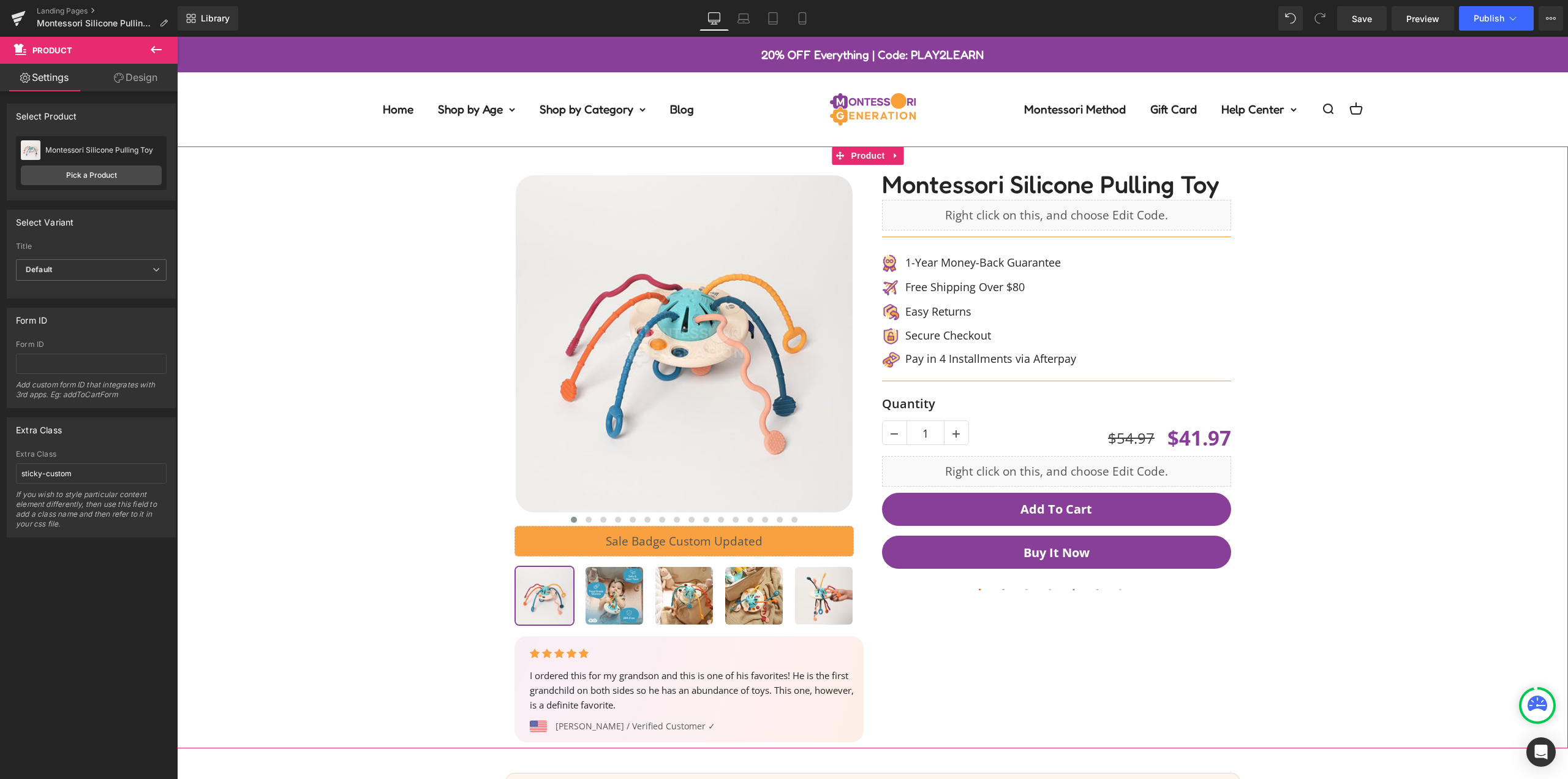
click at [1380, 406] on div "‹ ›" at bounding box center [872, 447] width 1379 height 602
click at [1548, 21] on icon at bounding box center [1551, 18] width 10 height 10
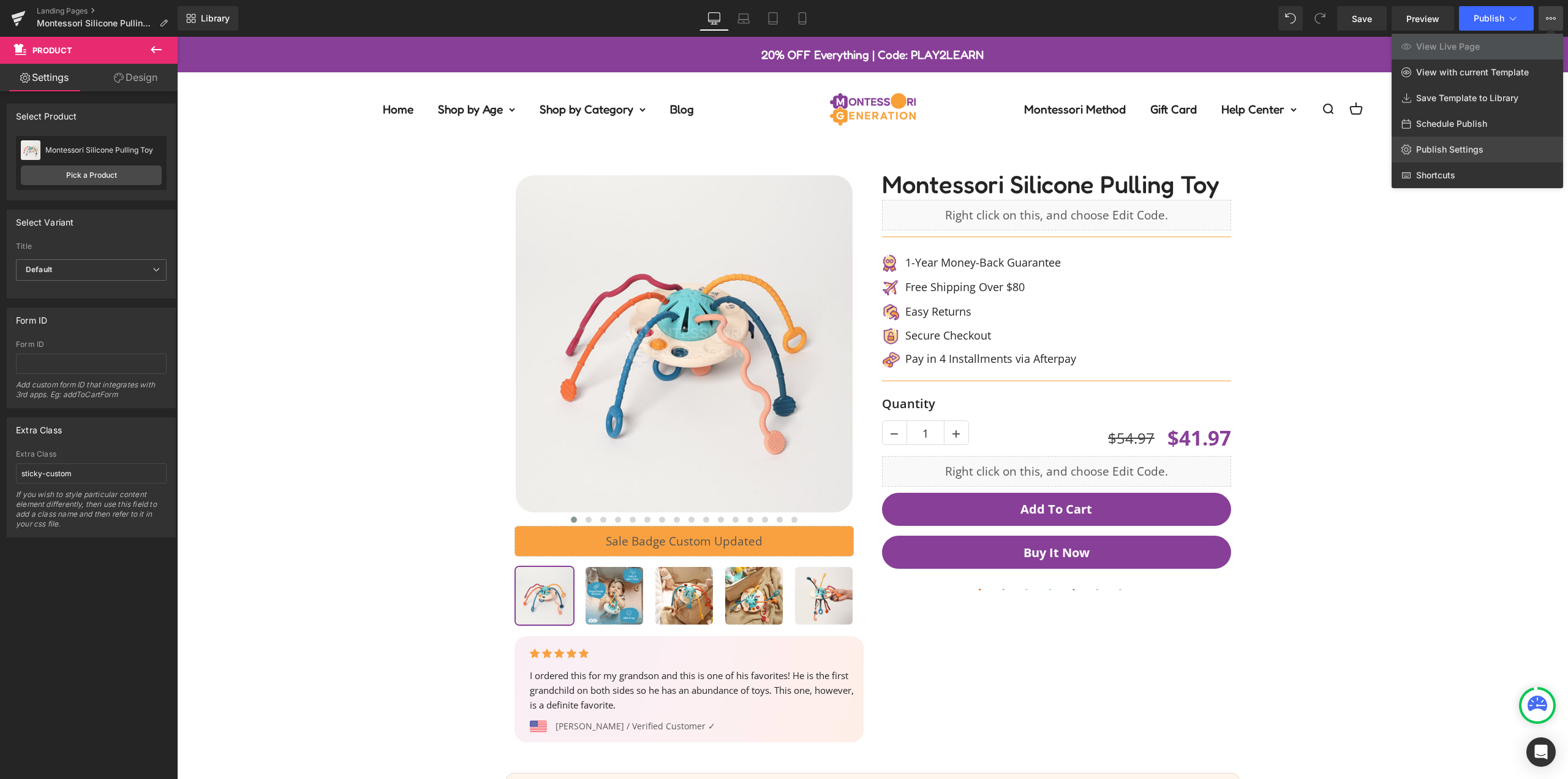
click at [1472, 149] on span "Publish Settings" at bounding box center [1450, 149] width 68 height 11
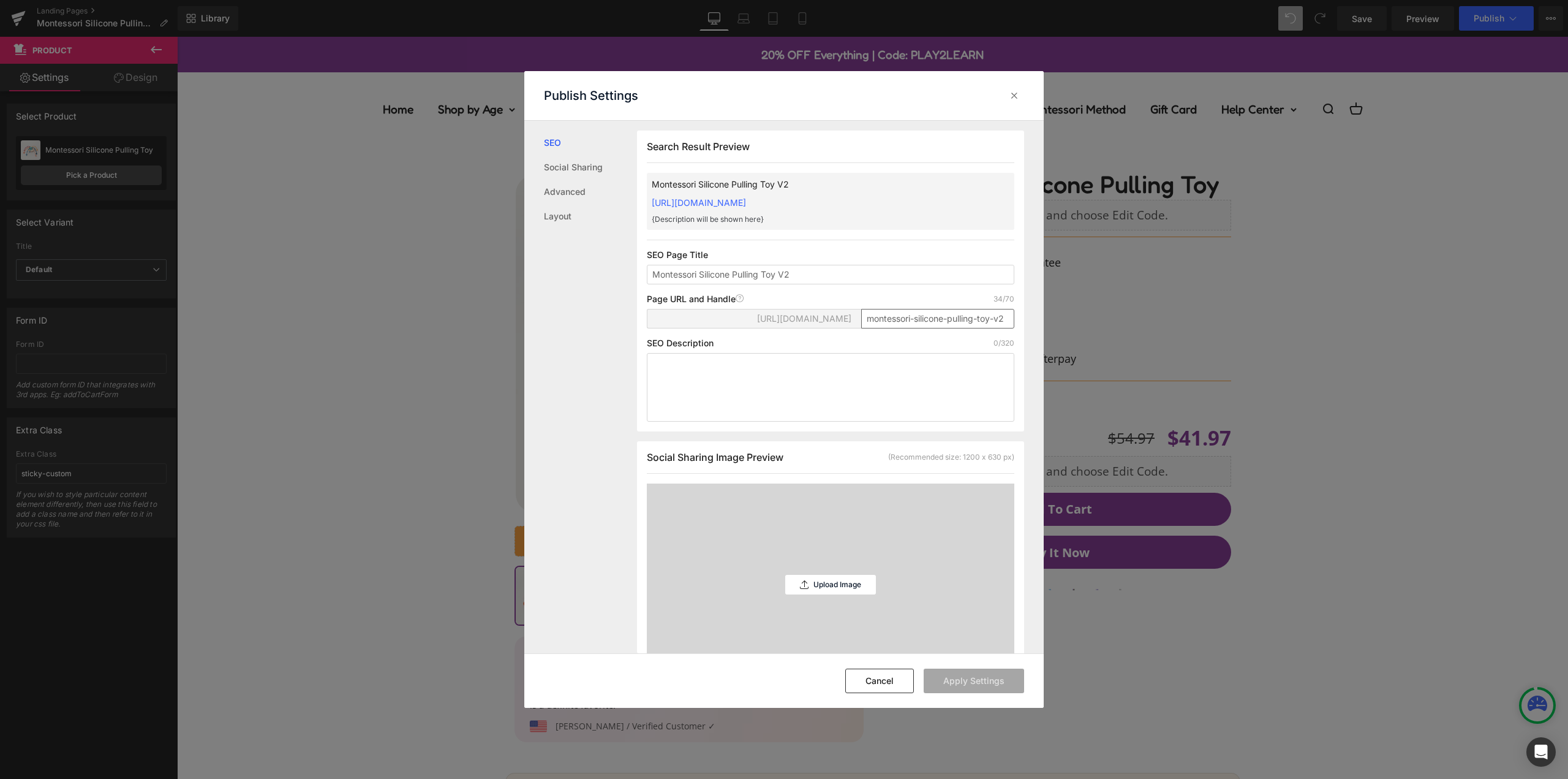
scroll to position [1, 0]
click at [959, 328] on input "montessori-silicone-pulling-toy-v2" at bounding box center [937, 318] width 153 height 19
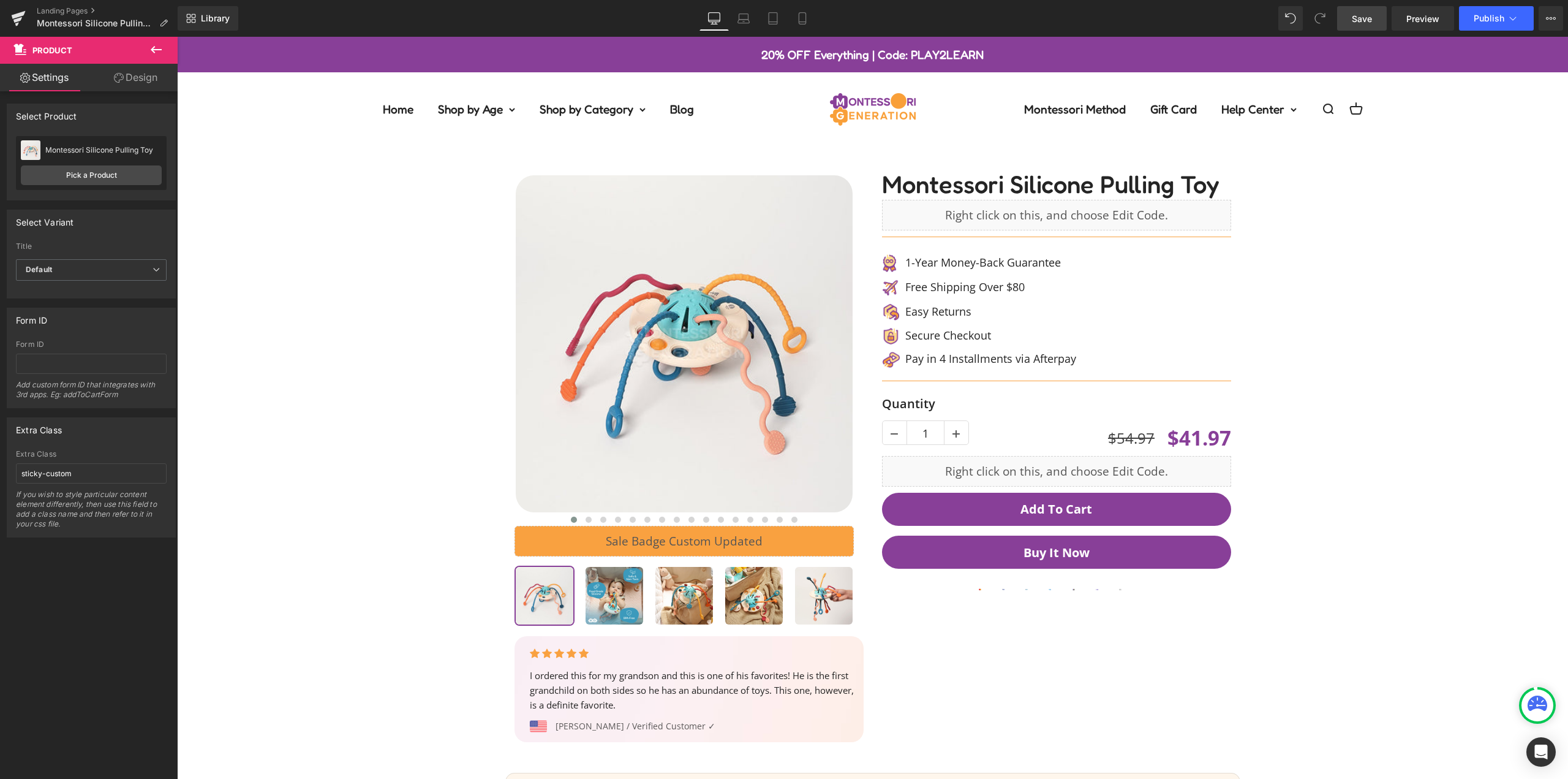
click at [1369, 19] on span "Save" at bounding box center [1362, 18] width 20 height 13
click at [1500, 17] on span "Publish" at bounding box center [1489, 18] width 31 height 10
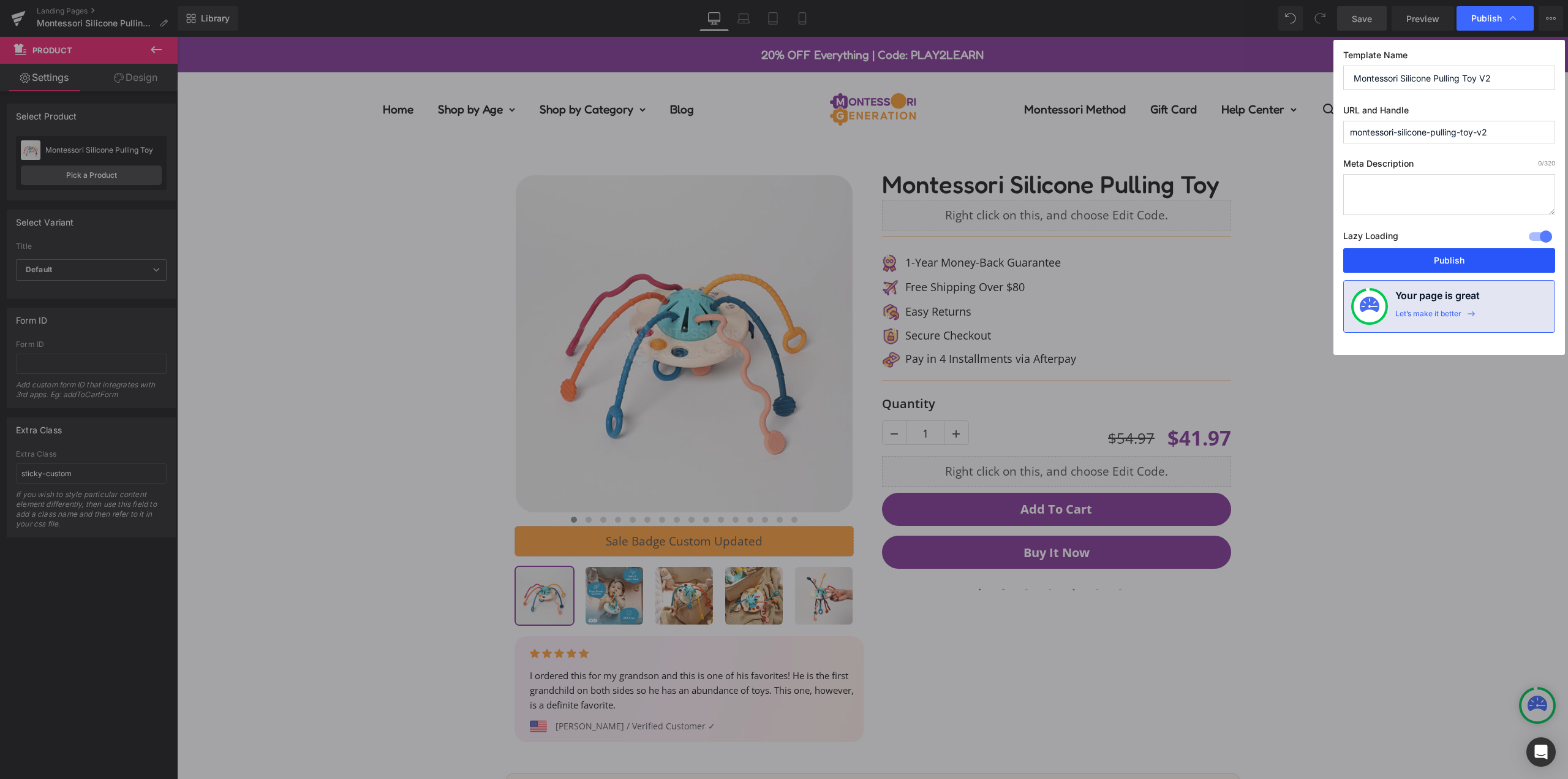
click at [1448, 260] on button "Publish" at bounding box center [1449, 260] width 212 height 25
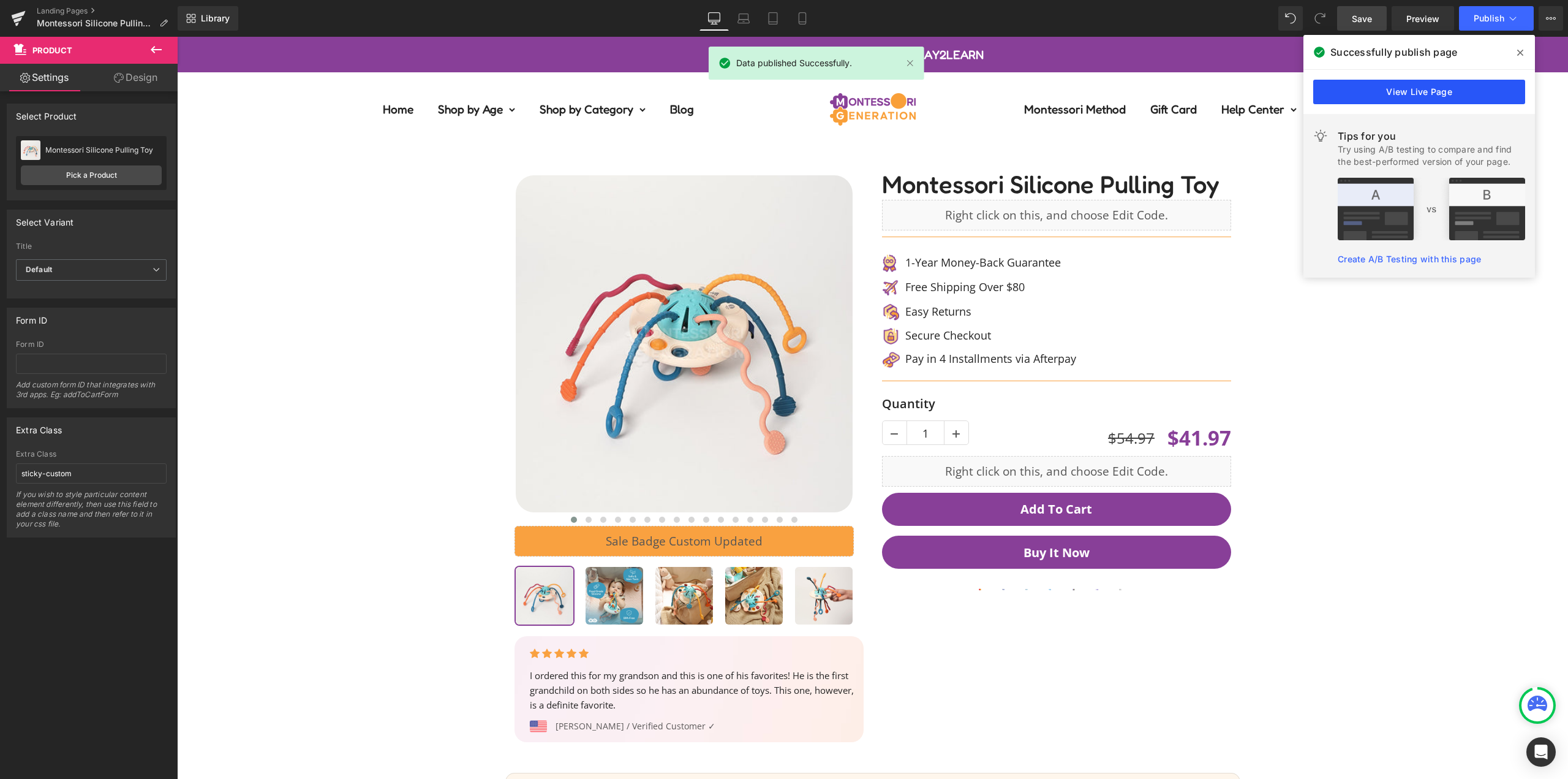
click at [1435, 95] on link "View Live Page" at bounding box center [1419, 92] width 212 height 25
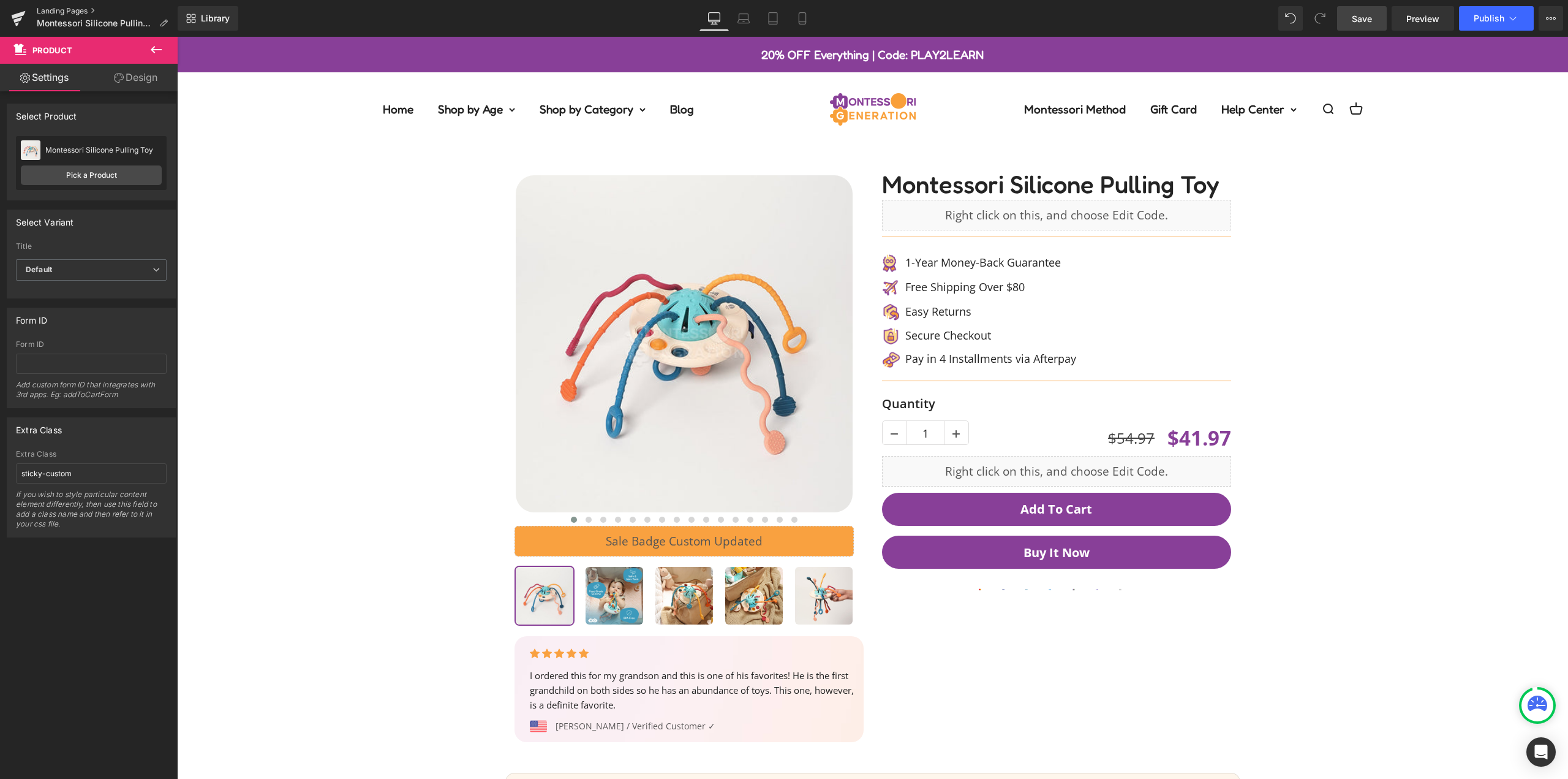
click at [72, 11] on link "Landing Pages" at bounding box center [107, 11] width 141 height 10
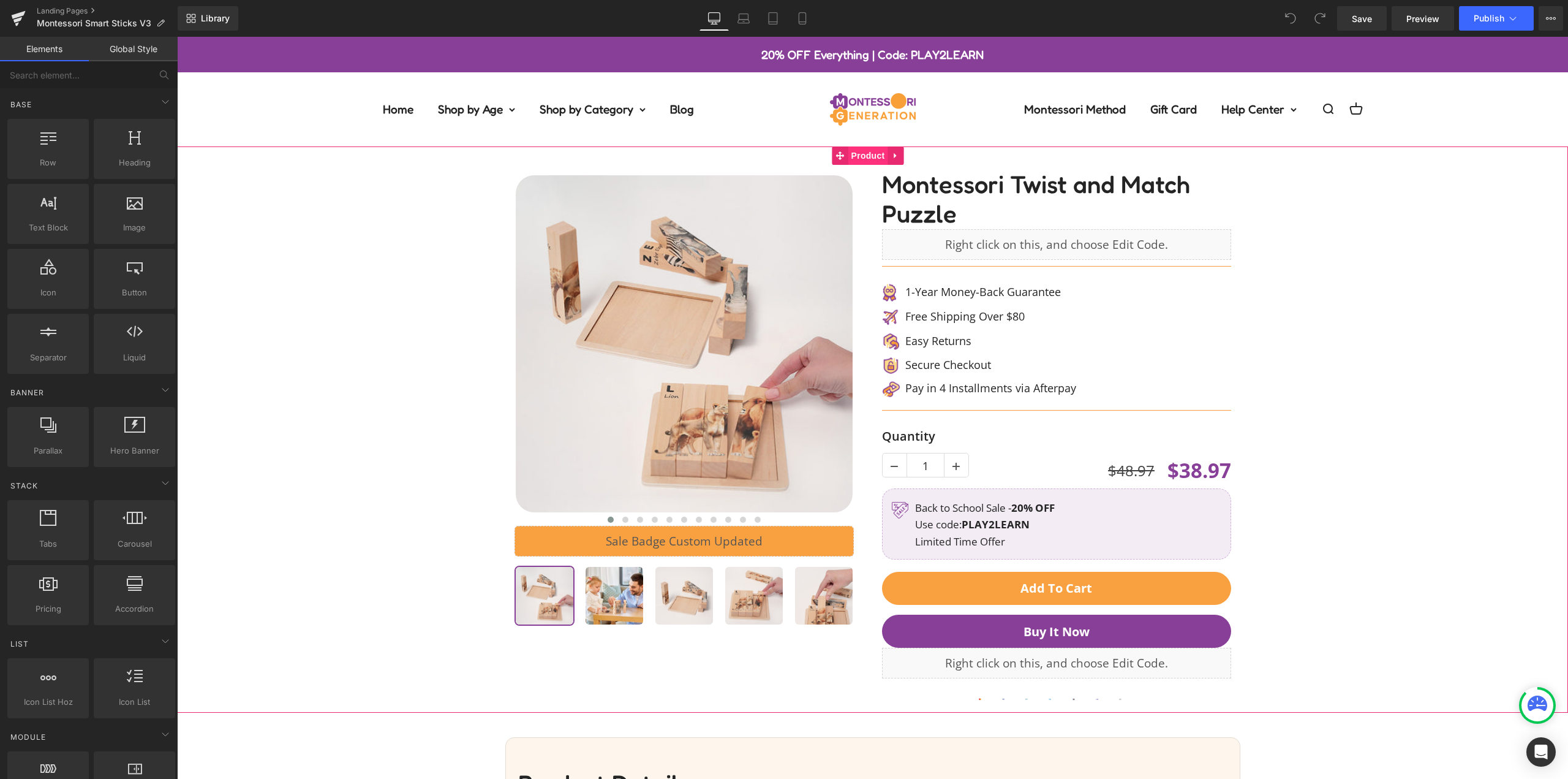
click at [856, 159] on span "Product" at bounding box center [868, 155] width 40 height 18
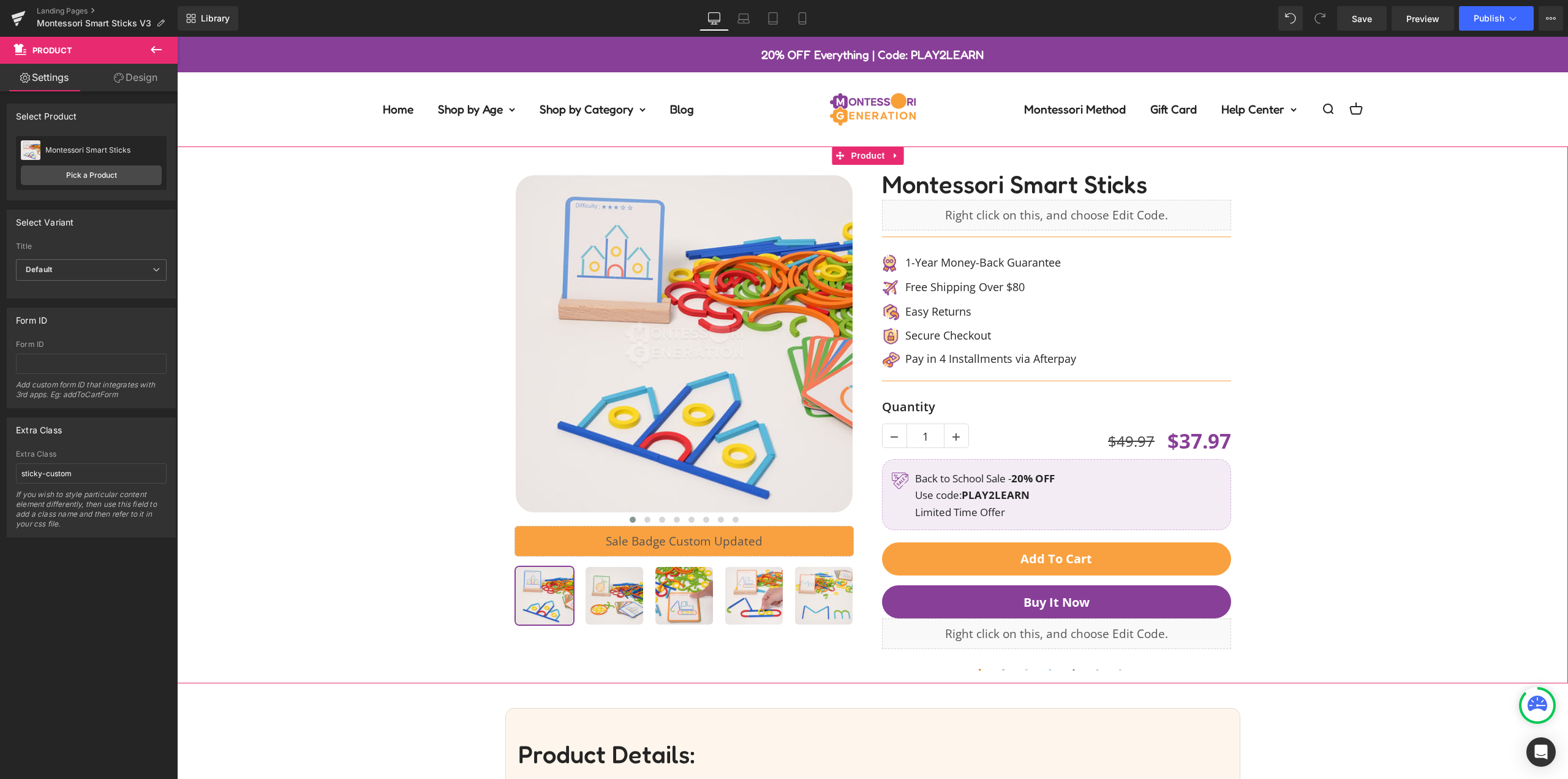
click at [283, 283] on div "‹" at bounding box center [872, 414] width 1379 height 536
click at [876, 156] on span "Product" at bounding box center [868, 155] width 40 height 18
click at [98, 175] on link "Pick a Product" at bounding box center [91, 175] width 141 height 19
click at [1173, 600] on button "Buy it now" at bounding box center [1057, 601] width 349 height 33
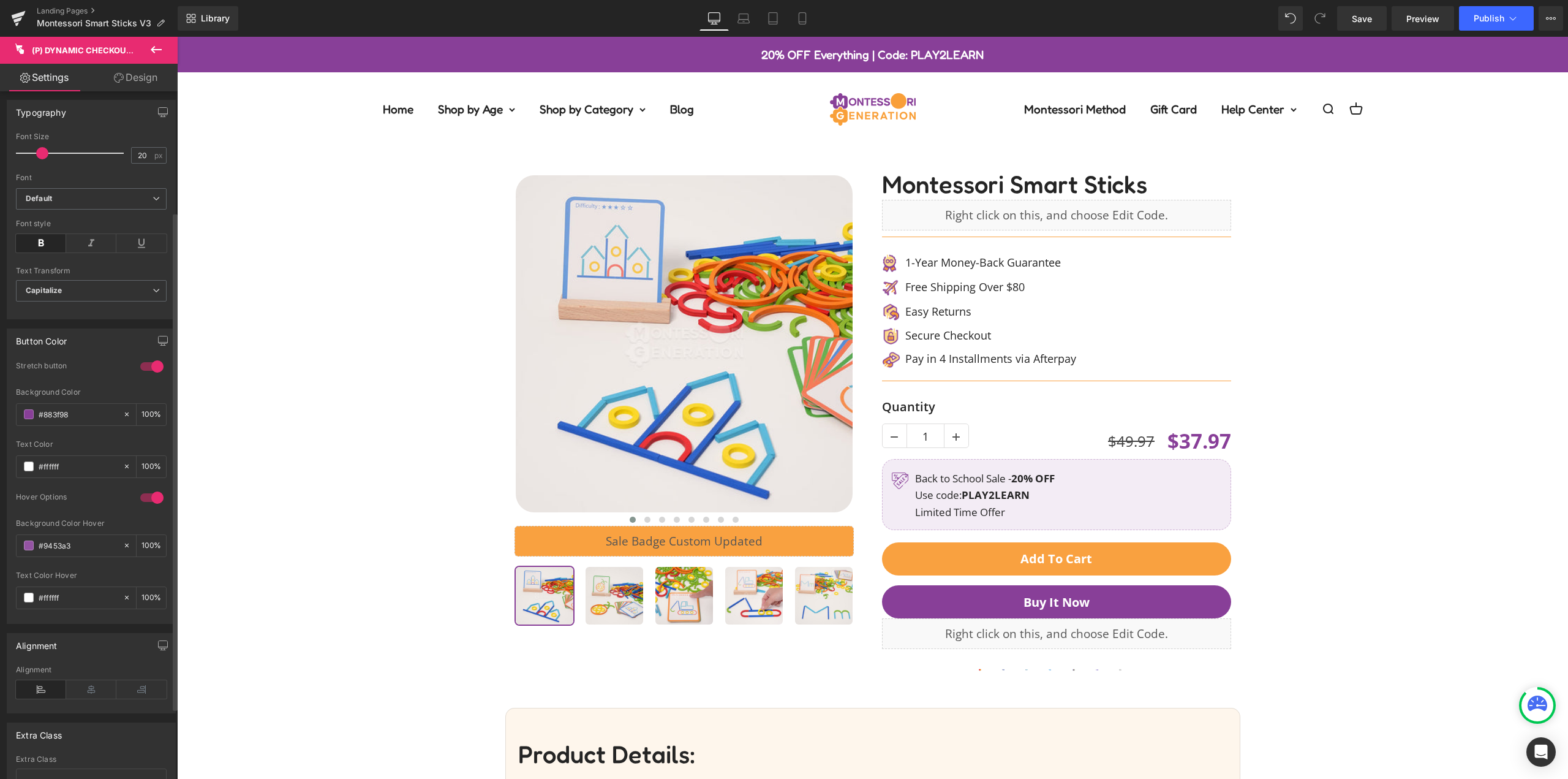
scroll to position [184, 0]
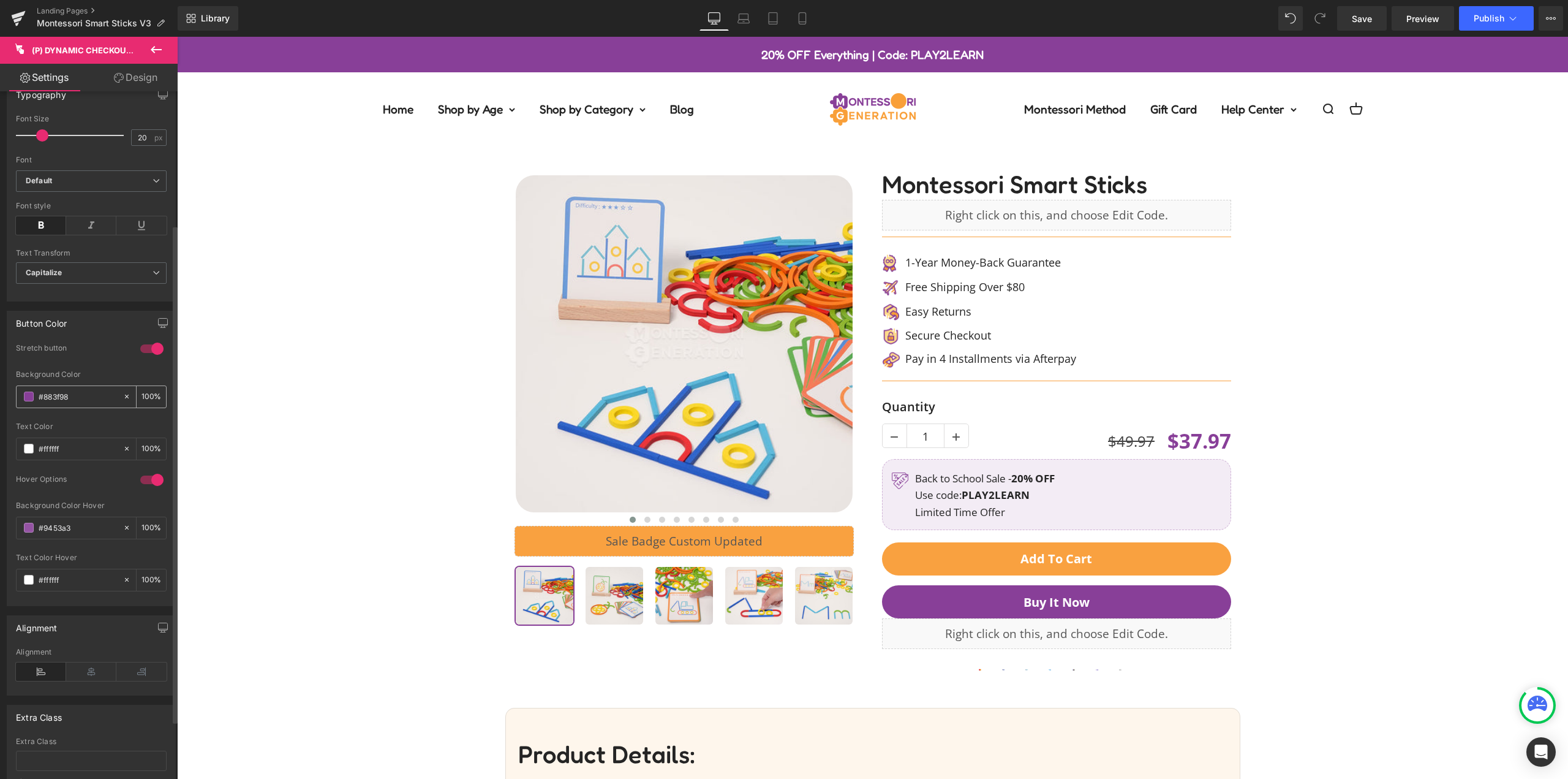
click at [98, 392] on input "#883f98" at bounding box center [78, 396] width 78 height 13
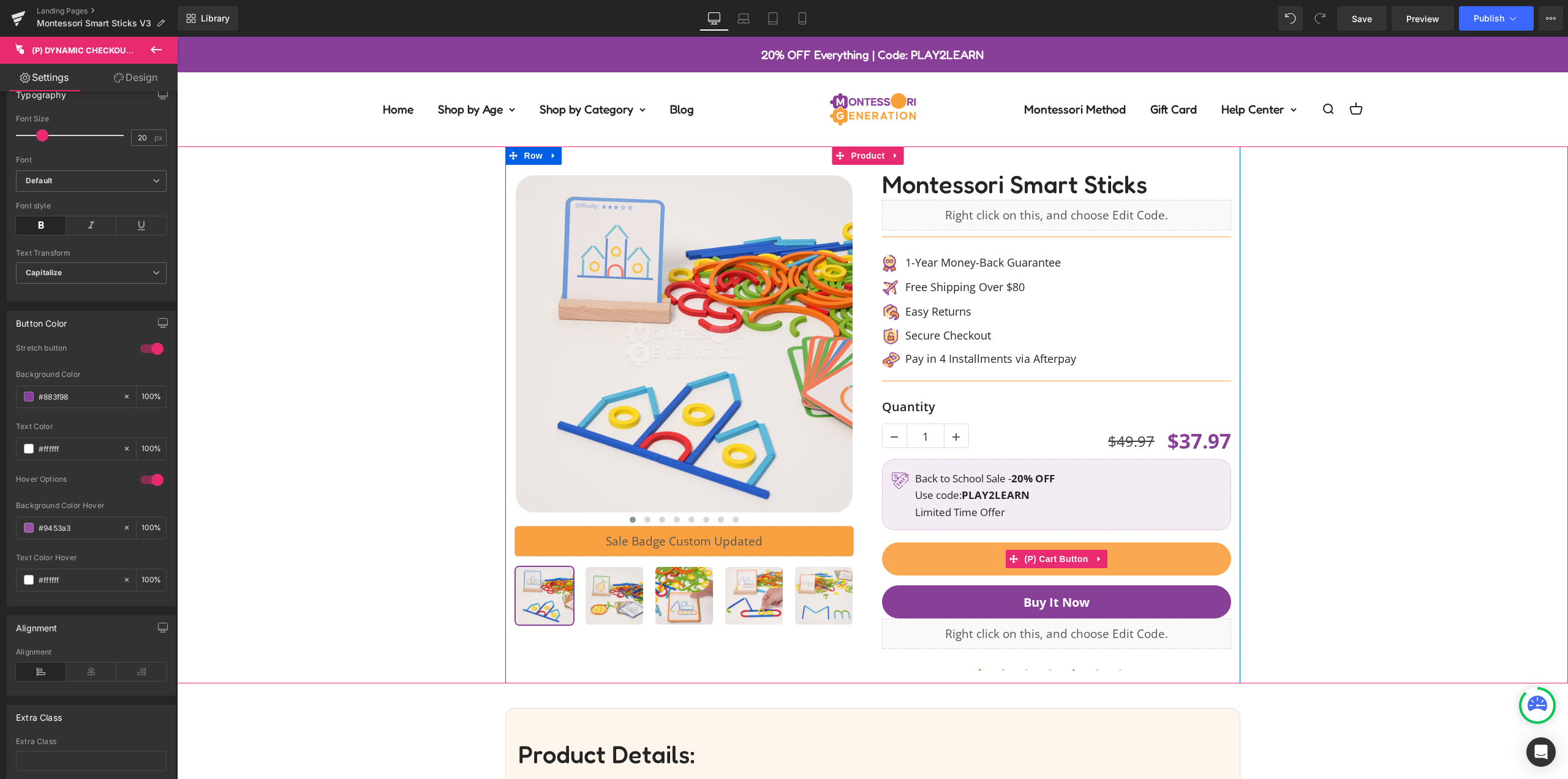
click at [1177, 563] on button "Add To Cart" at bounding box center [1057, 558] width 349 height 33
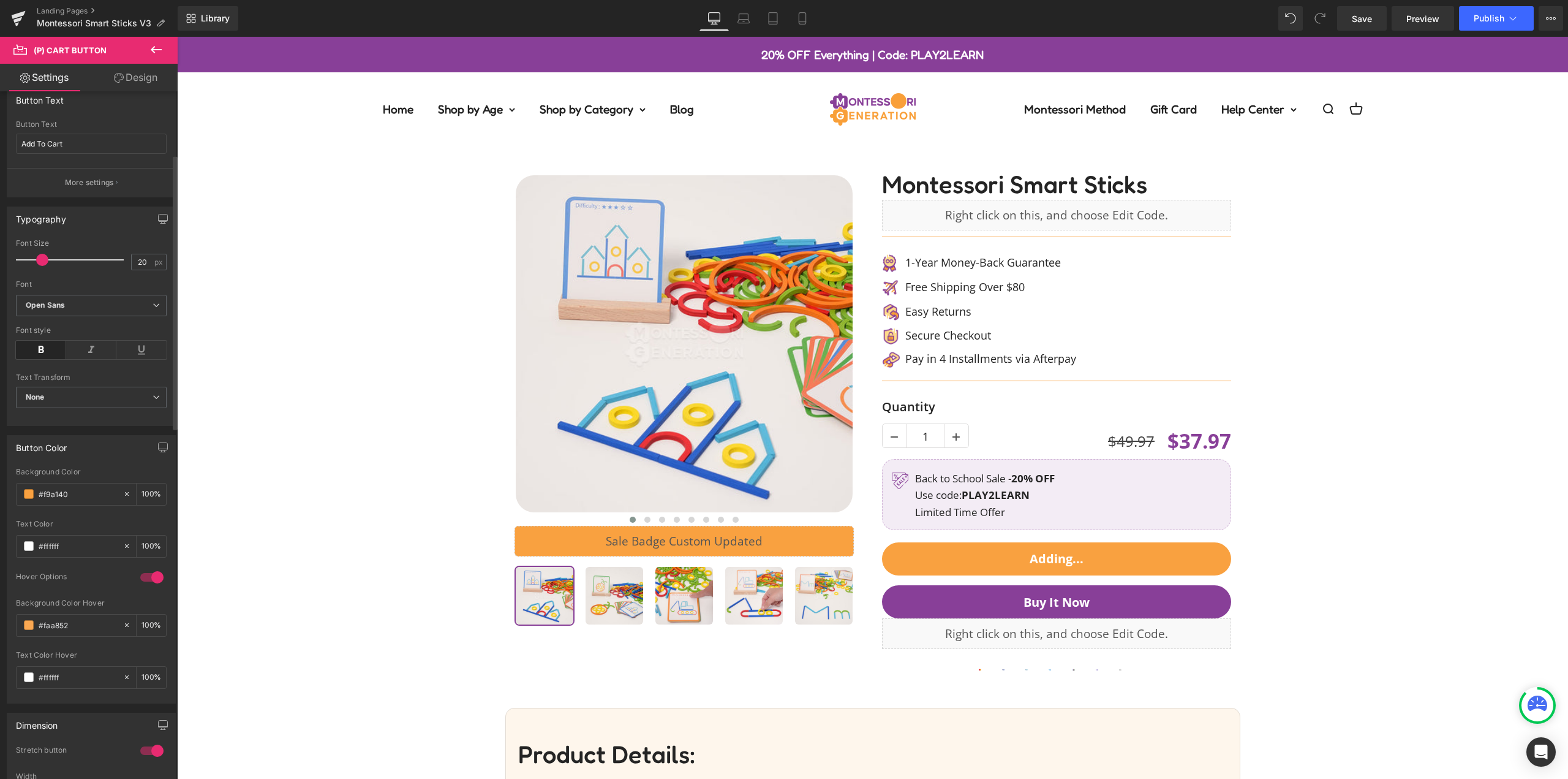
scroll to position [245, 0]
click at [96, 486] on input "#f9a140" at bounding box center [78, 491] width 78 height 13
paste input "883f98"
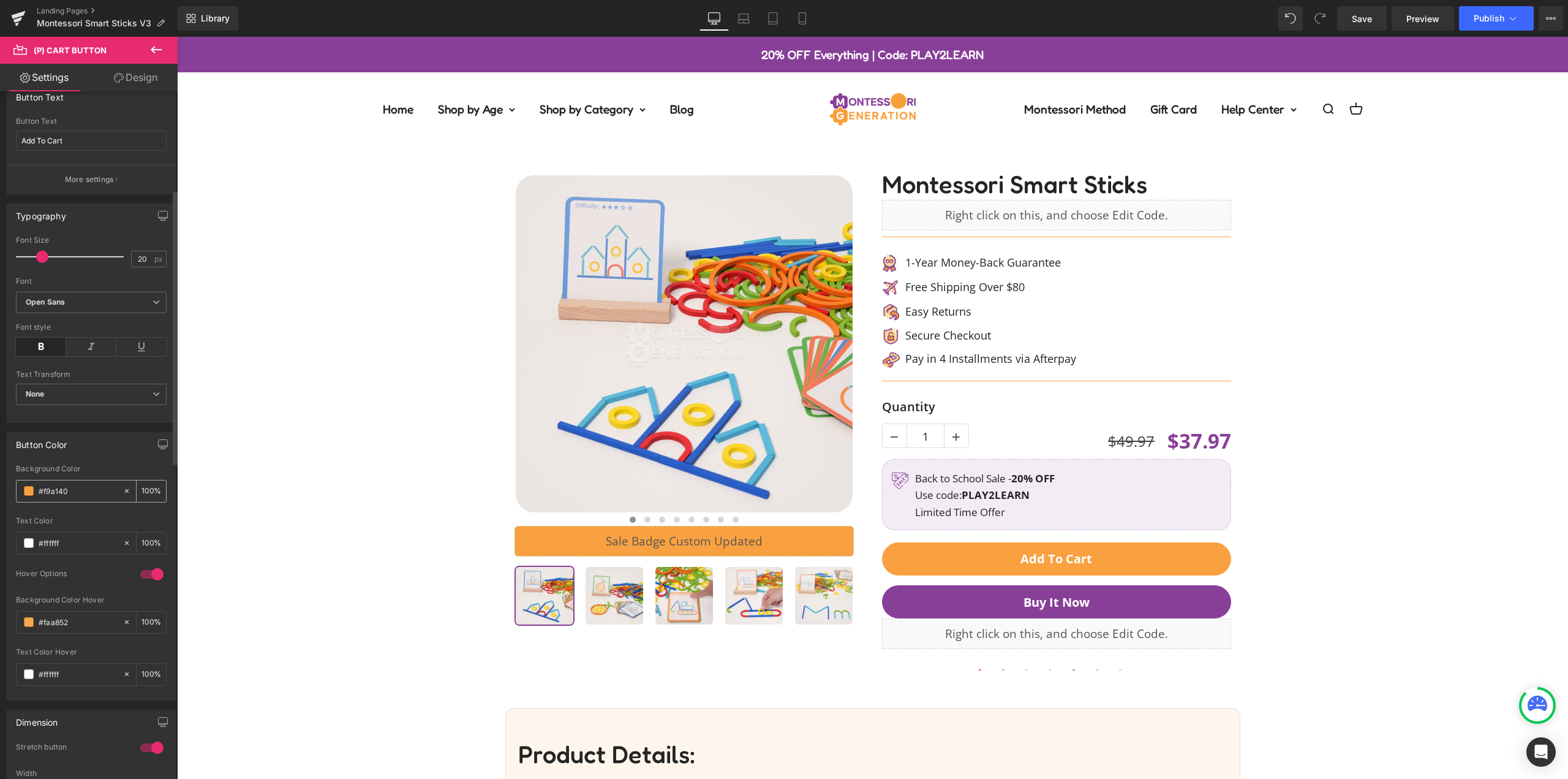
type input "#883f98"
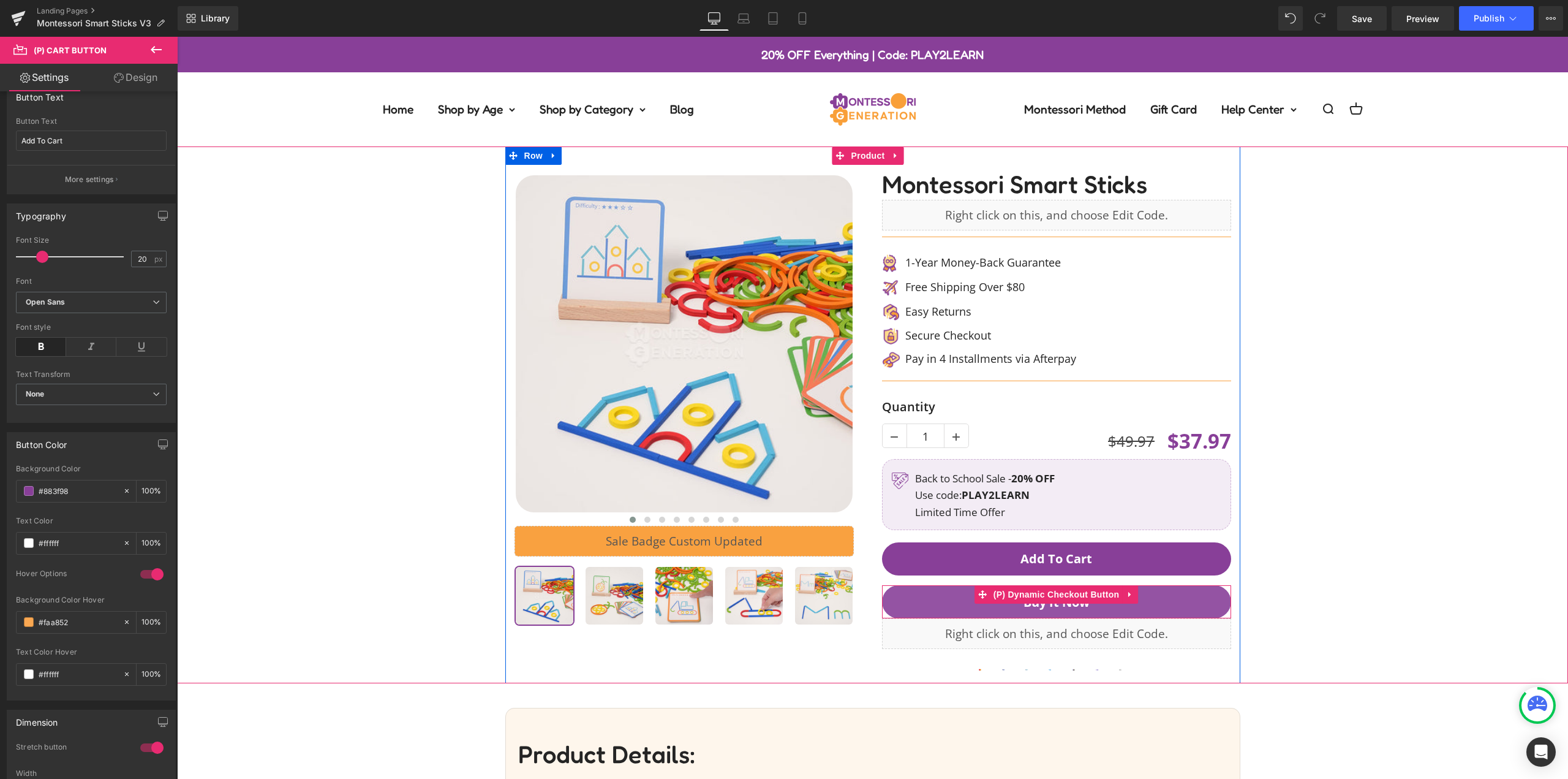
click at [1153, 594] on button "Buy it now" at bounding box center [1057, 601] width 349 height 33
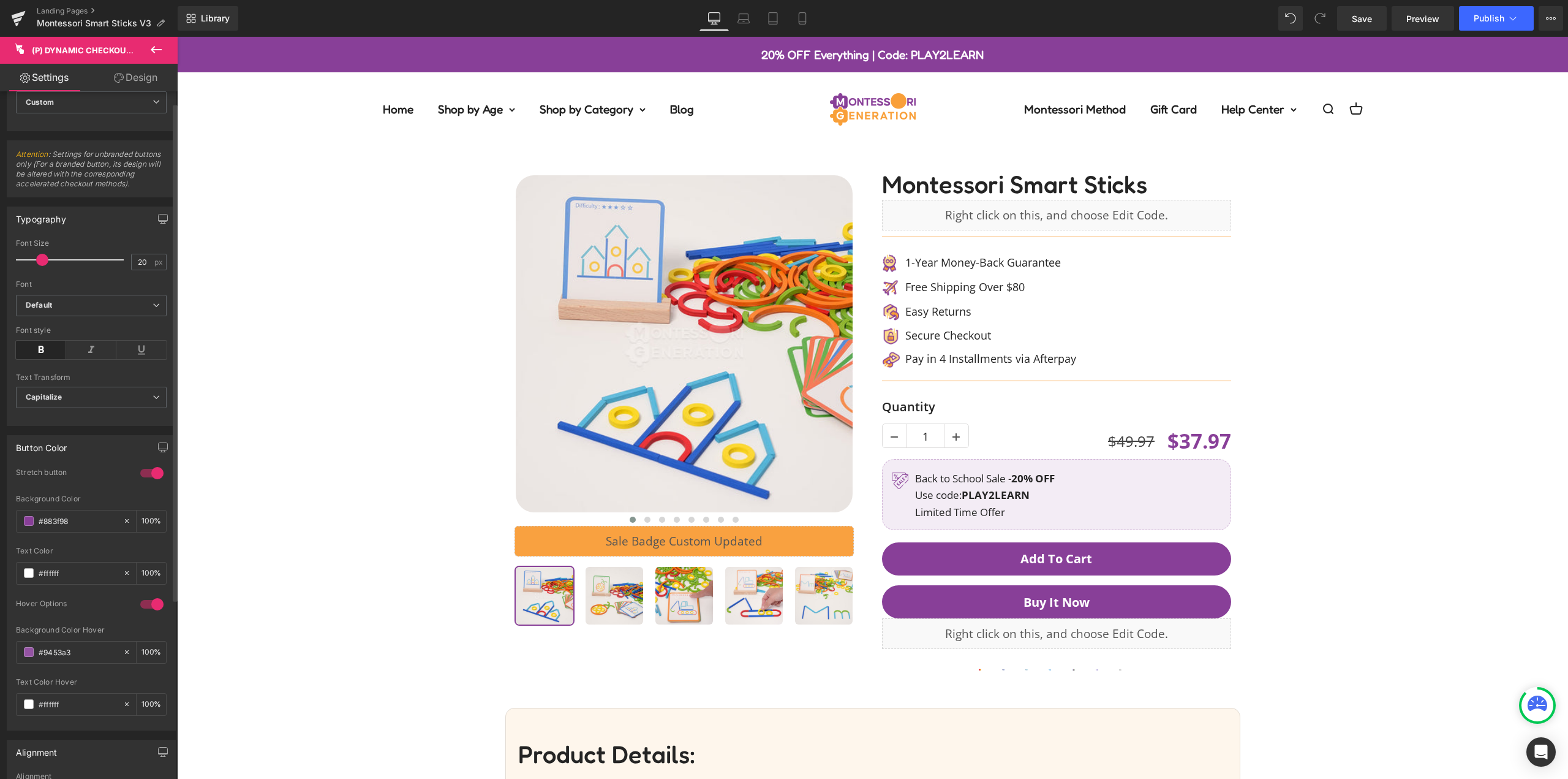
scroll to position [184, 0]
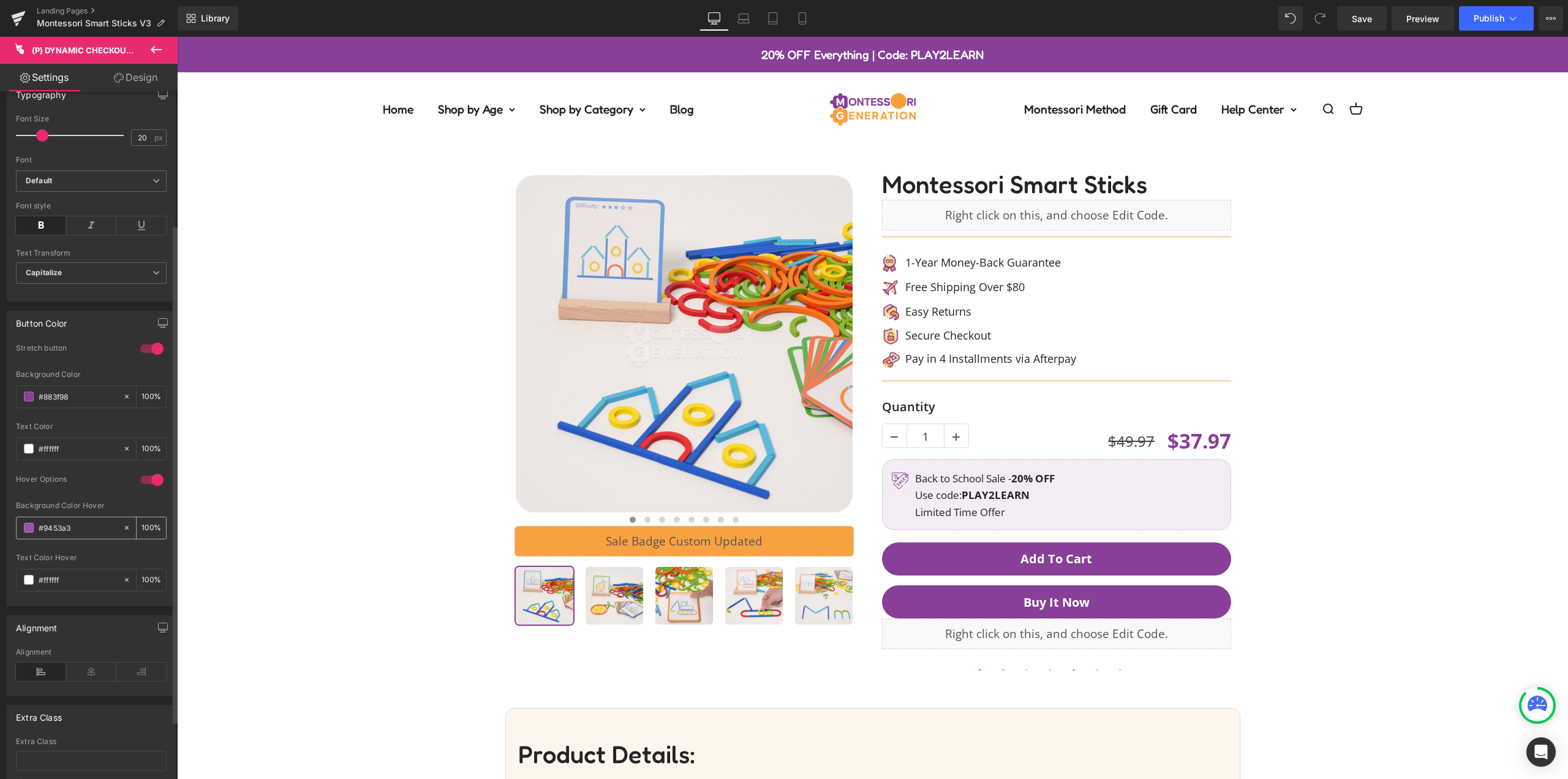
click at [79, 521] on input "#9453a3" at bounding box center [78, 527] width 78 height 13
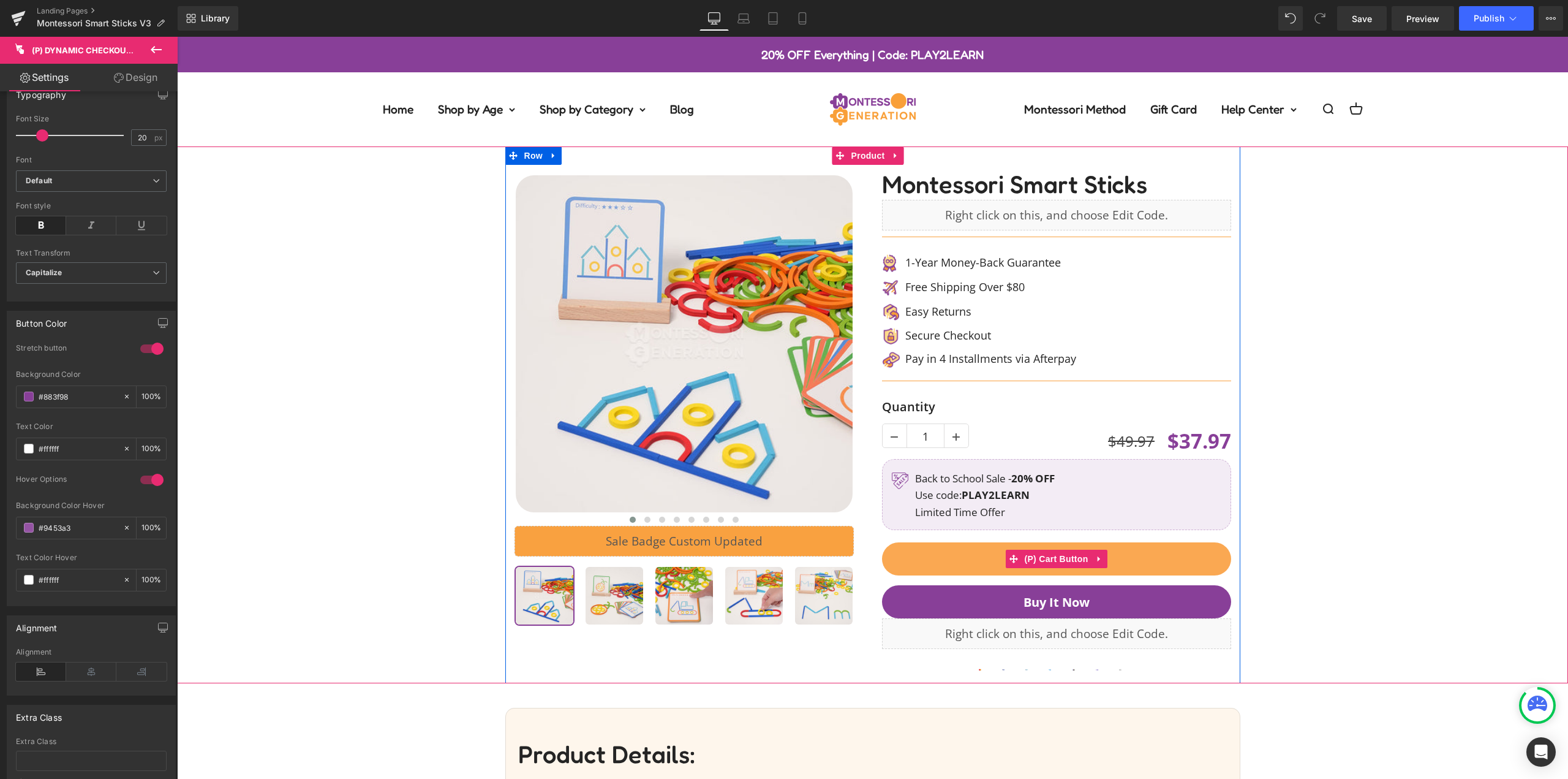
click at [1171, 562] on button "Add To Cart" at bounding box center [1057, 558] width 349 height 33
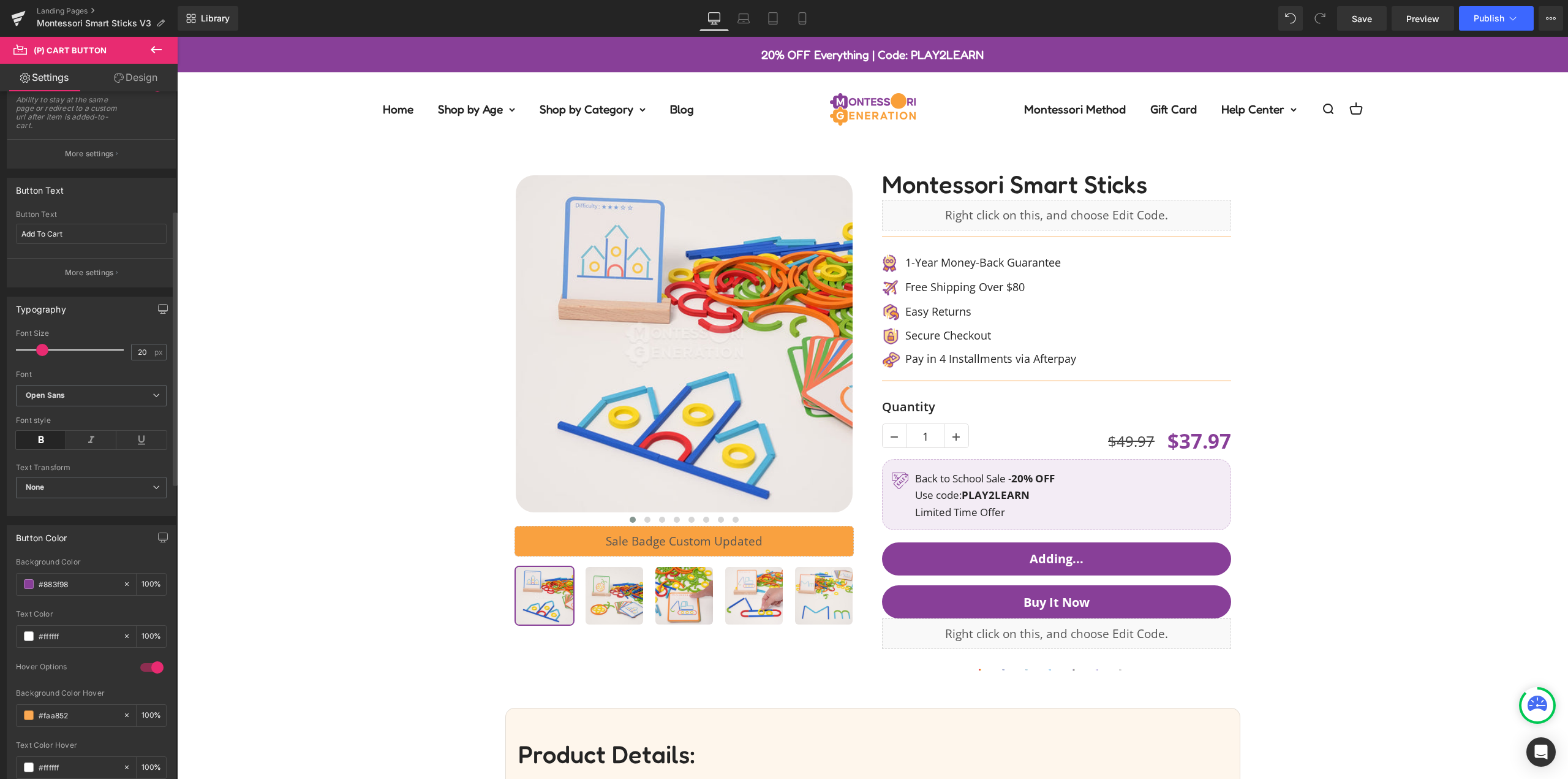
scroll to position [307, 0]
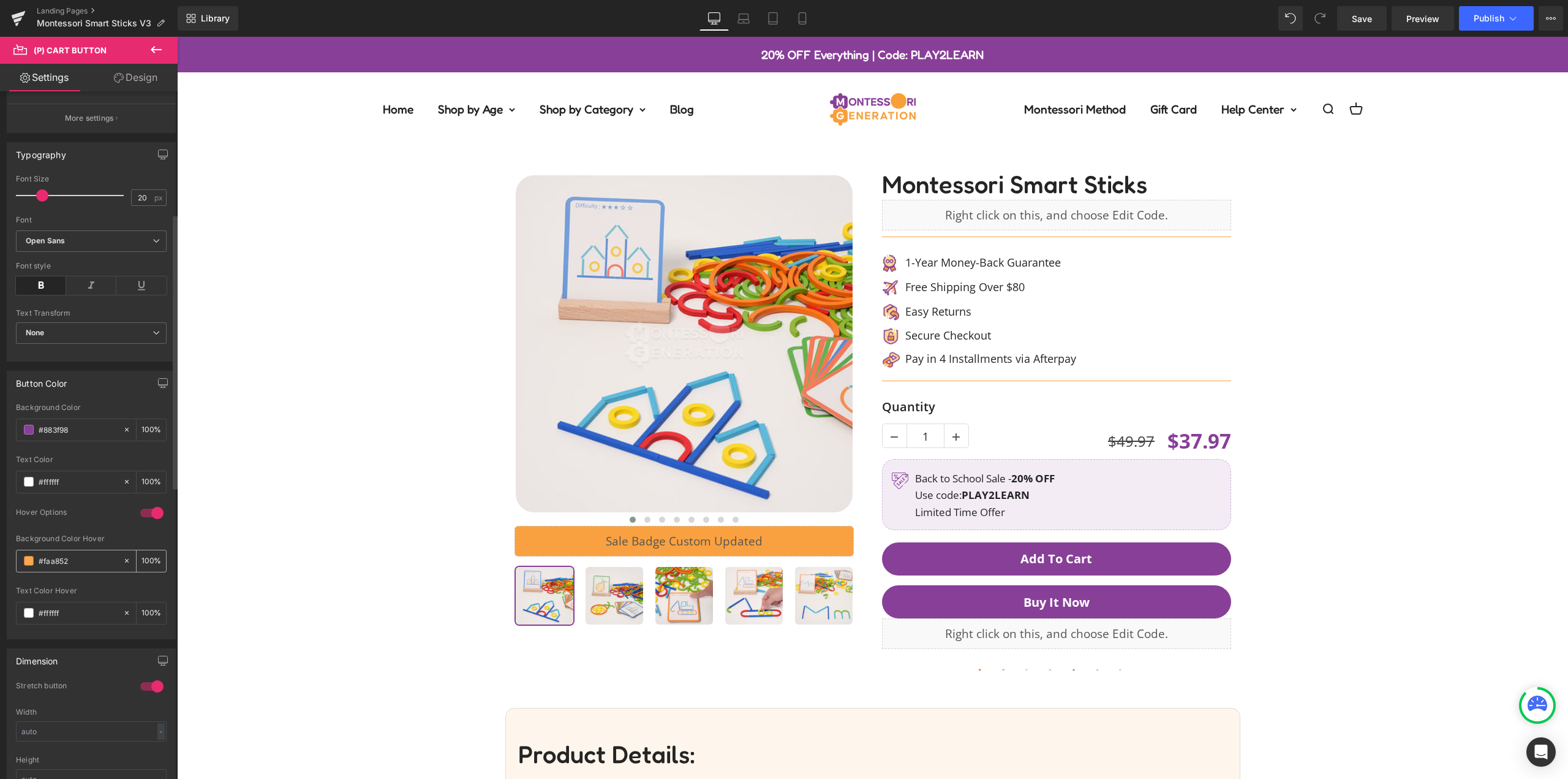
click at [76, 553] on div "#faa852" at bounding box center [70, 561] width 106 height 21
click at [73, 557] on input "#faa852" at bounding box center [78, 561] width 78 height 13
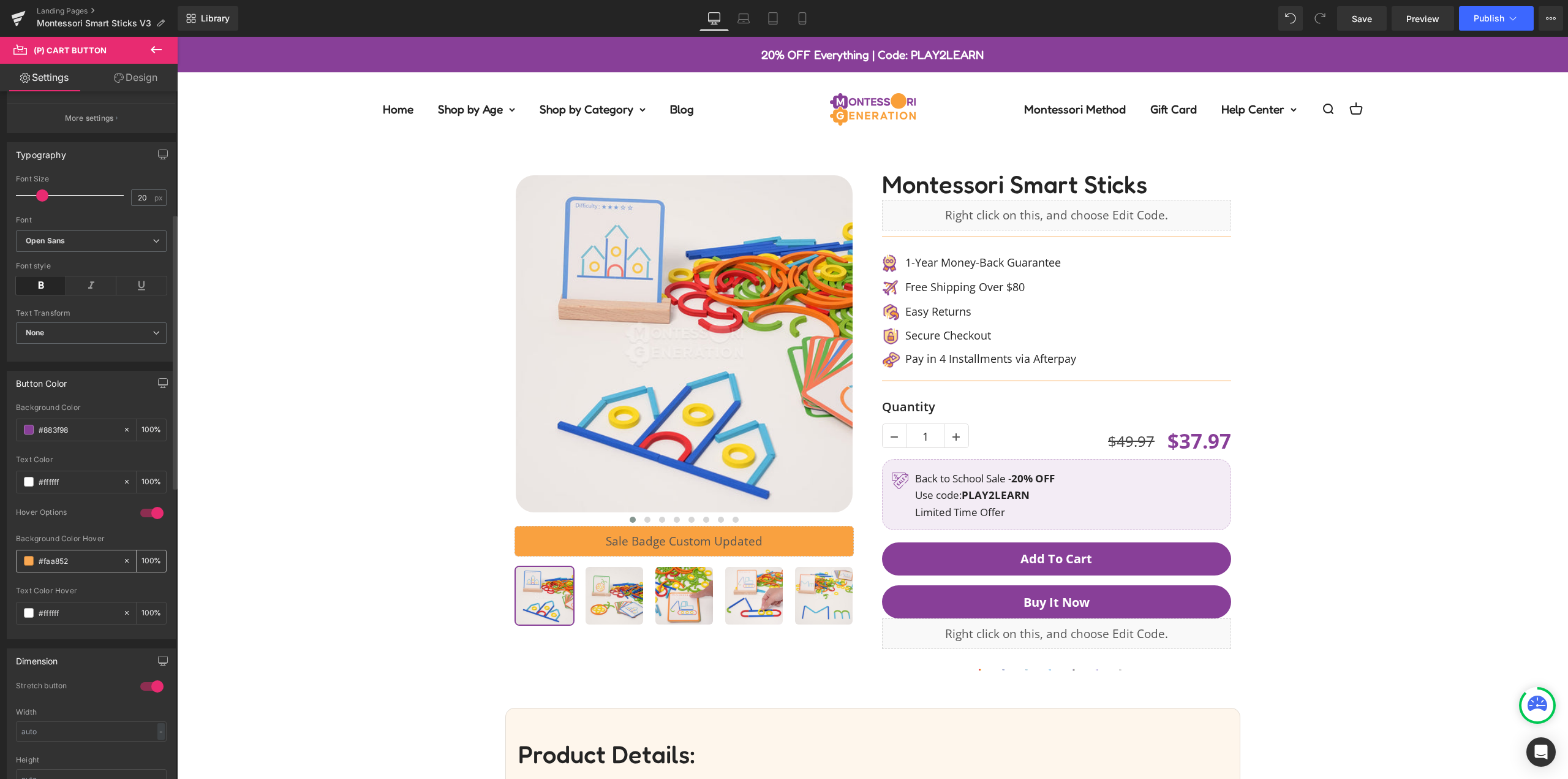
paste input "9453a3"
type input "#9453a3"
click at [114, 537] on div "Background Color Hover" at bounding box center [91, 538] width 151 height 9
click at [298, 511] on div "‹" at bounding box center [872, 414] width 1379 height 536
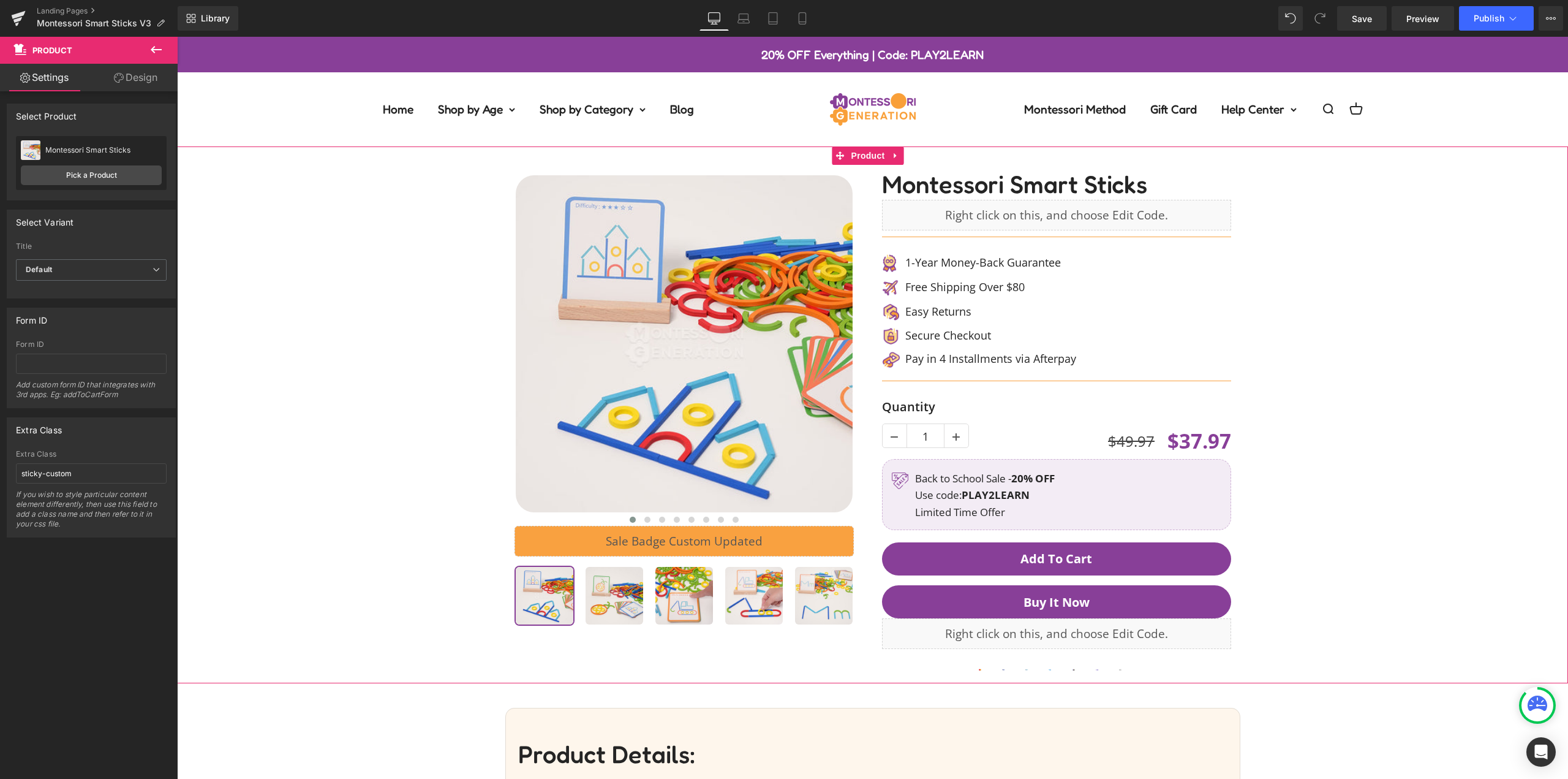
click at [1381, 457] on div "‹" at bounding box center [872, 414] width 1379 height 536
click at [1550, 15] on icon at bounding box center [1551, 18] width 10 height 10
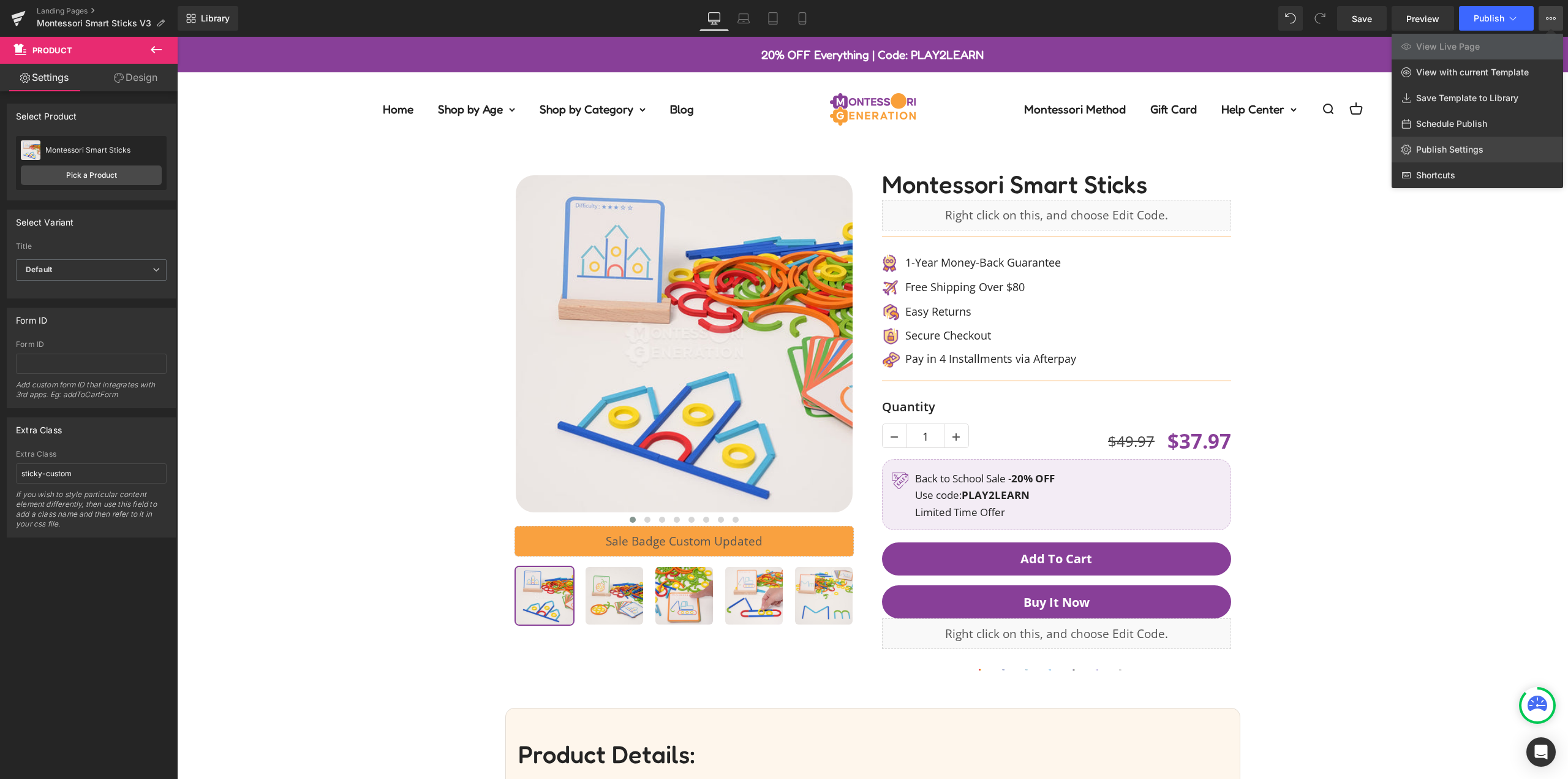
click at [1463, 143] on link "Publish Settings" at bounding box center [1477, 149] width 171 height 25
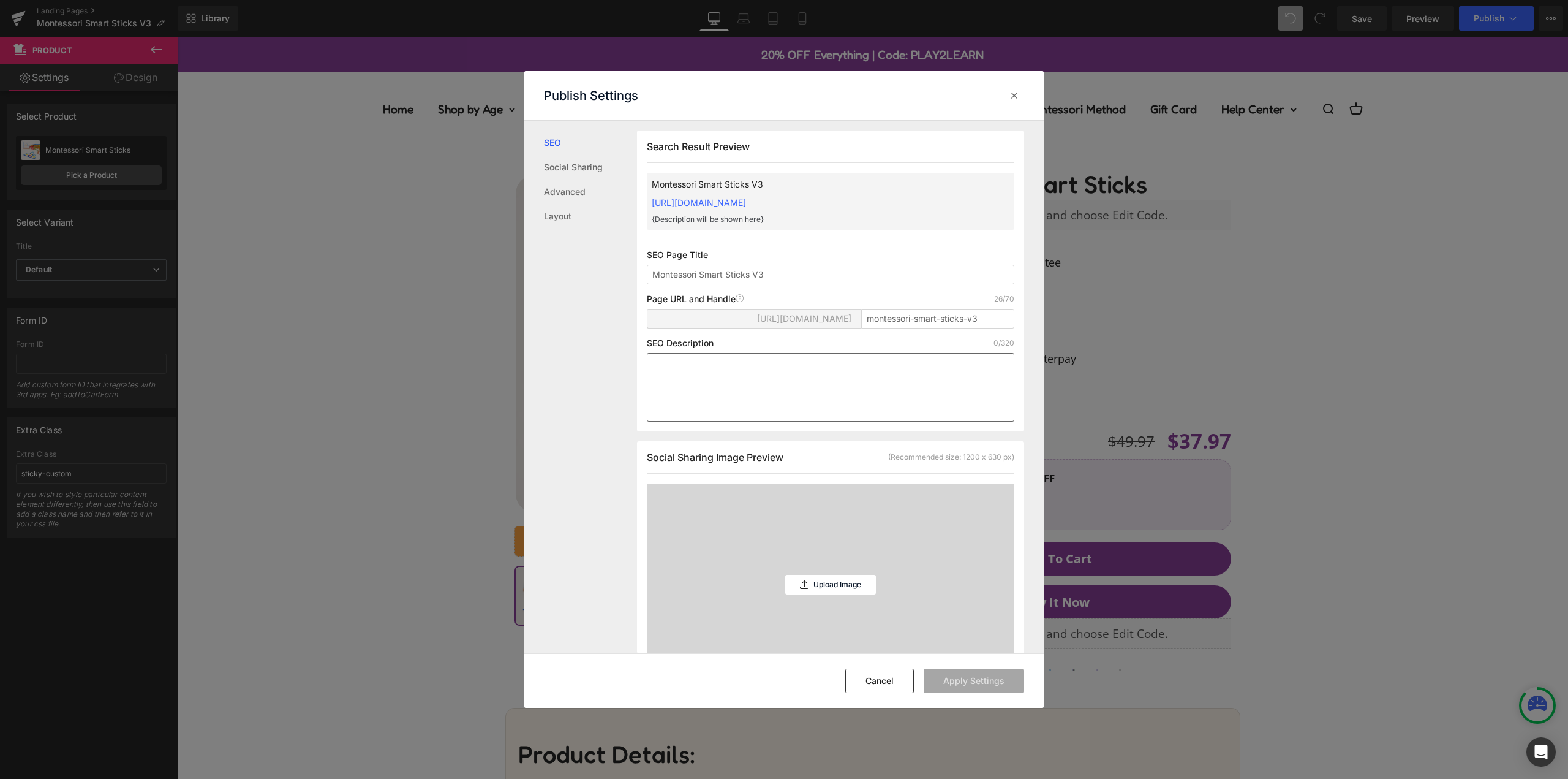
scroll to position [1, 0]
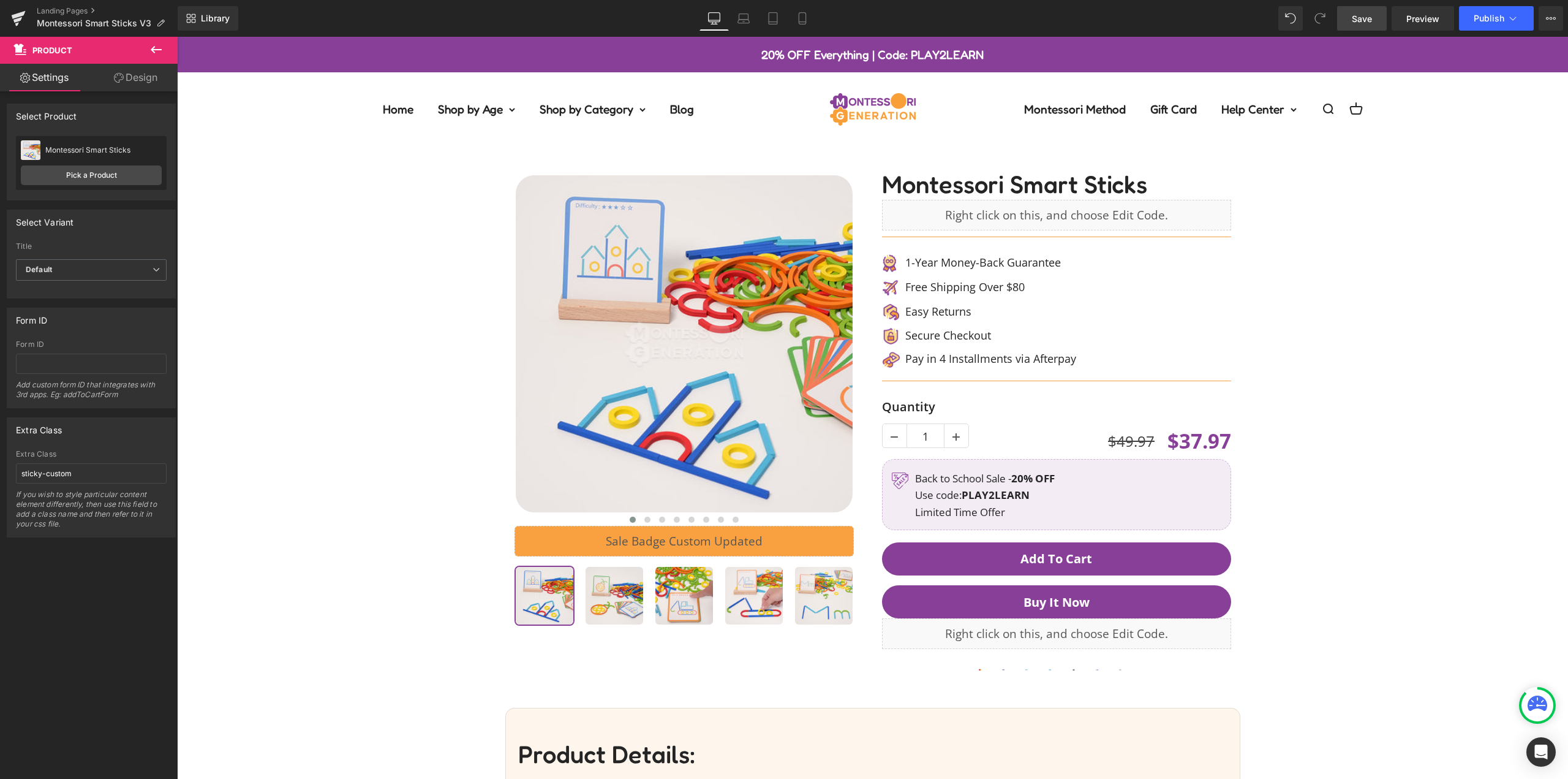
click at [1377, 11] on link "Save" at bounding box center [1362, 18] width 50 height 25
click at [1372, 26] on link "Save" at bounding box center [1362, 18] width 50 height 25
click at [1487, 14] on span "Publish" at bounding box center [1489, 18] width 31 height 10
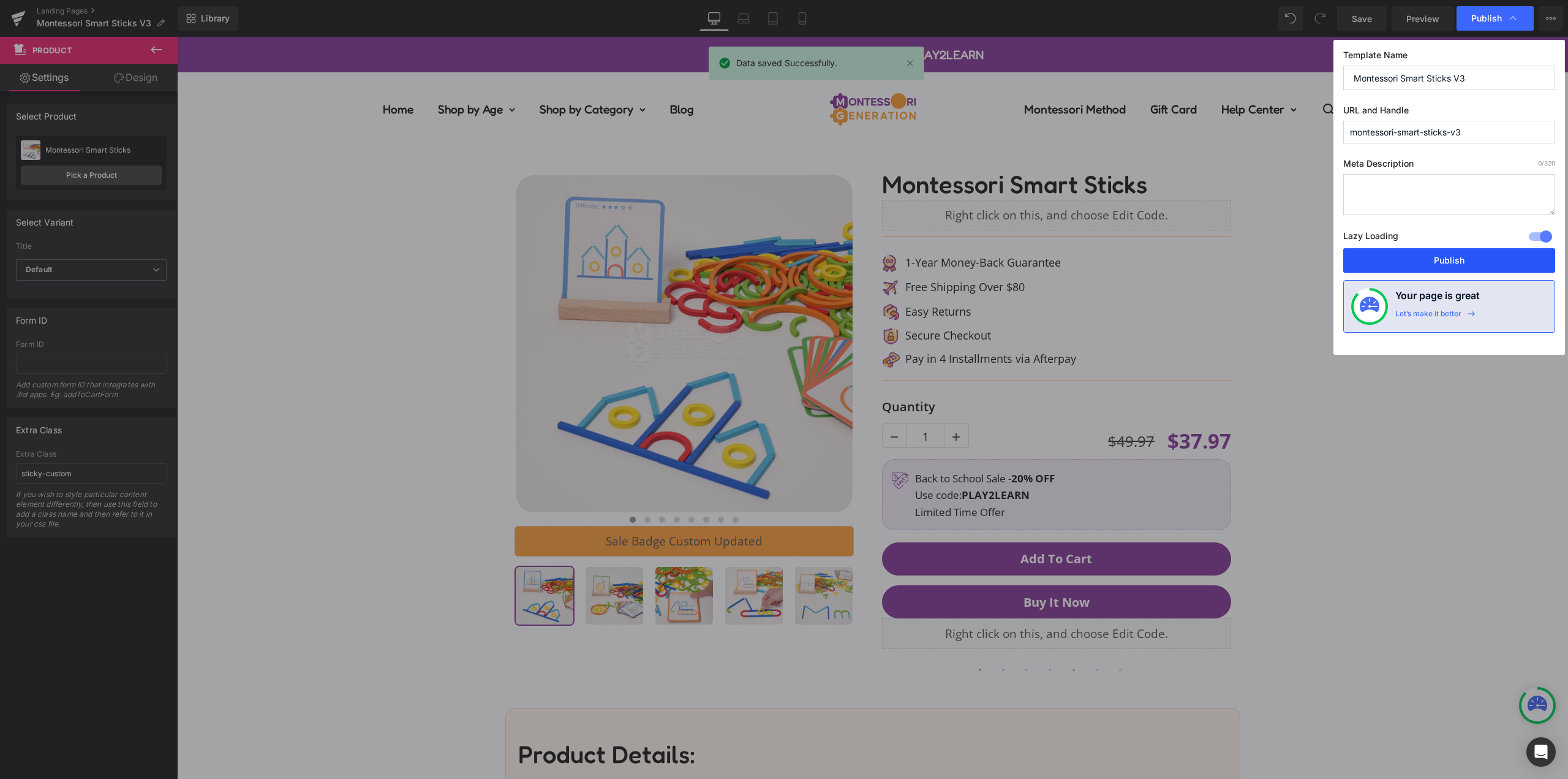
click at [1434, 258] on button "Publish" at bounding box center [1449, 260] width 212 height 25
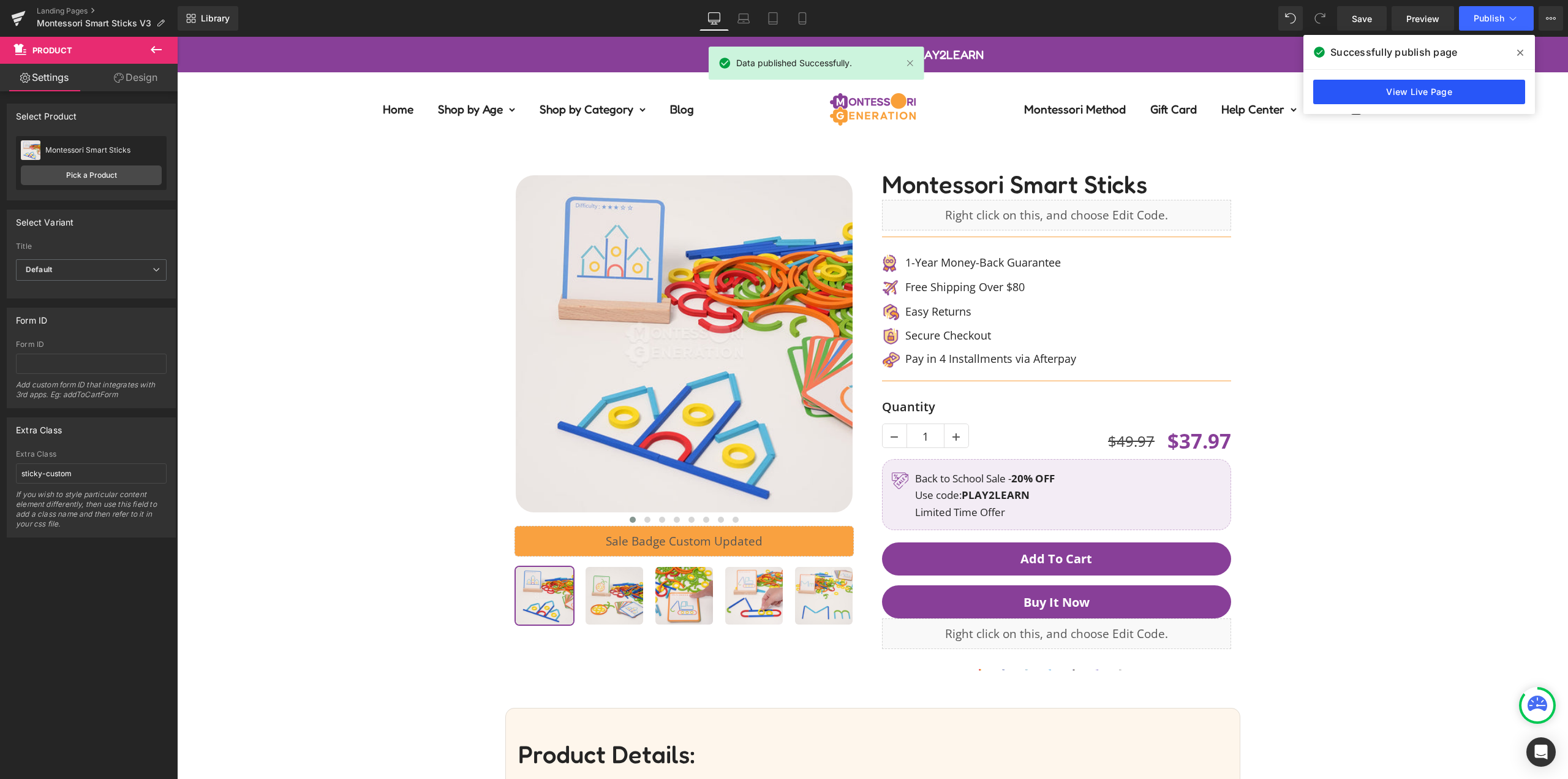
click at [1450, 94] on link "View Live Page" at bounding box center [1419, 92] width 212 height 25
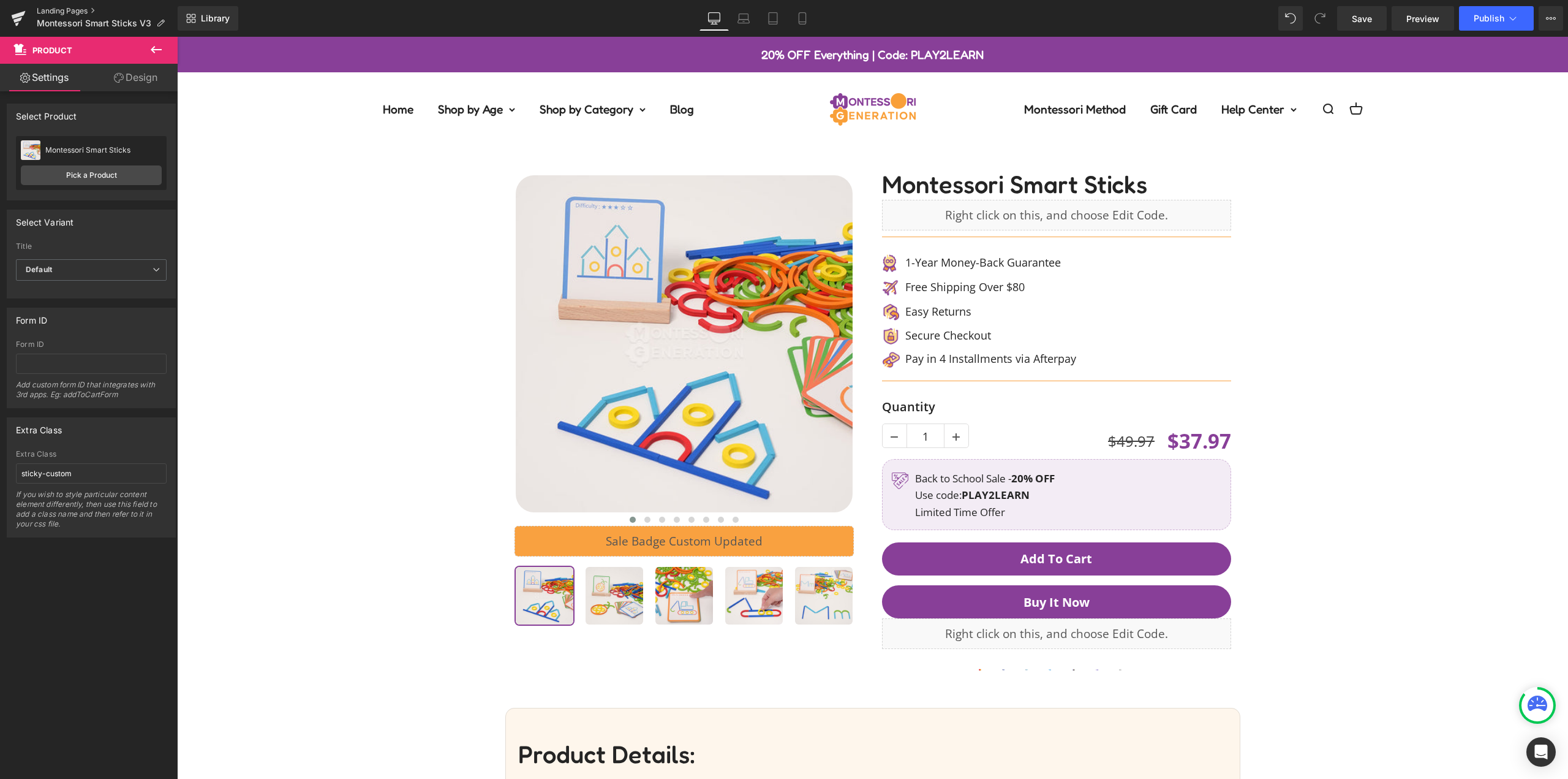
click at [57, 11] on link "Landing Pages" at bounding box center [107, 11] width 141 height 10
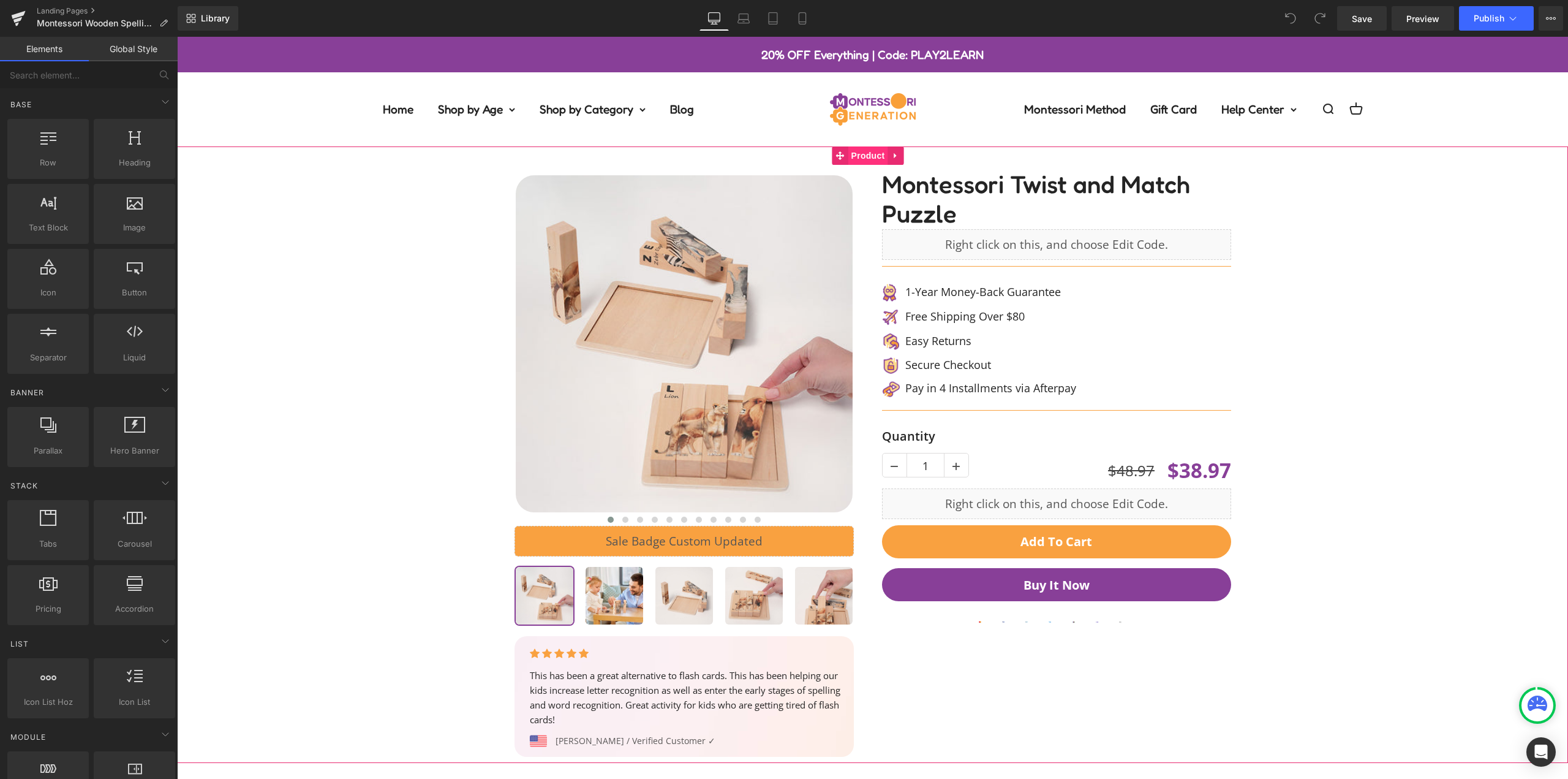
click at [866, 156] on span "Product" at bounding box center [868, 155] width 40 height 18
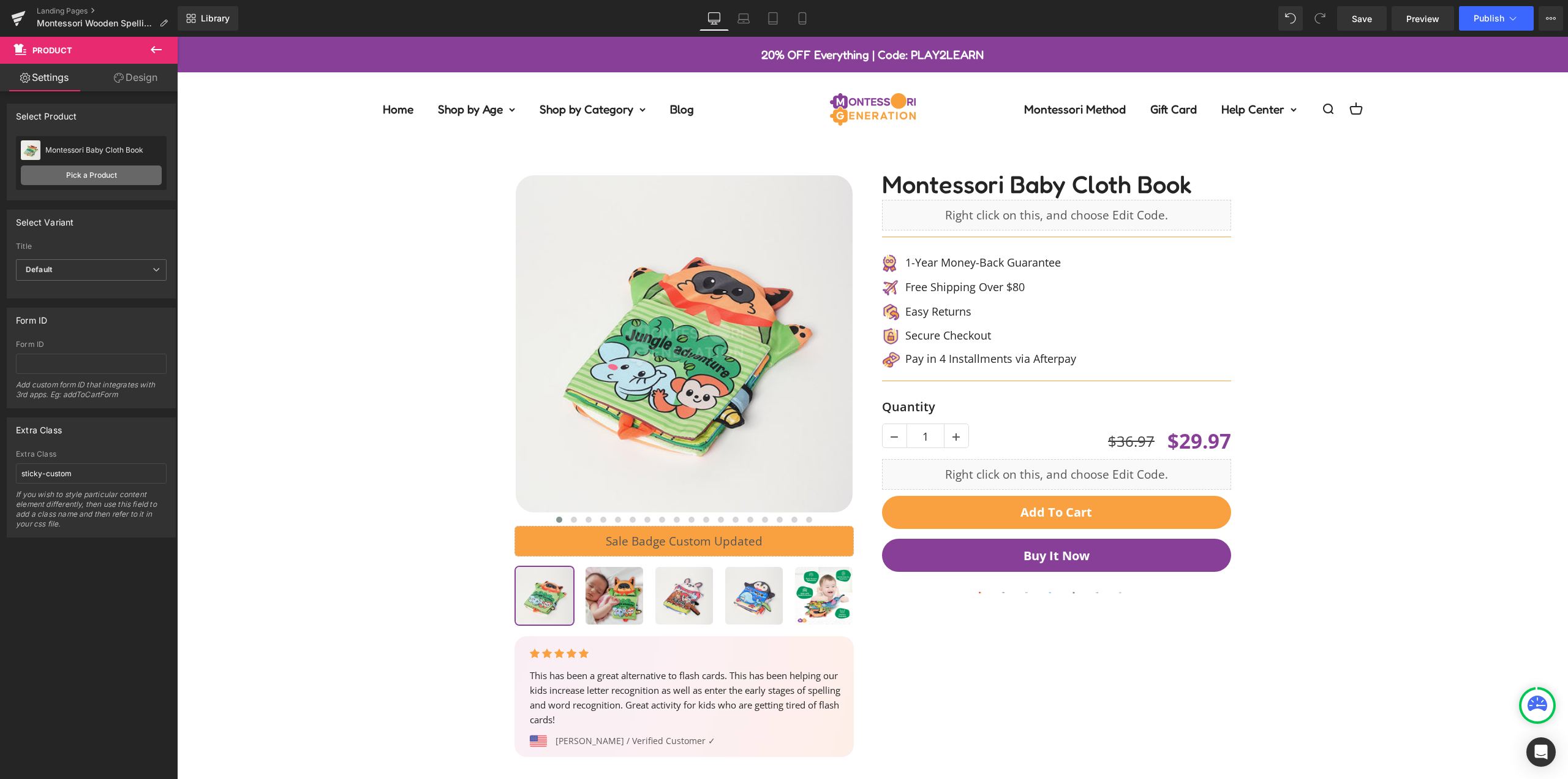
click at [91, 177] on link "Pick a Product" at bounding box center [91, 175] width 141 height 19
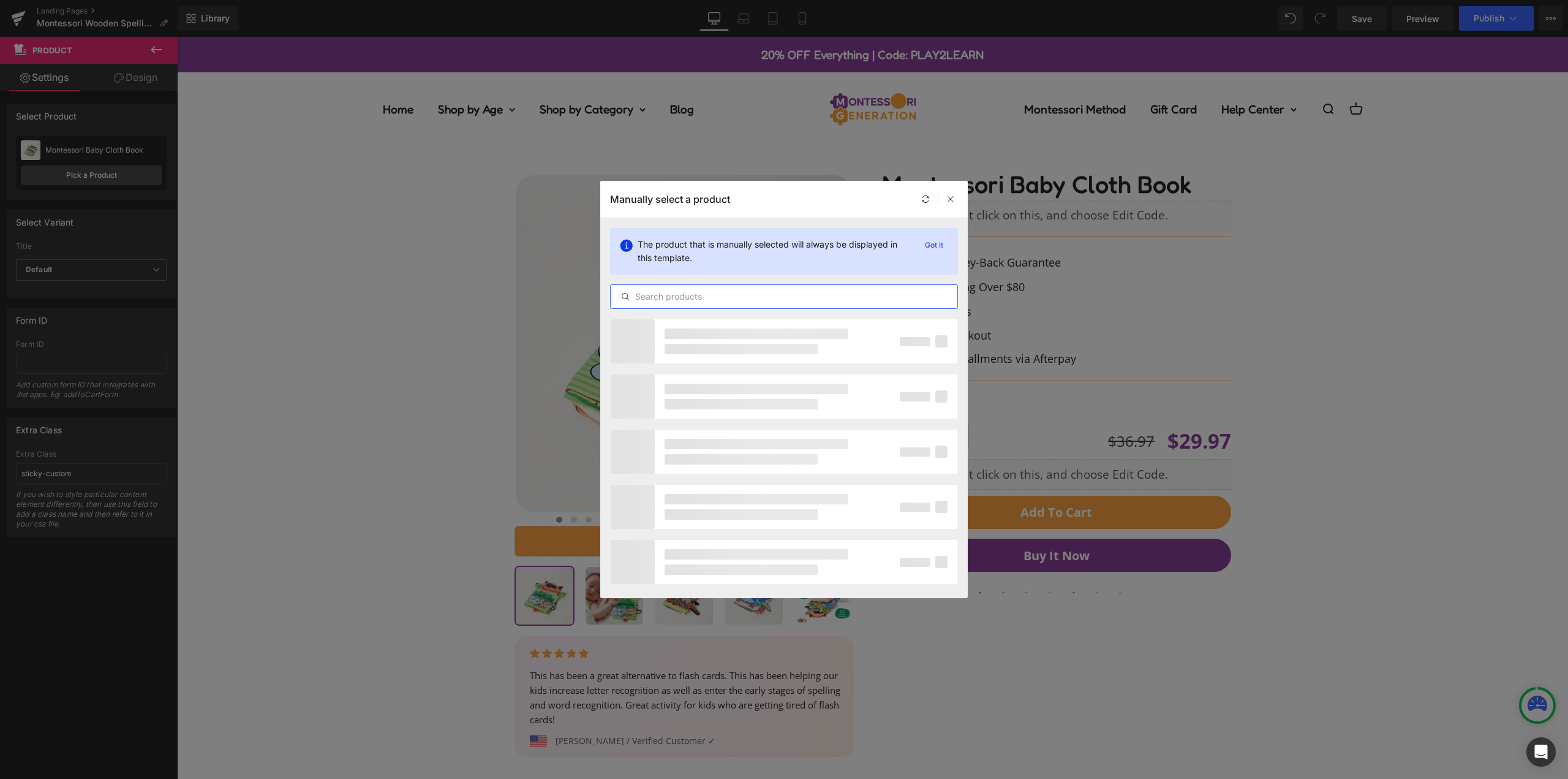
click at [745, 303] on input "text" at bounding box center [784, 296] width 347 height 15
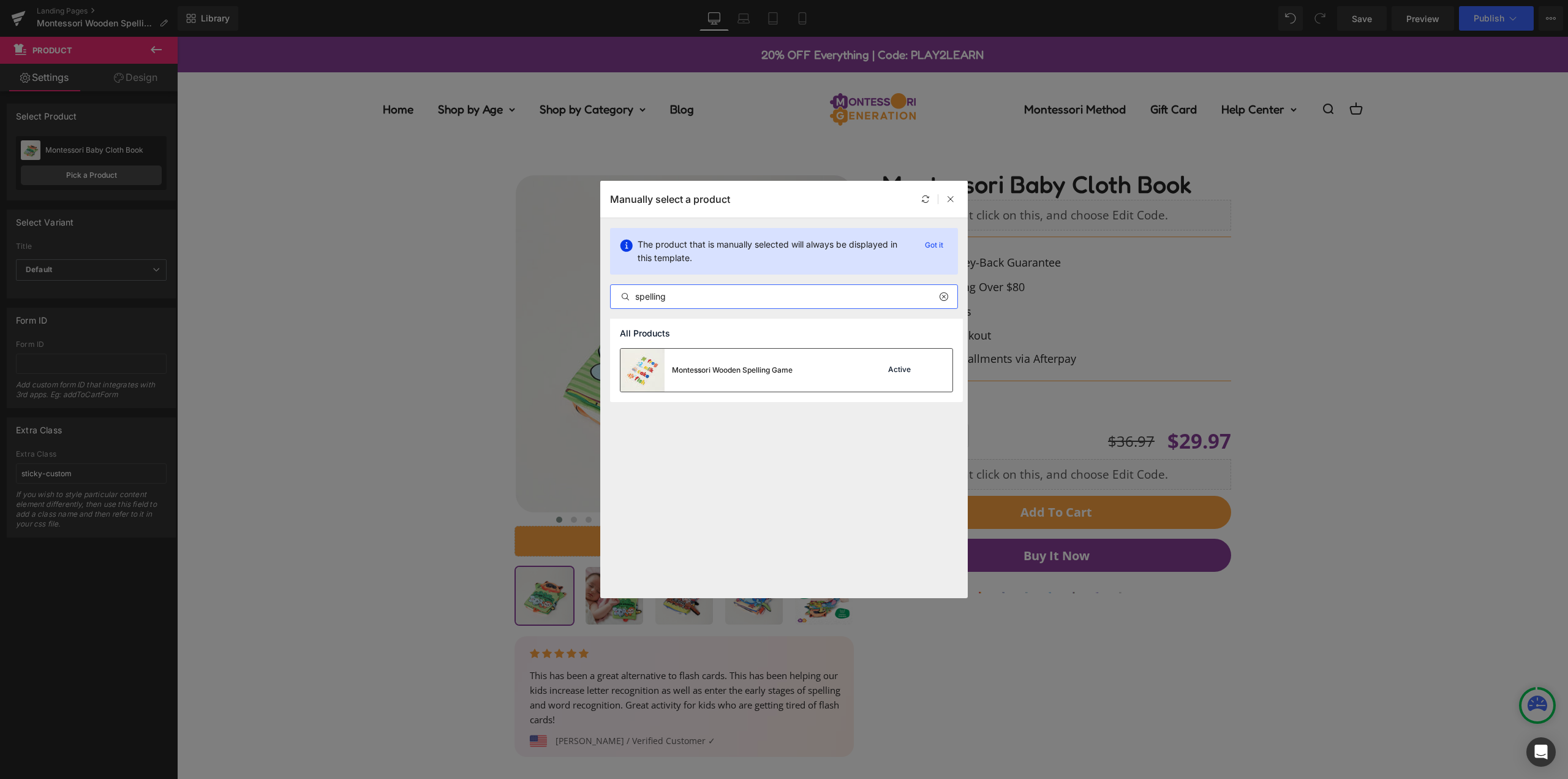
type input "spelling"
click at [787, 374] on div "Montessori Wooden Spelling Game" at bounding box center [732, 370] width 120 height 11
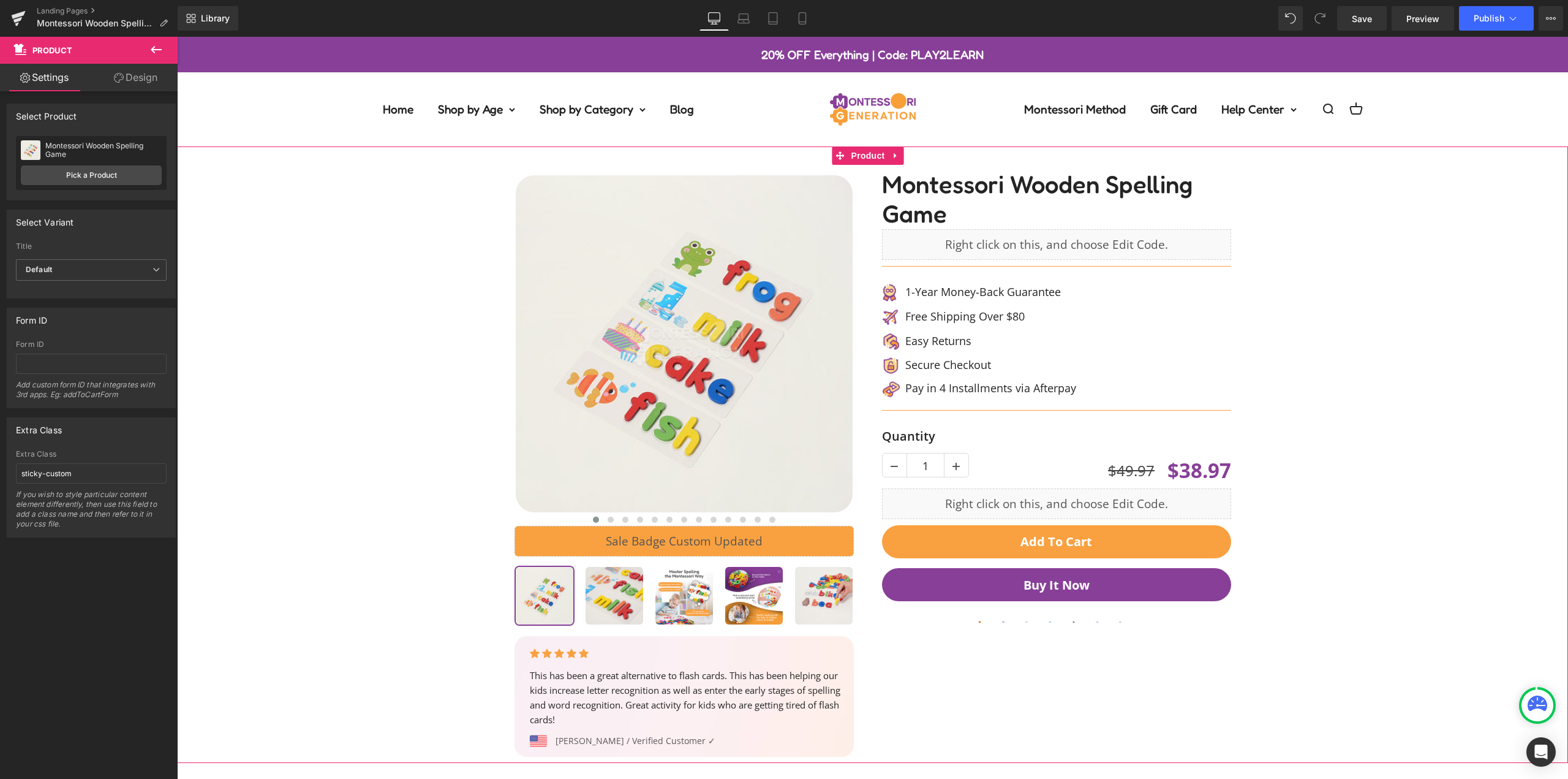
click at [1334, 287] on div at bounding box center [872, 454] width 1379 height 616
click at [1151, 585] on button "Buy it now" at bounding box center [1057, 584] width 349 height 33
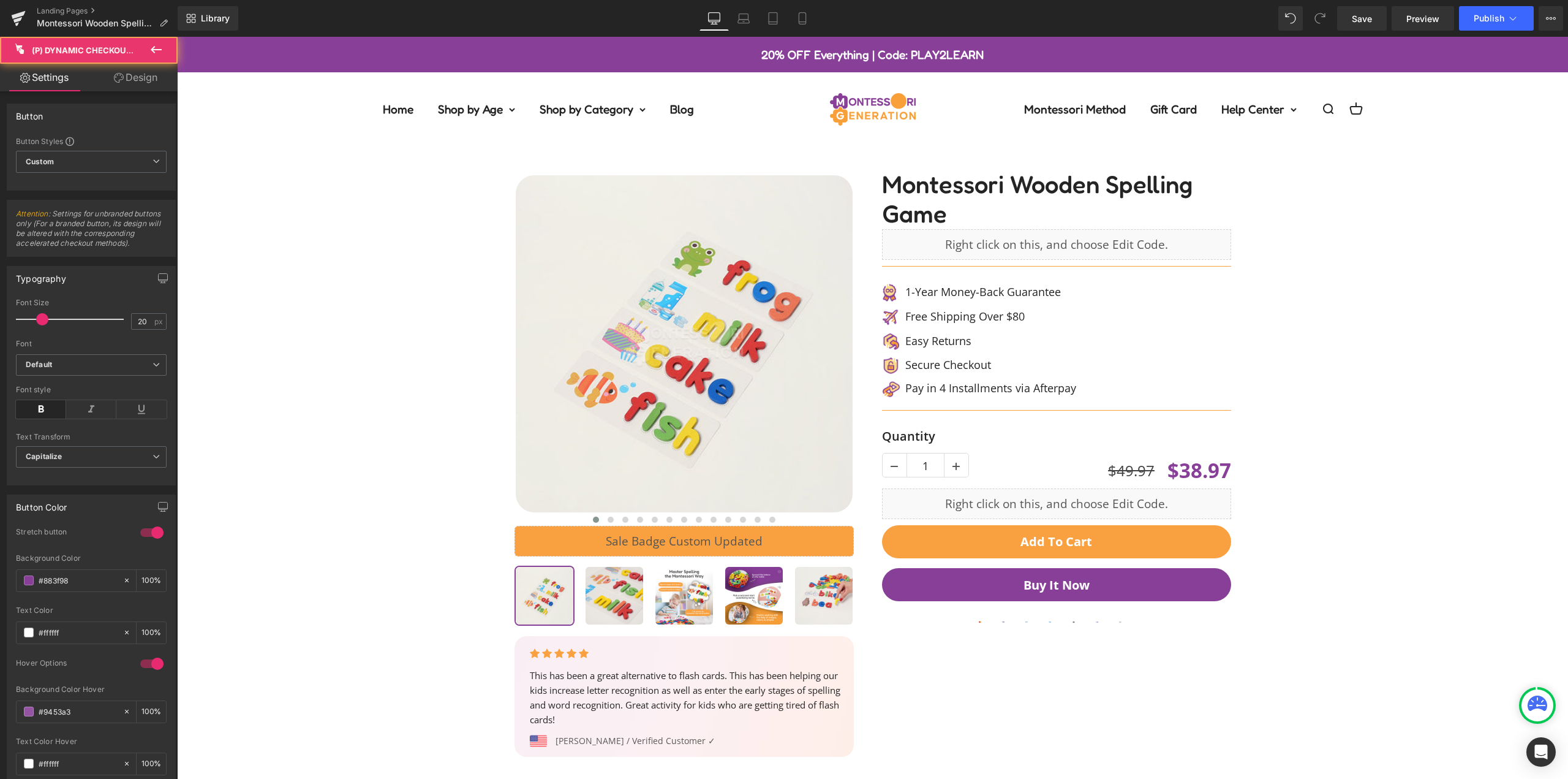
scroll to position [122, 0]
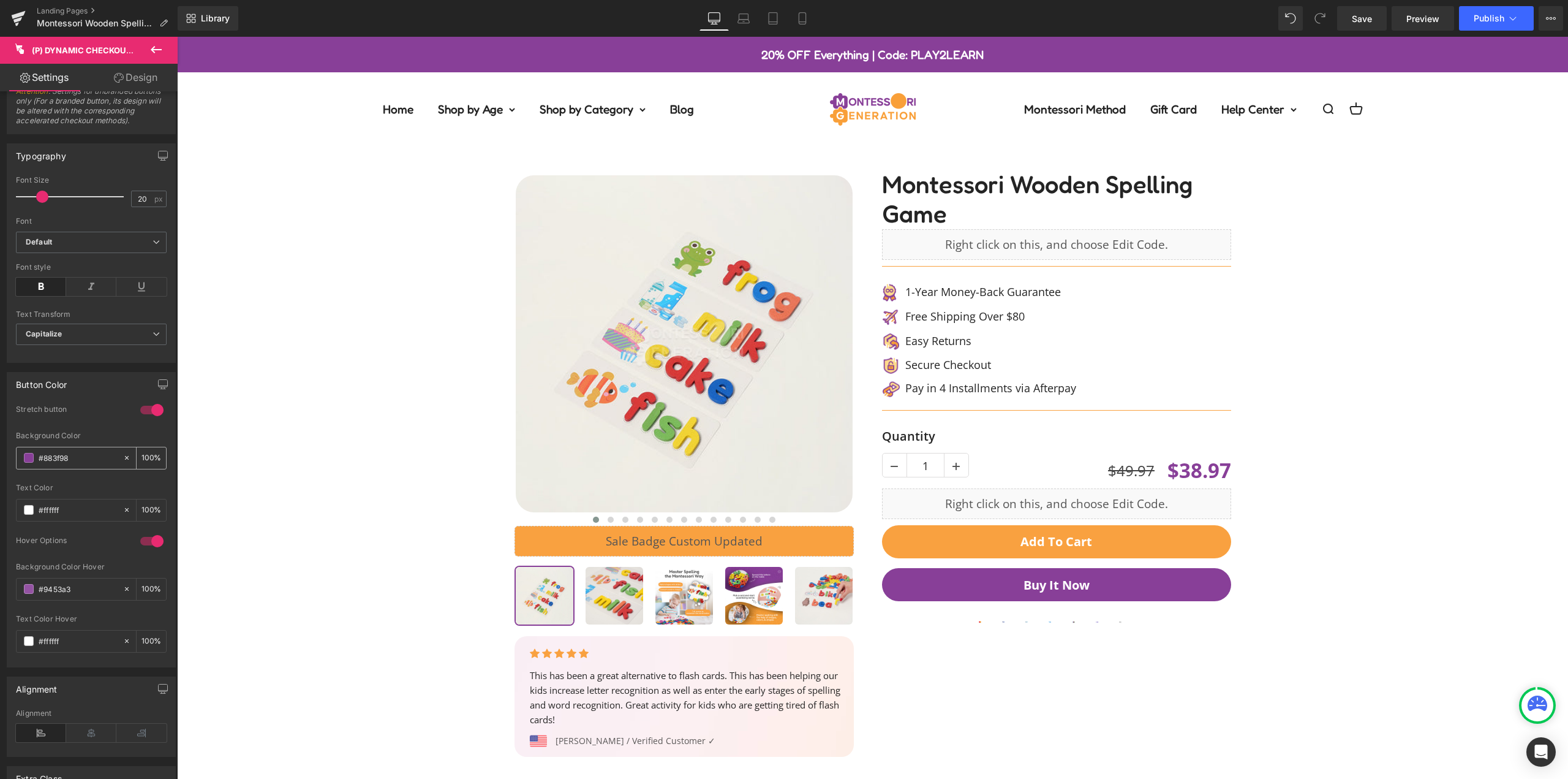
click at [74, 457] on input "#883f98" at bounding box center [78, 458] width 78 height 13
click at [1174, 546] on button "Add To Cart" at bounding box center [1057, 541] width 349 height 33
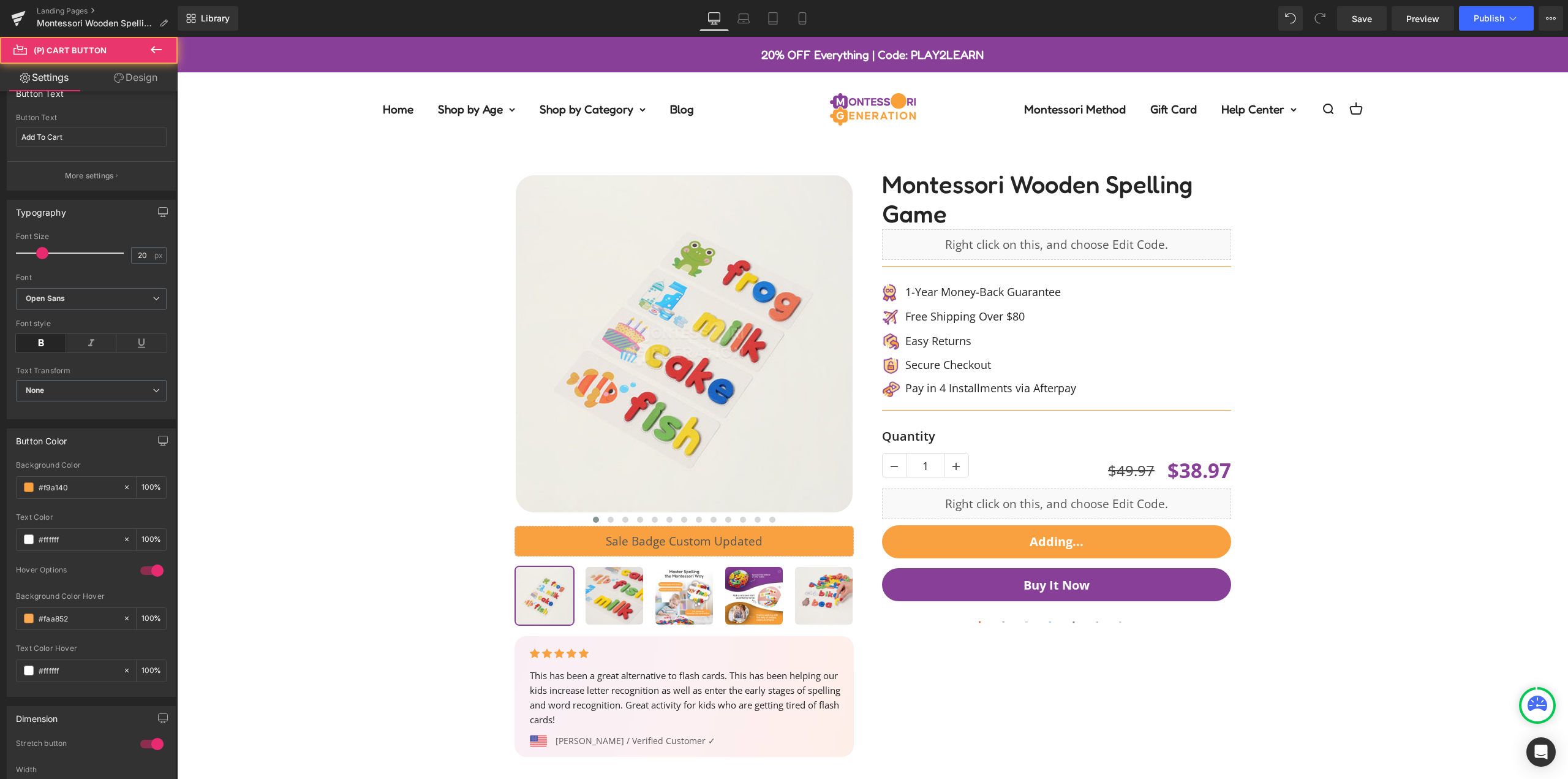
scroll to position [307, 0]
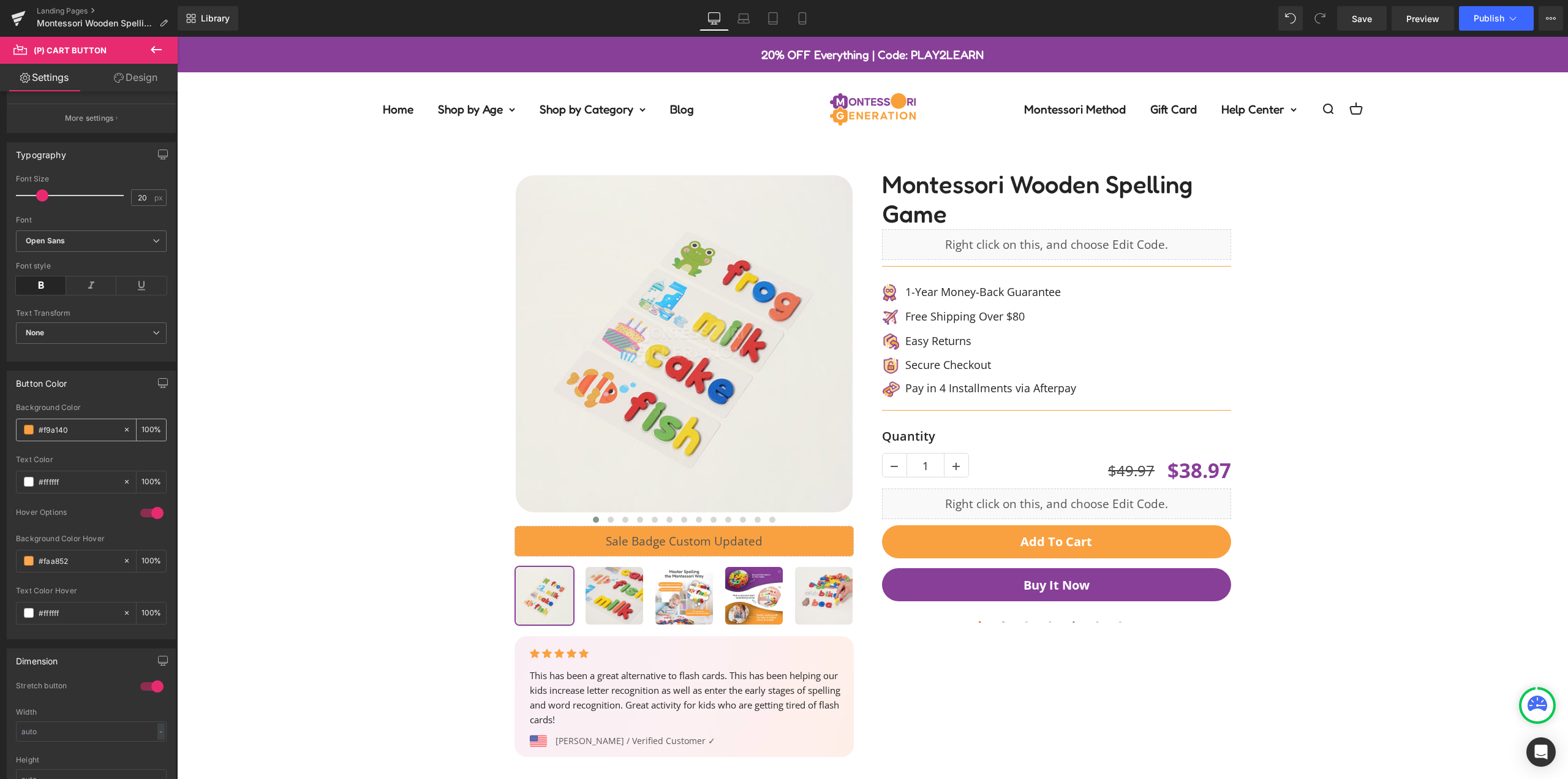
click at [83, 436] on input "#f9a140" at bounding box center [78, 430] width 78 height 13
paste input "883f98"
type input "#883f98"
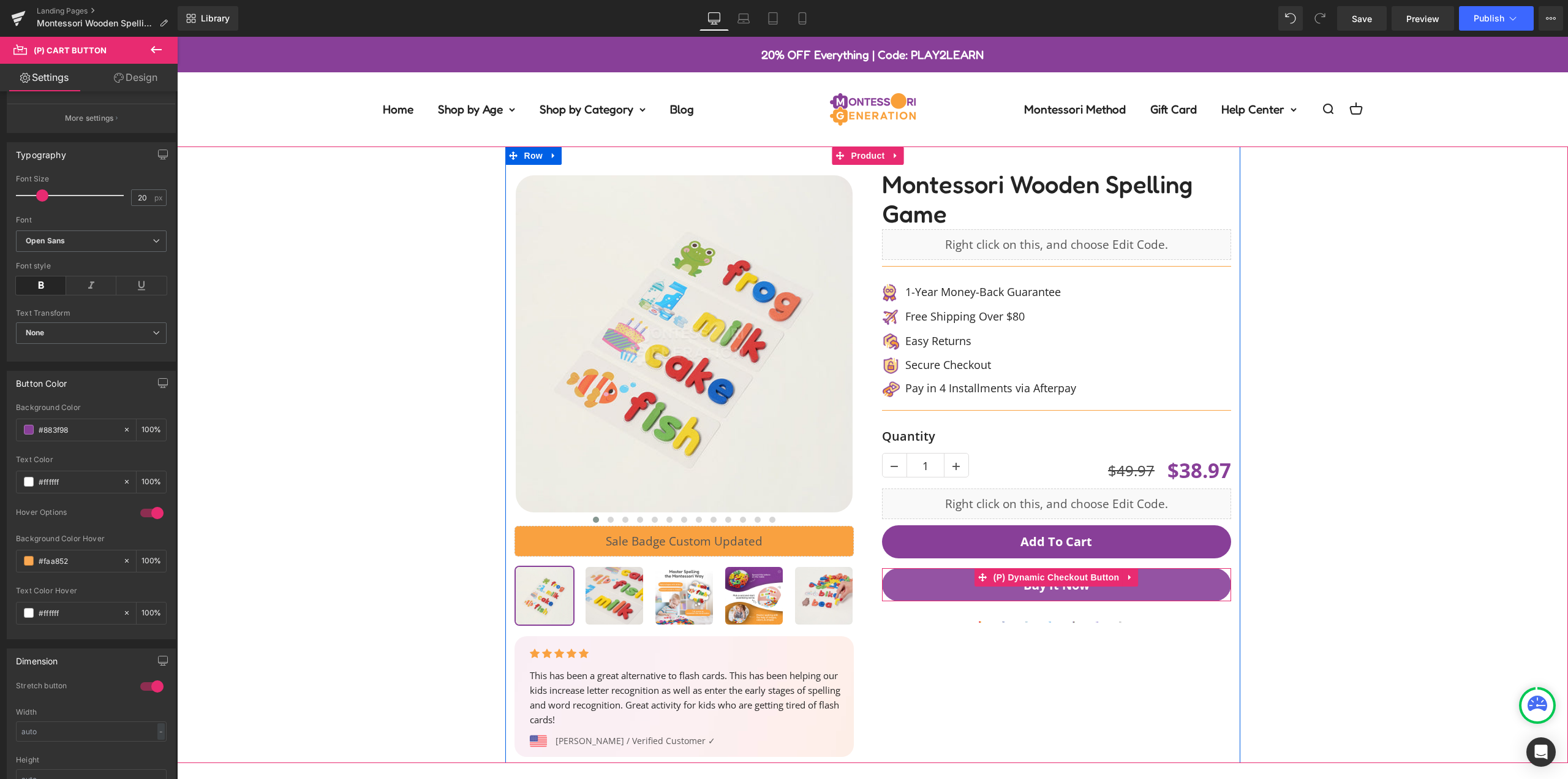
click at [1196, 590] on button "Buy it now" at bounding box center [1057, 584] width 349 height 33
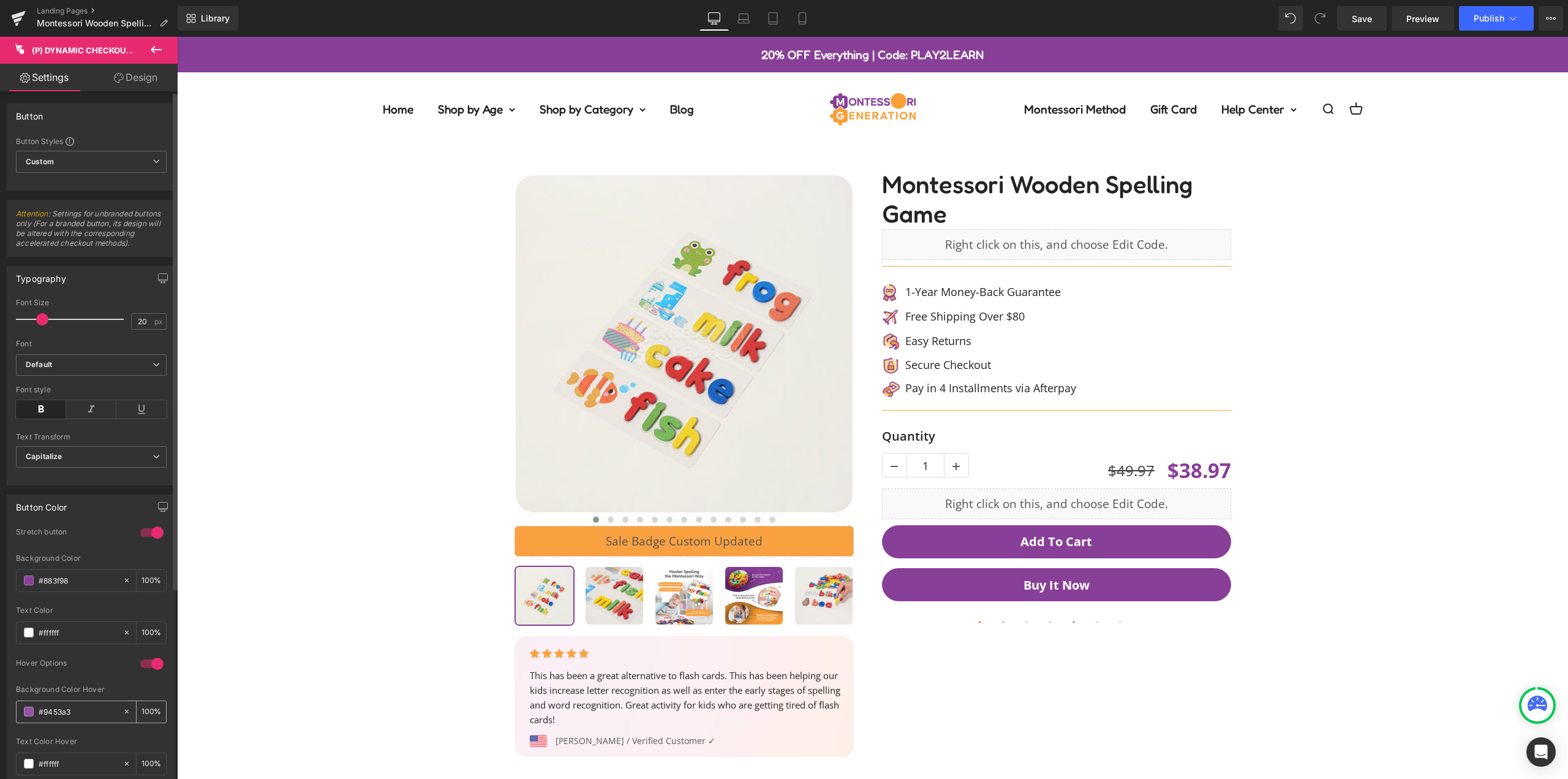
click at [74, 717] on input "#9453a3" at bounding box center [78, 711] width 78 height 13
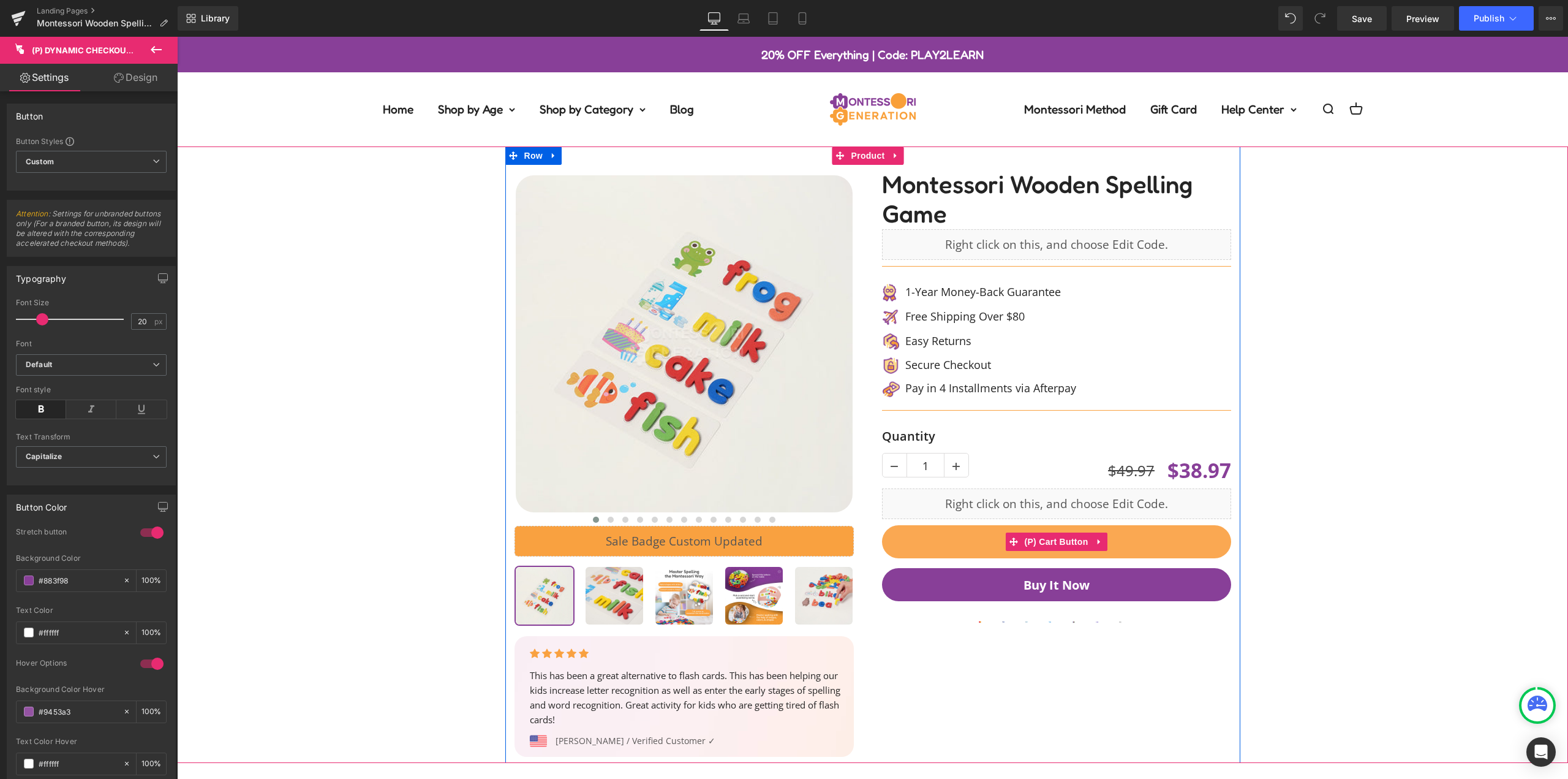
click at [1165, 539] on button "Add To Cart" at bounding box center [1057, 541] width 349 height 33
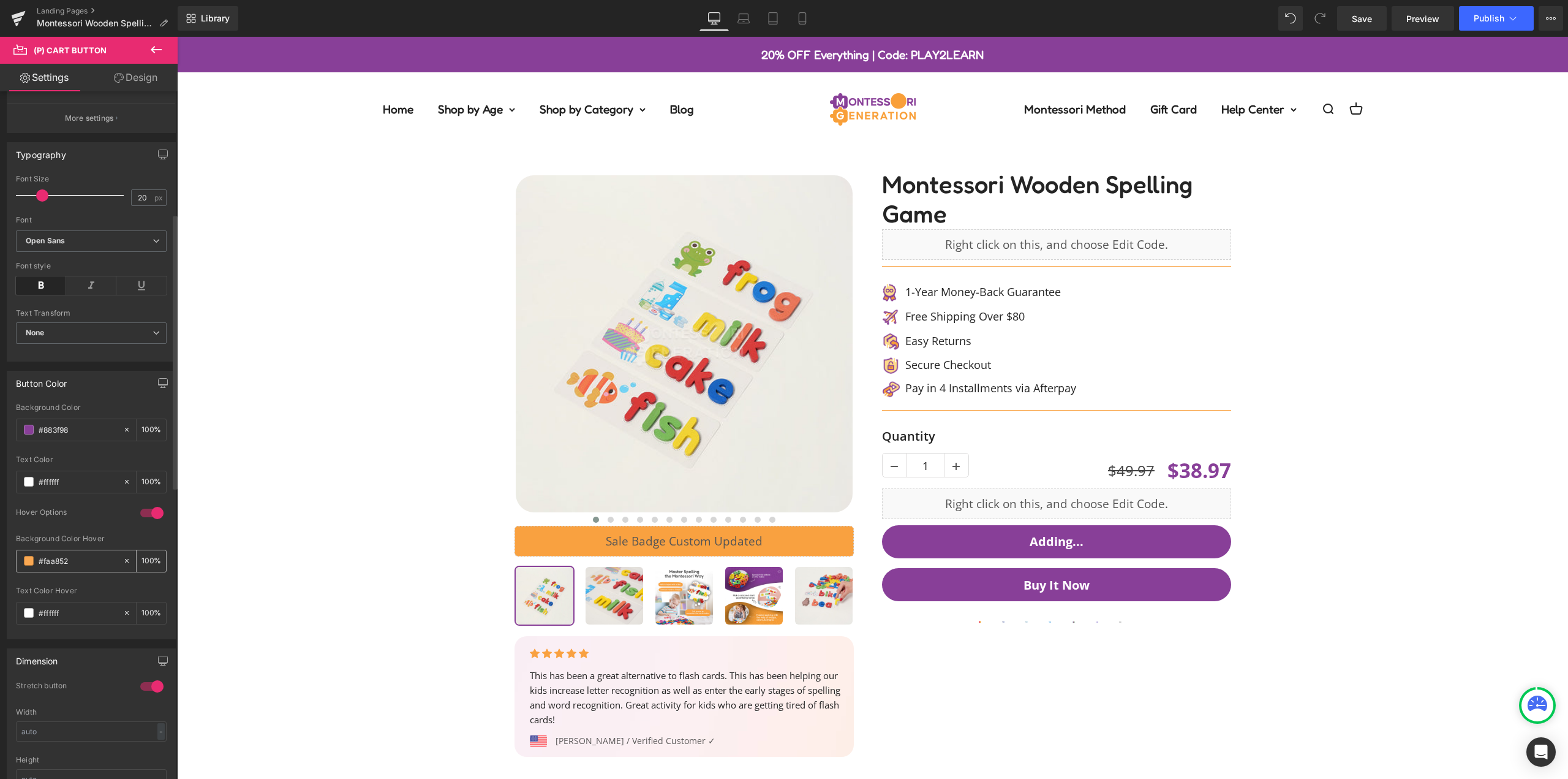
click at [78, 561] on input "#faa852" at bounding box center [78, 561] width 78 height 13
paste input "9453a3"
type input "#9453a3"
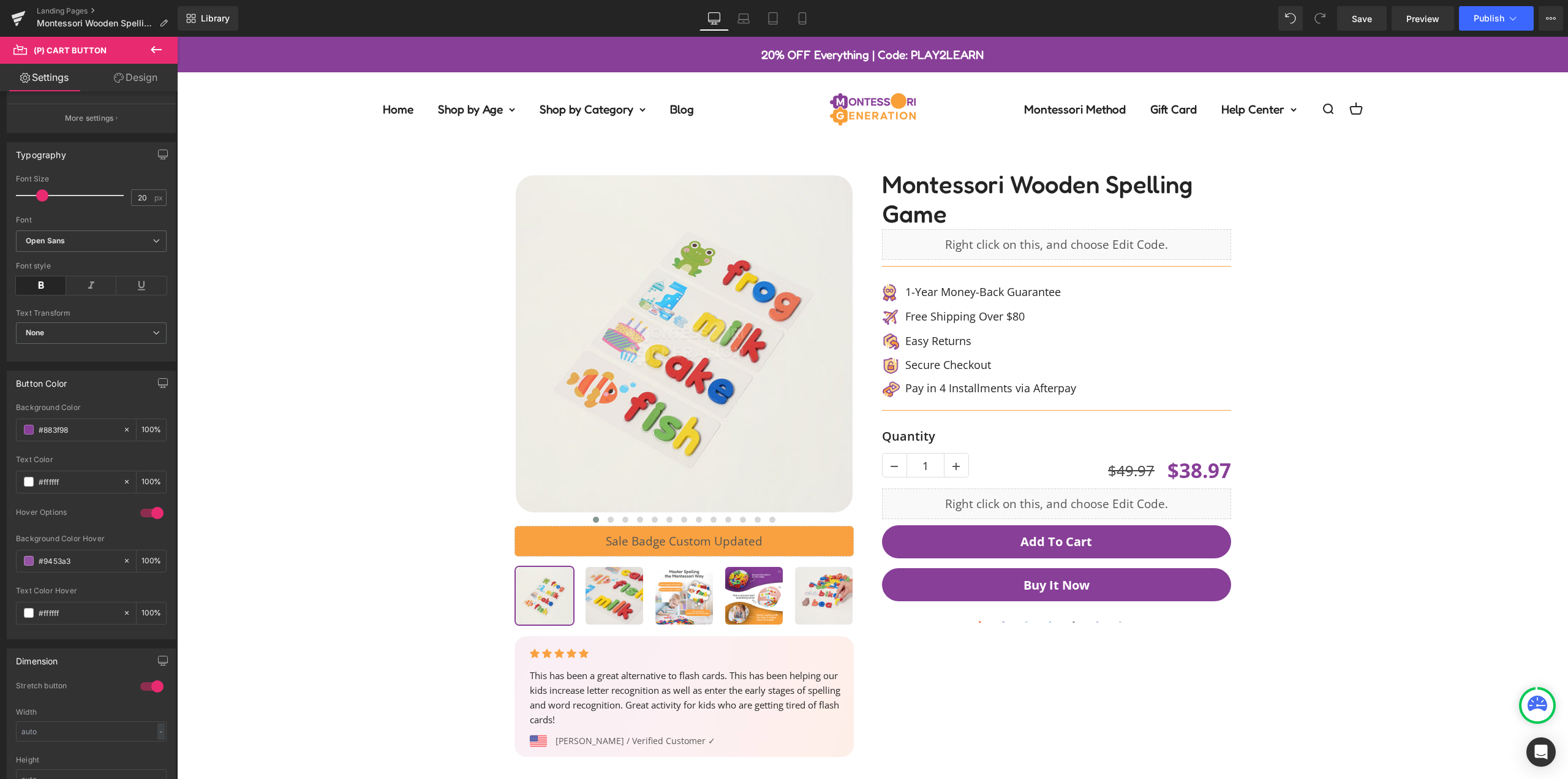
click at [1436, 591] on div at bounding box center [872, 454] width 1379 height 616
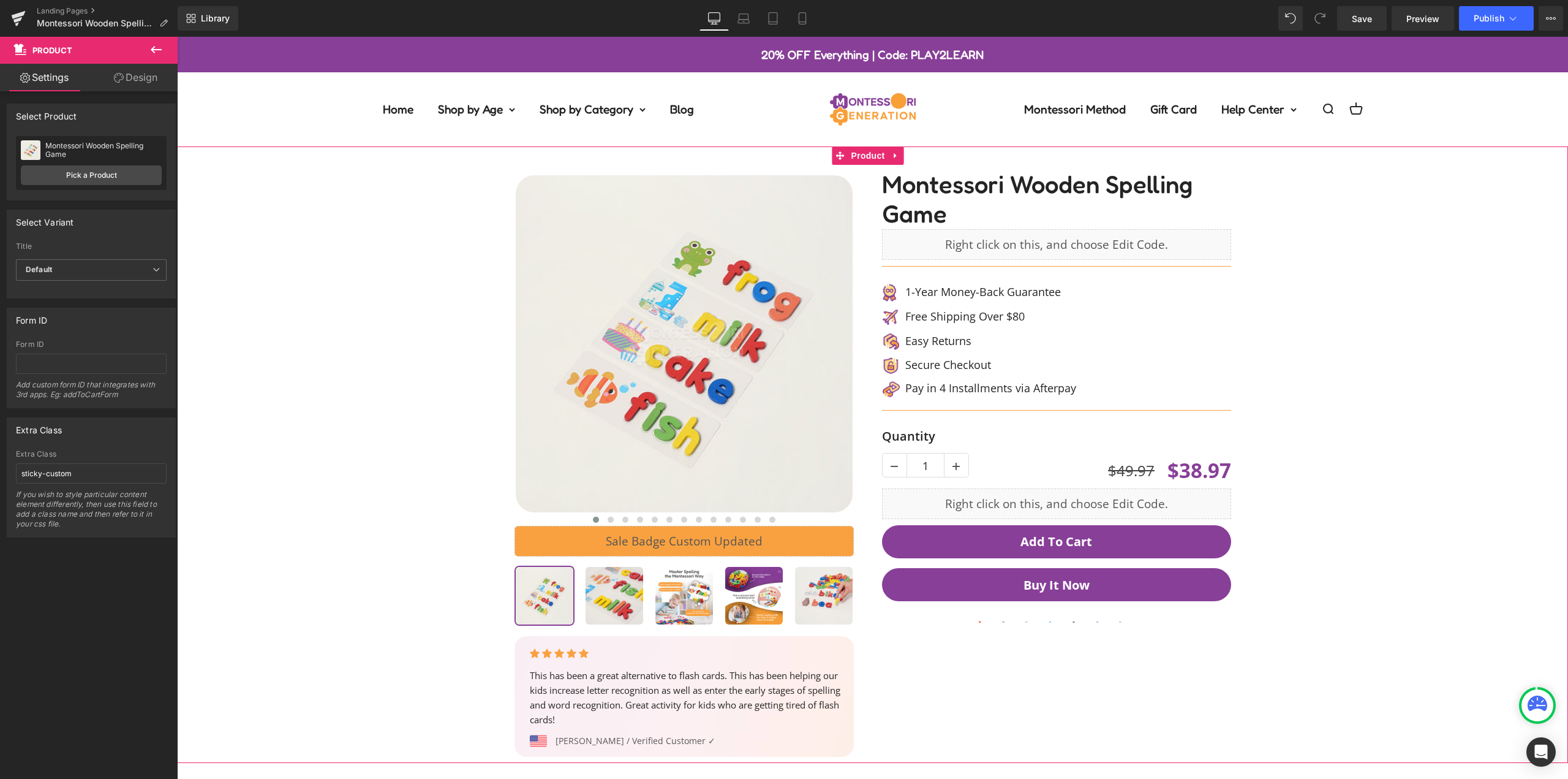
click at [1405, 466] on div at bounding box center [872, 454] width 1379 height 616
click at [1370, 11] on link "Save" at bounding box center [1362, 18] width 50 height 25
click at [1553, 11] on button "View Live Page View with current Template Save Template to Library Schedule Pub…" at bounding box center [1551, 18] width 25 height 25
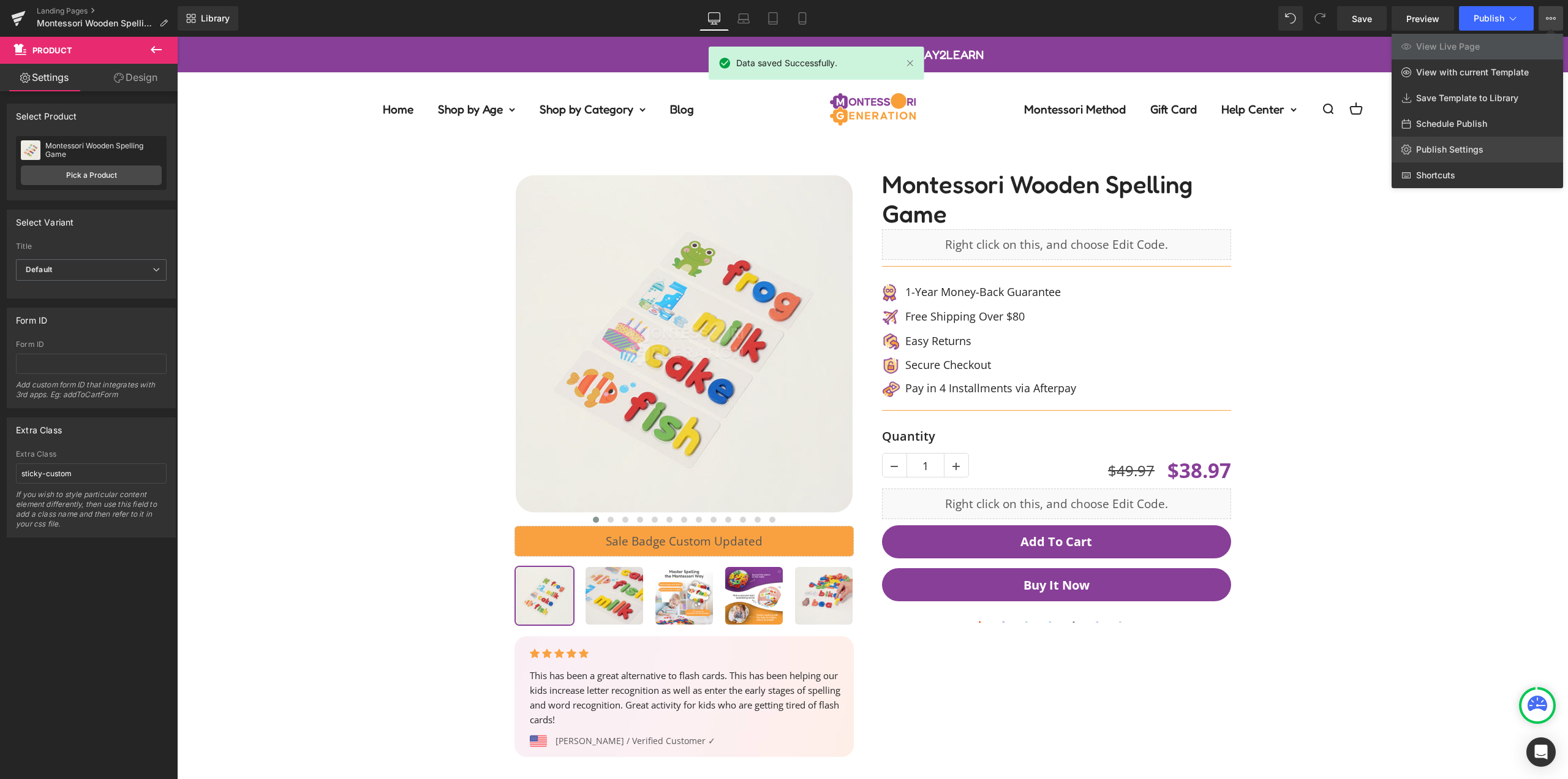
click at [1474, 145] on span "Publish Settings" at bounding box center [1450, 149] width 68 height 11
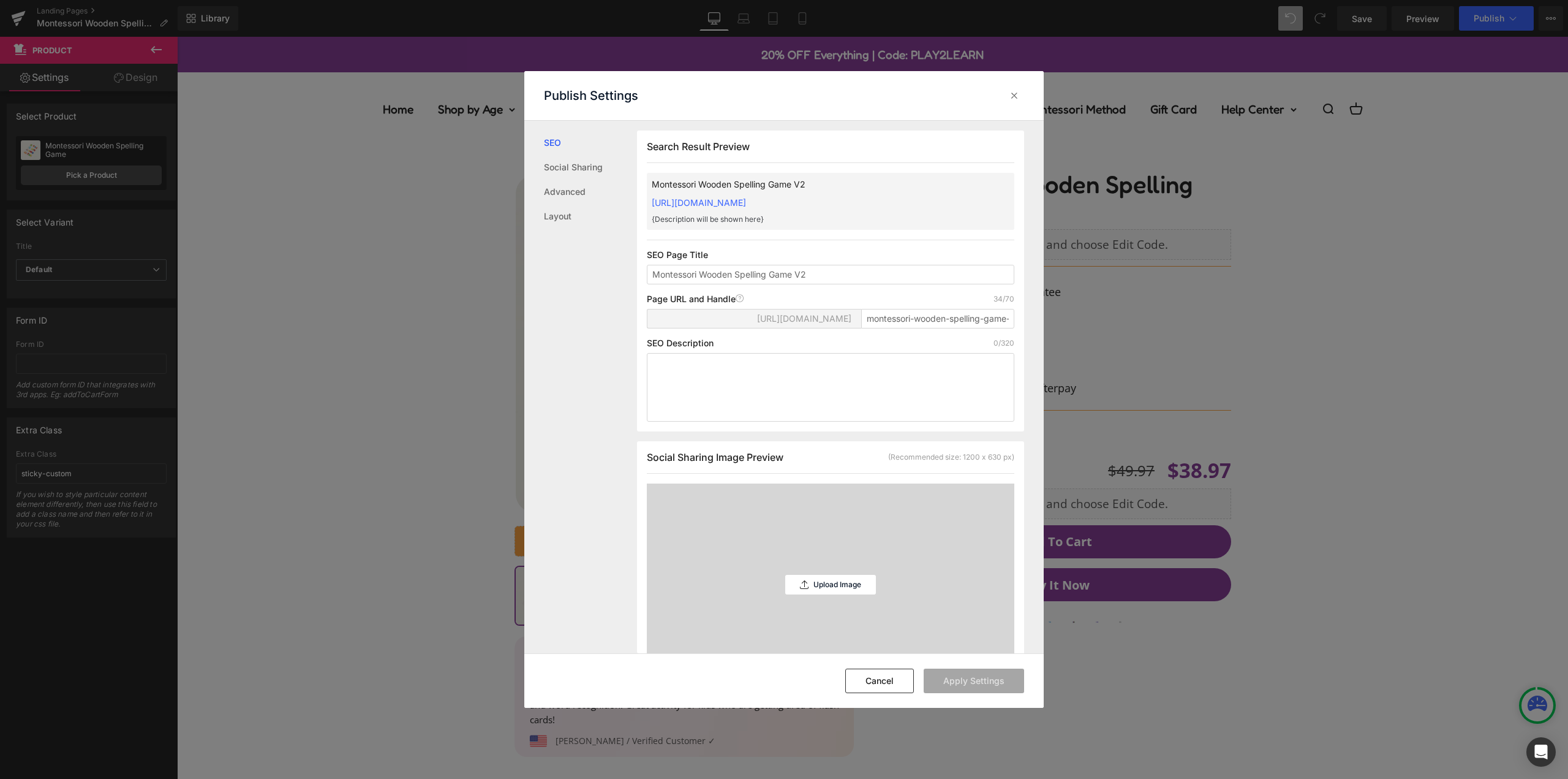
scroll to position [1, 0]
click at [926, 327] on input "montessori-wooden-spelling-game-v2" at bounding box center [937, 318] width 153 height 19
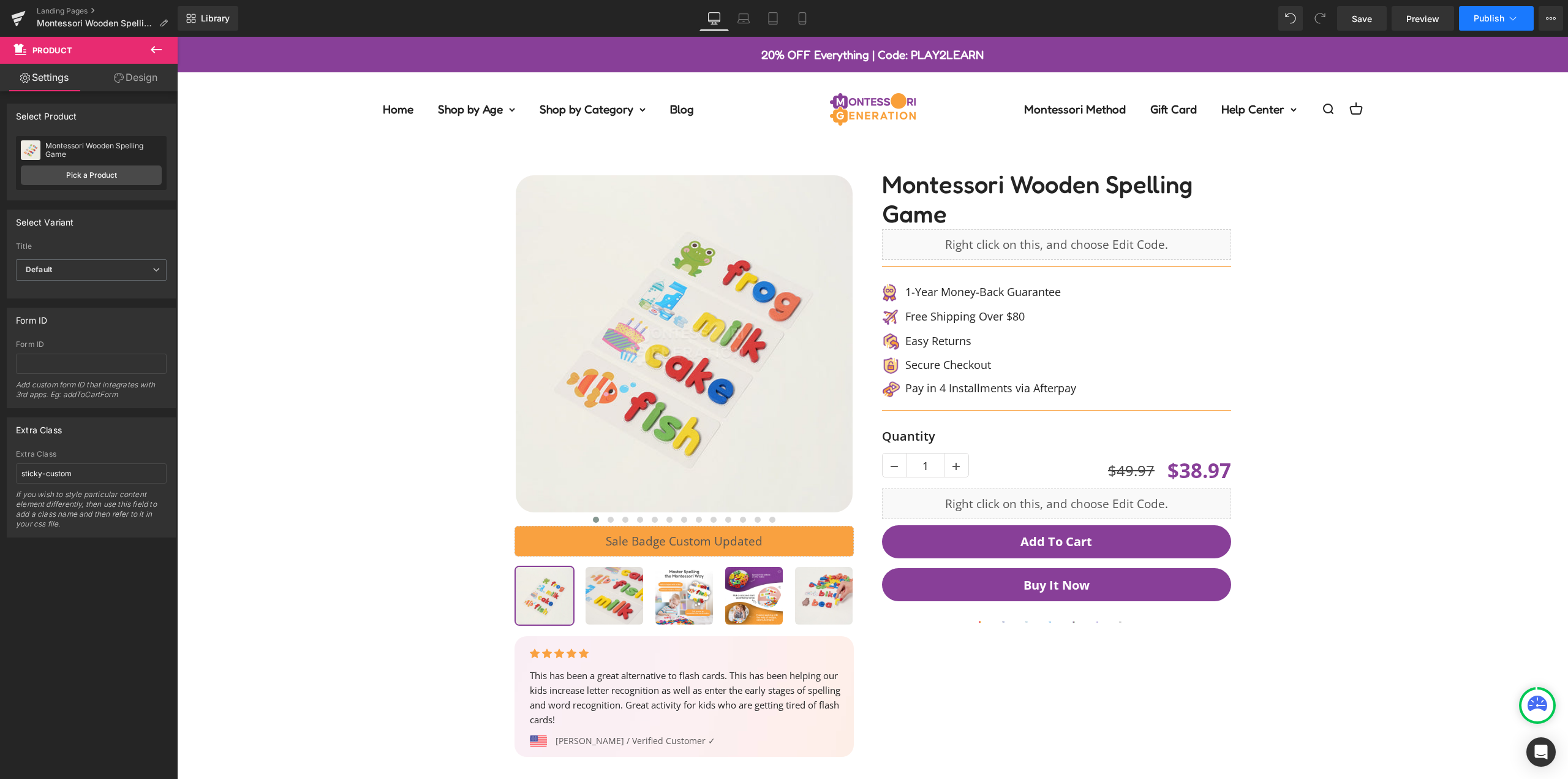
click at [1484, 16] on span "Publish" at bounding box center [1489, 18] width 31 height 10
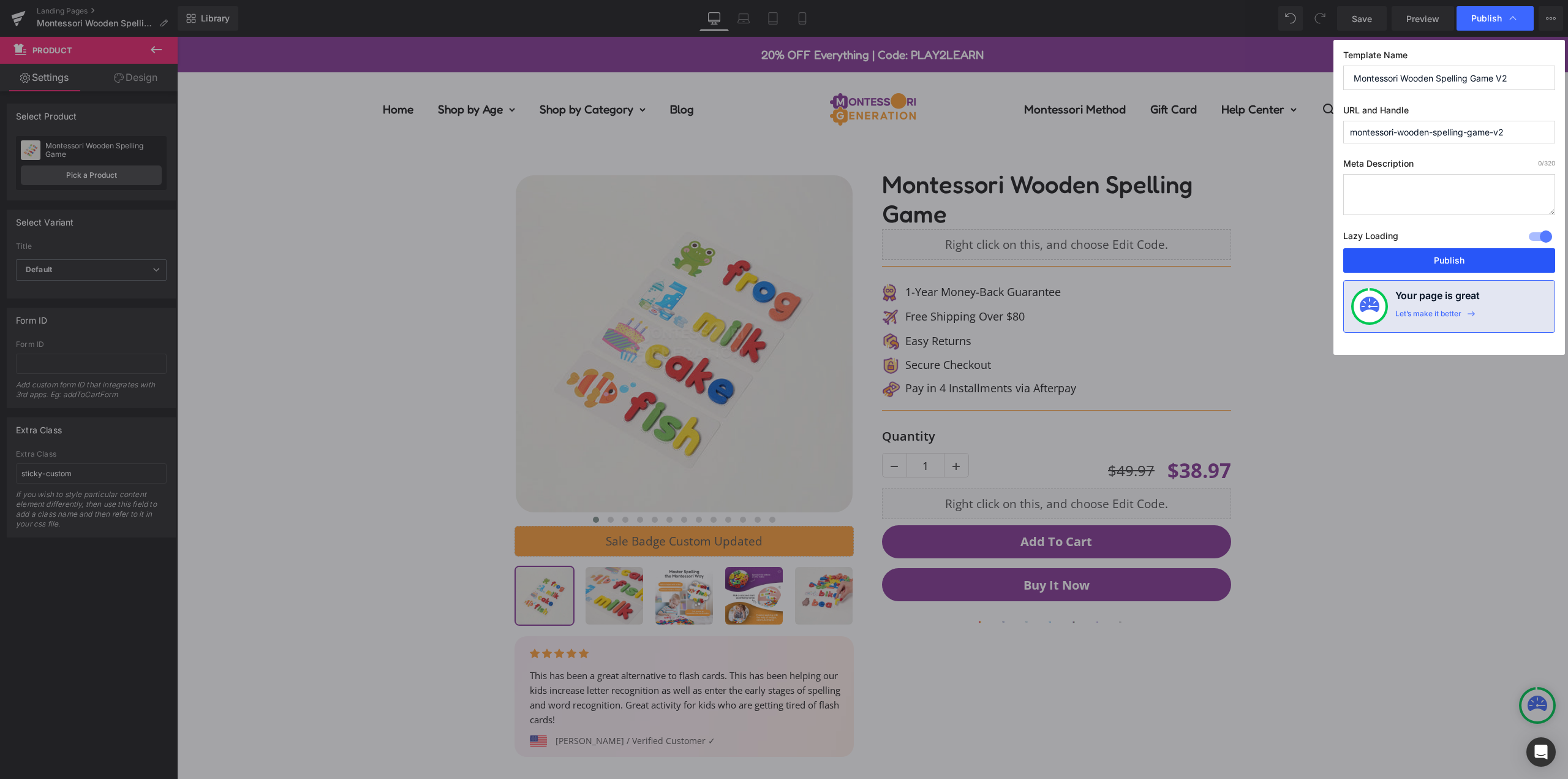
click at [1448, 260] on button "Publish" at bounding box center [1449, 260] width 212 height 25
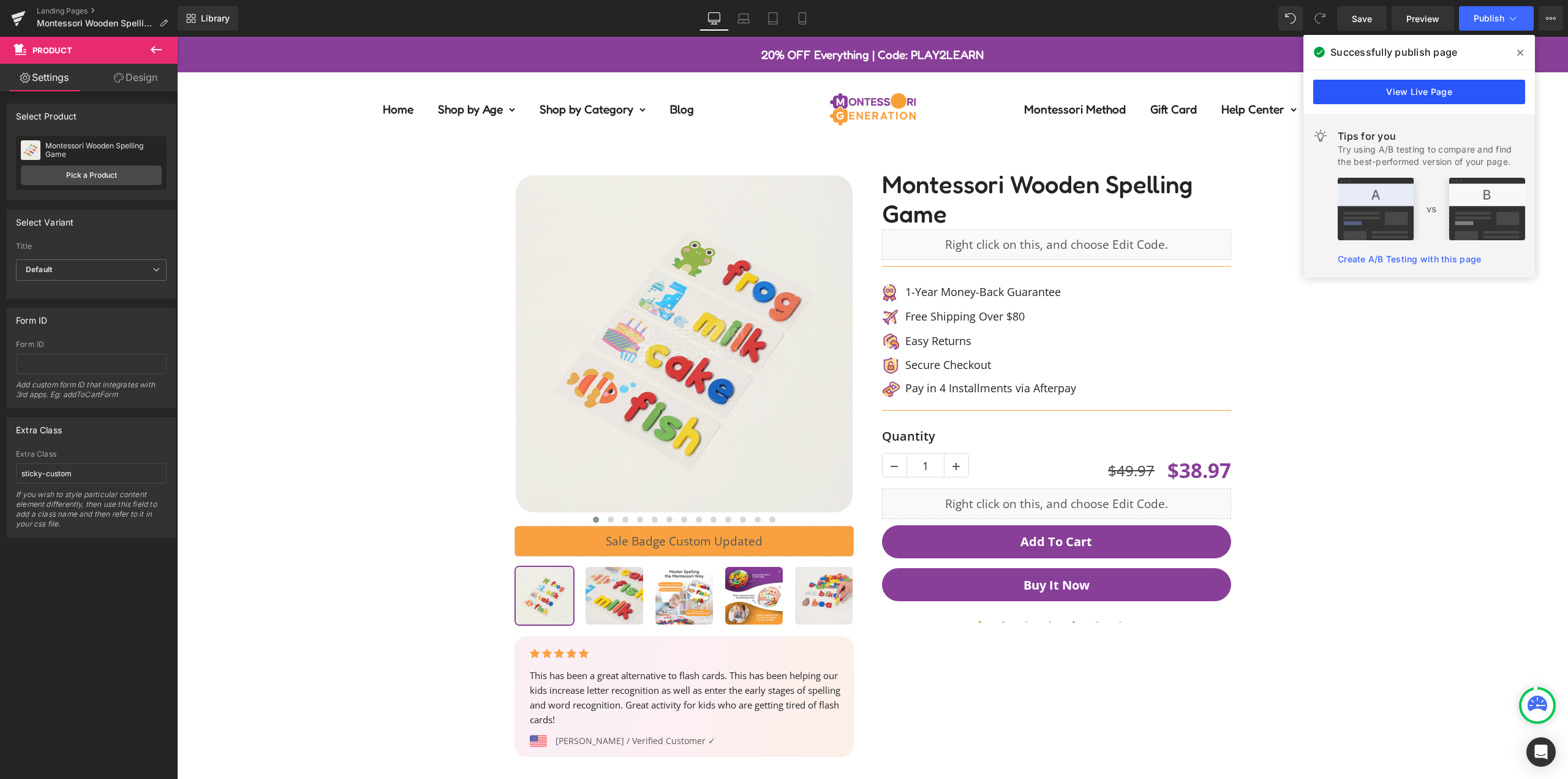
click at [1458, 97] on link "View Live Page" at bounding box center [1419, 92] width 212 height 25
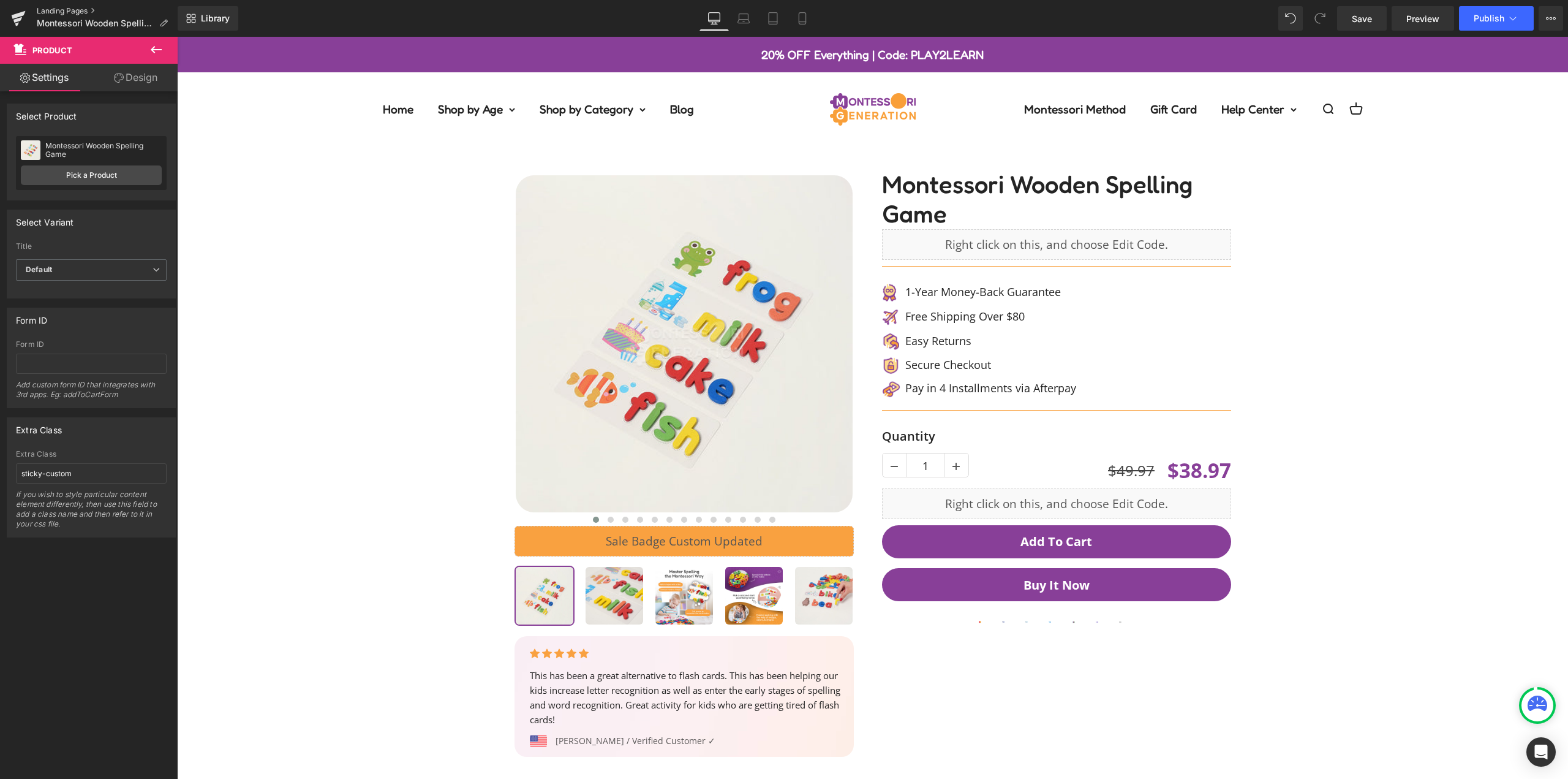
click at [52, 11] on link "Landing Pages" at bounding box center [107, 11] width 141 height 10
